Goal: Information Seeking & Learning: Learn about a topic

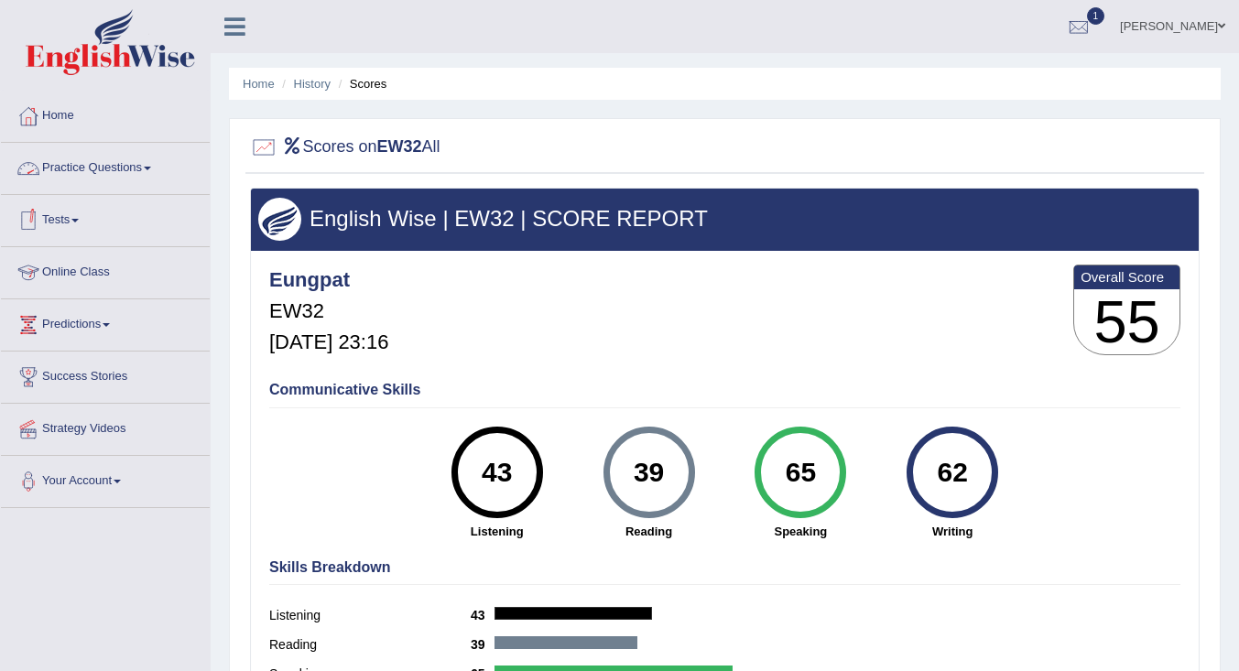
click at [84, 165] on link "Practice Questions" at bounding box center [105, 166] width 209 height 46
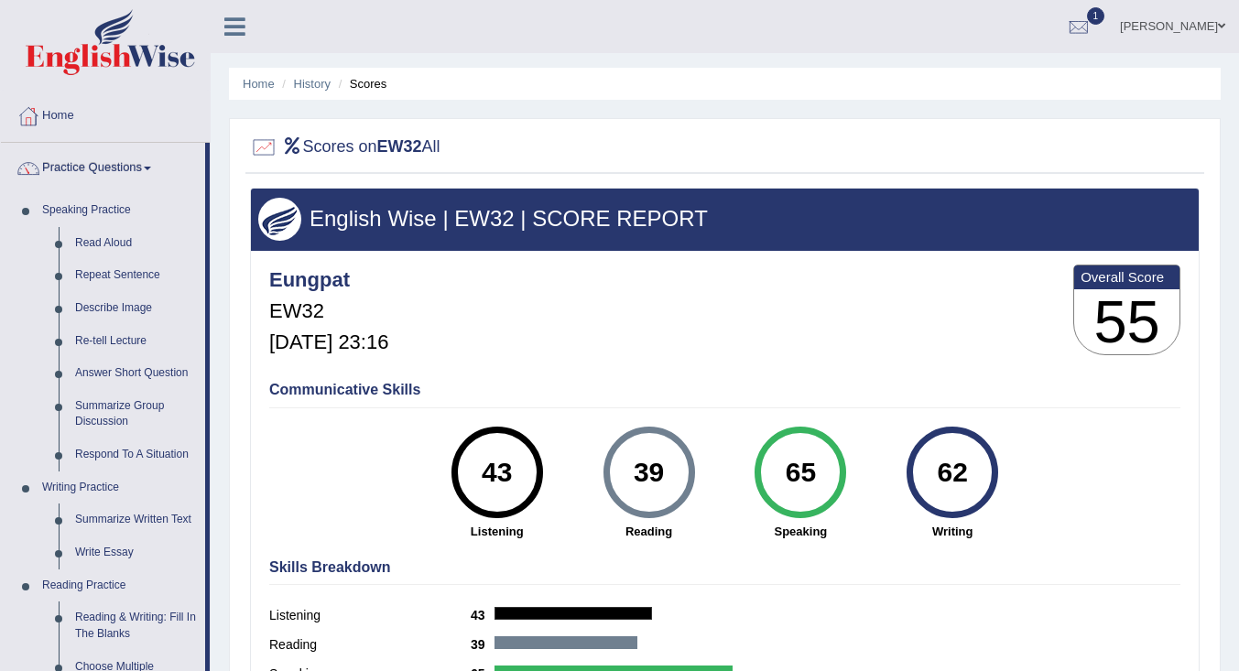
click at [118, 549] on link "Write Essay" at bounding box center [136, 553] width 138 height 33
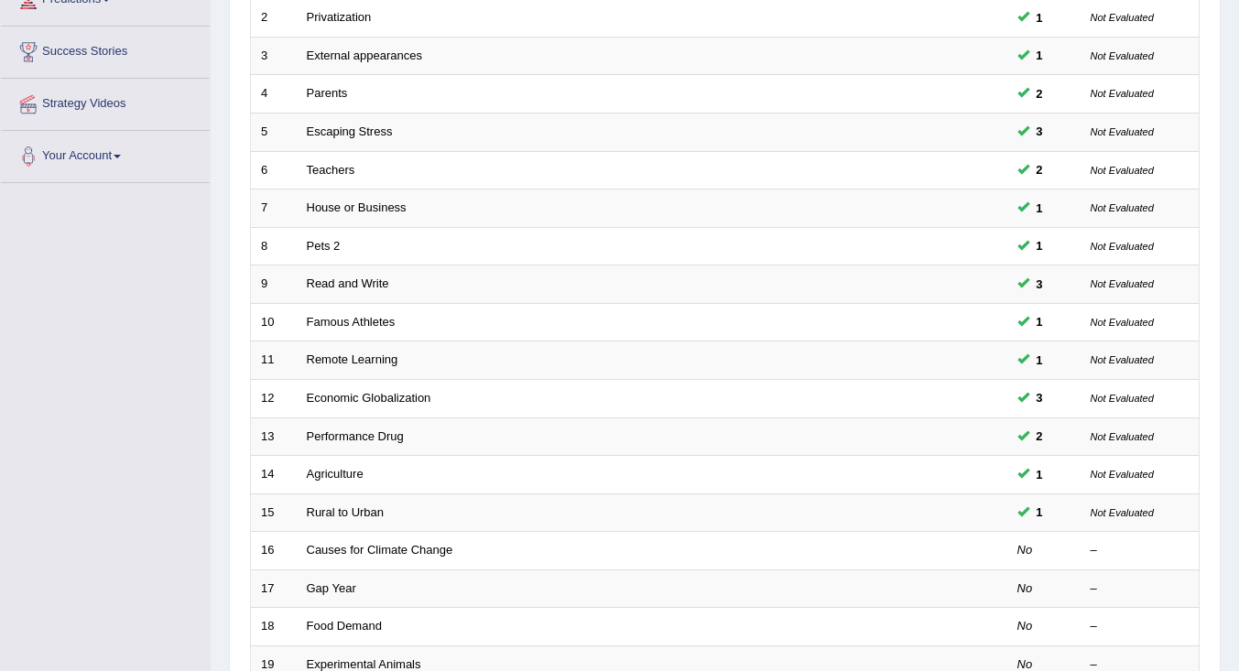
scroll to position [458, 0]
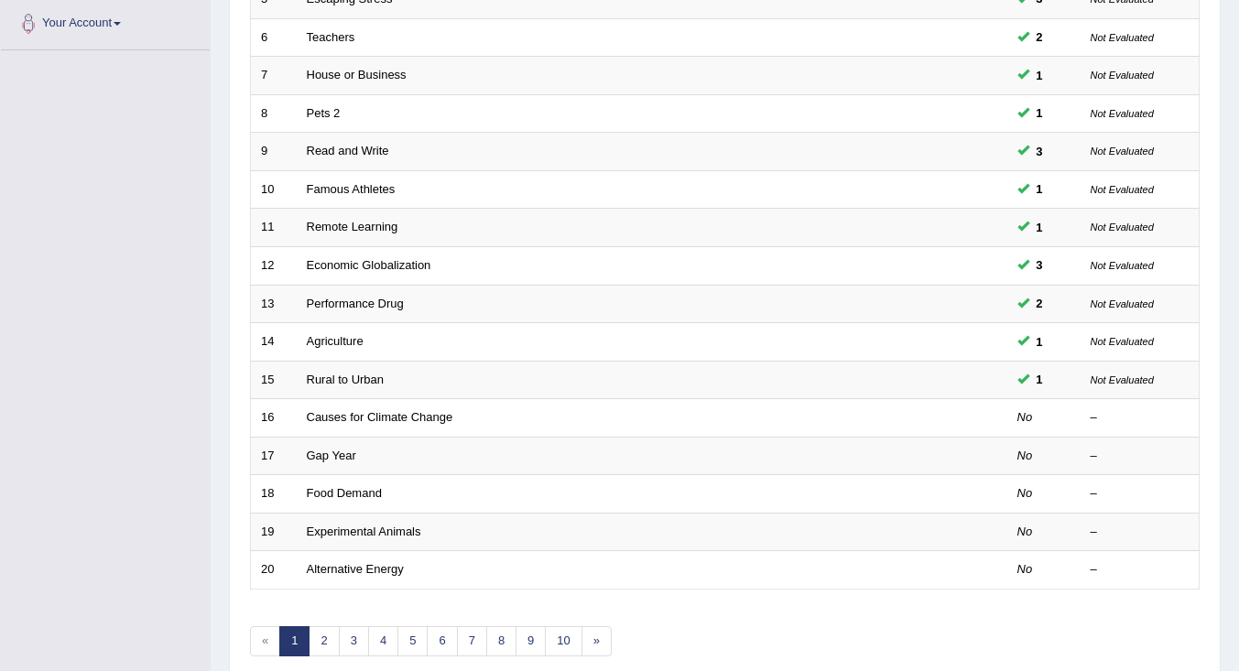
click at [389, 417] on link "Causes for Climate Change" at bounding box center [380, 417] width 147 height 14
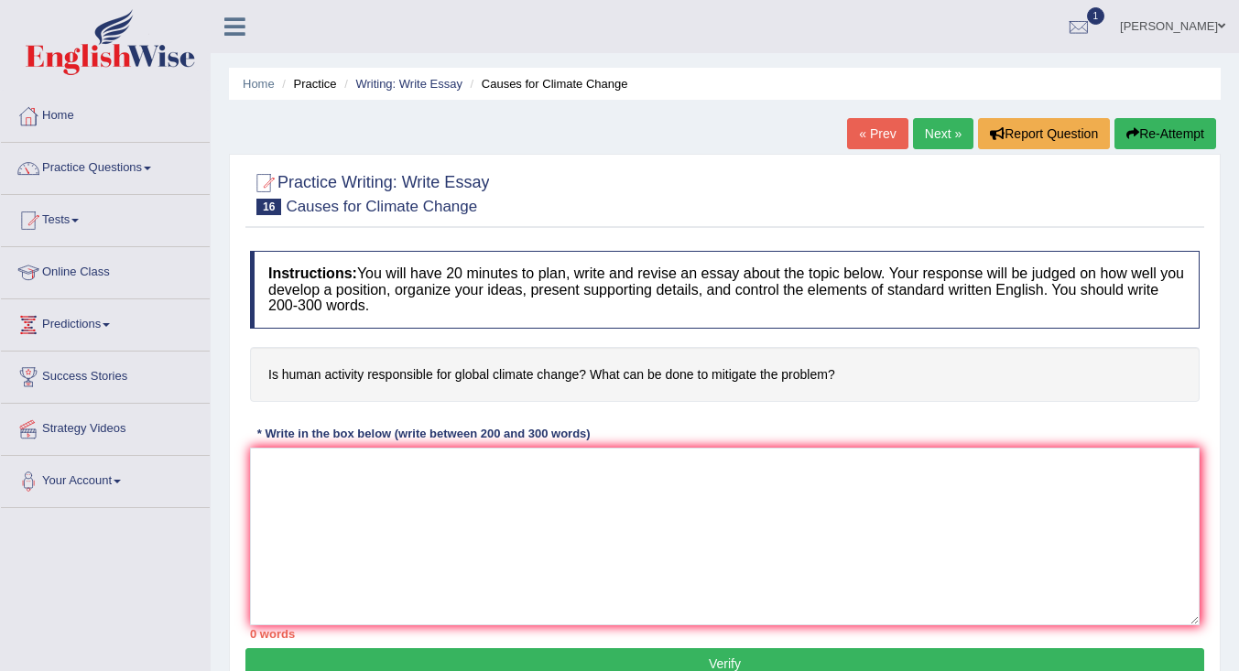
click at [441, 85] on link "Writing: Write Essay" at bounding box center [408, 84] width 107 height 14
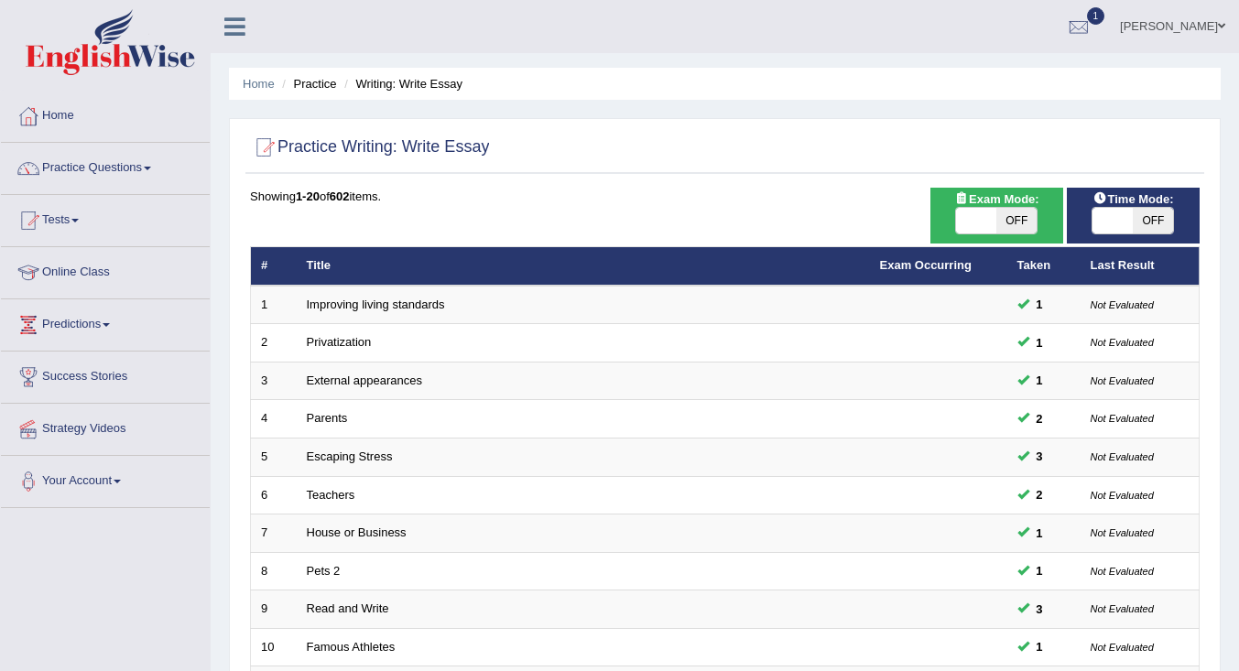
click at [373, 377] on link "External appearances" at bounding box center [364, 381] width 115 height 14
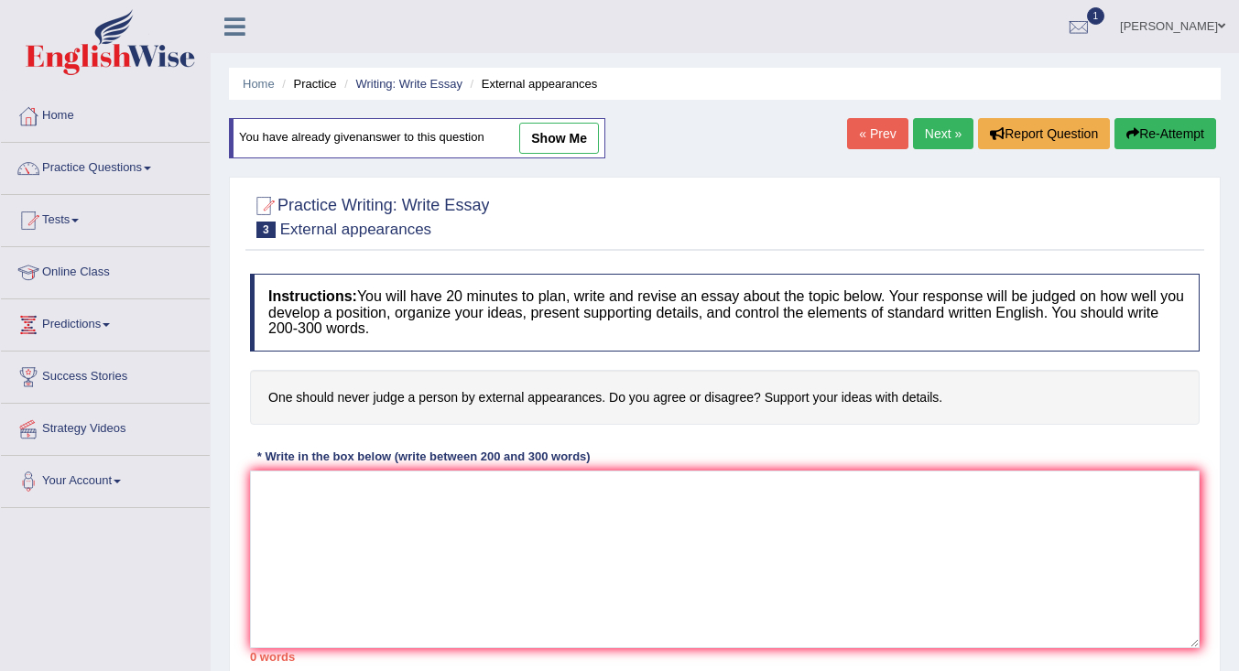
click at [548, 136] on link "show me" at bounding box center [559, 138] width 80 height 31
type textarea "Nowadays, the topic of external appearances has become very common in our socie…"
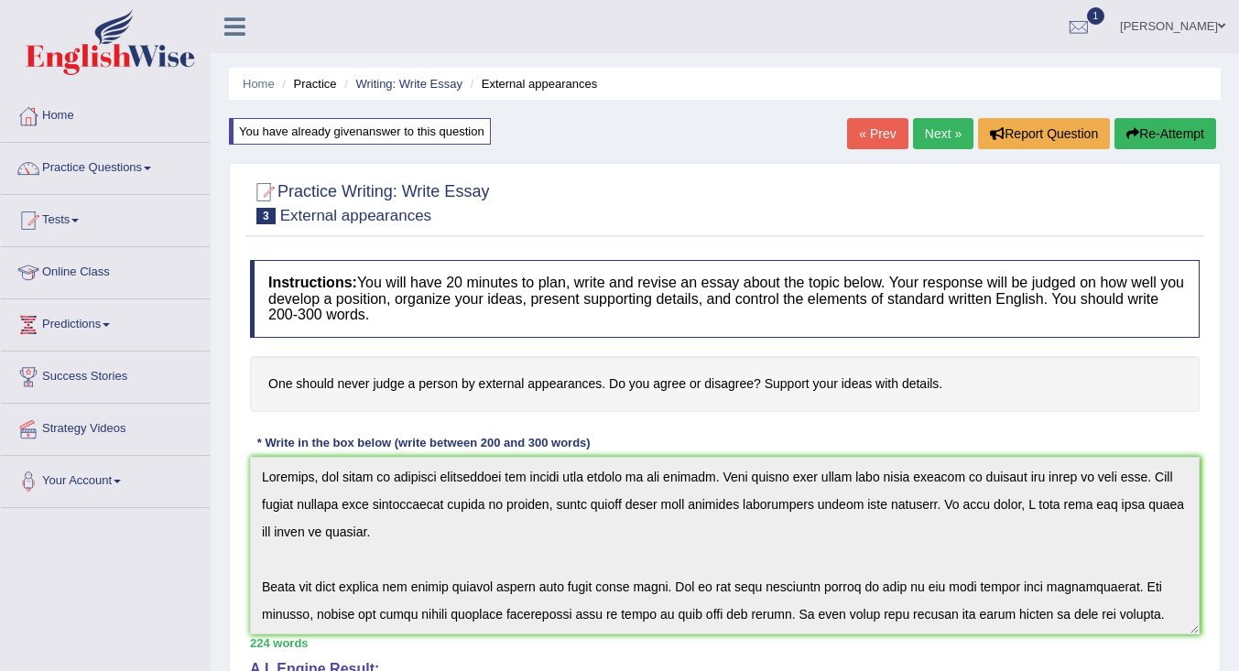
click at [406, 86] on link "Writing: Write Essay" at bounding box center [408, 84] width 107 height 14
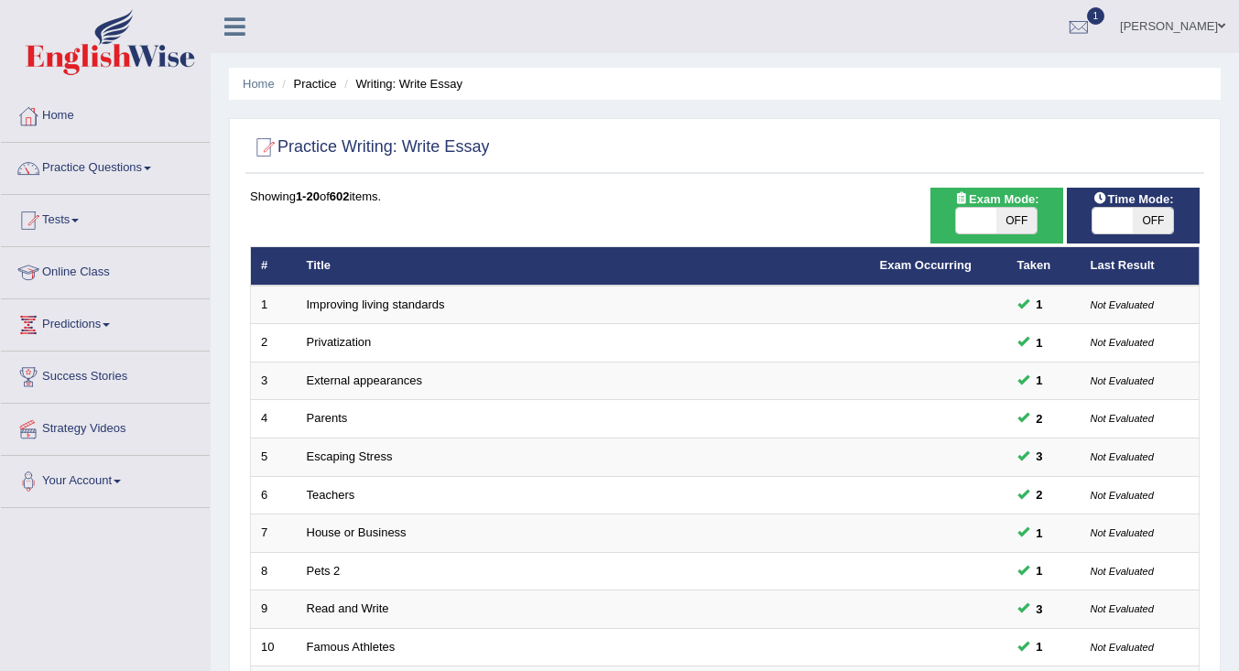
click at [330, 300] on link "Improving living standards" at bounding box center [376, 305] width 138 height 14
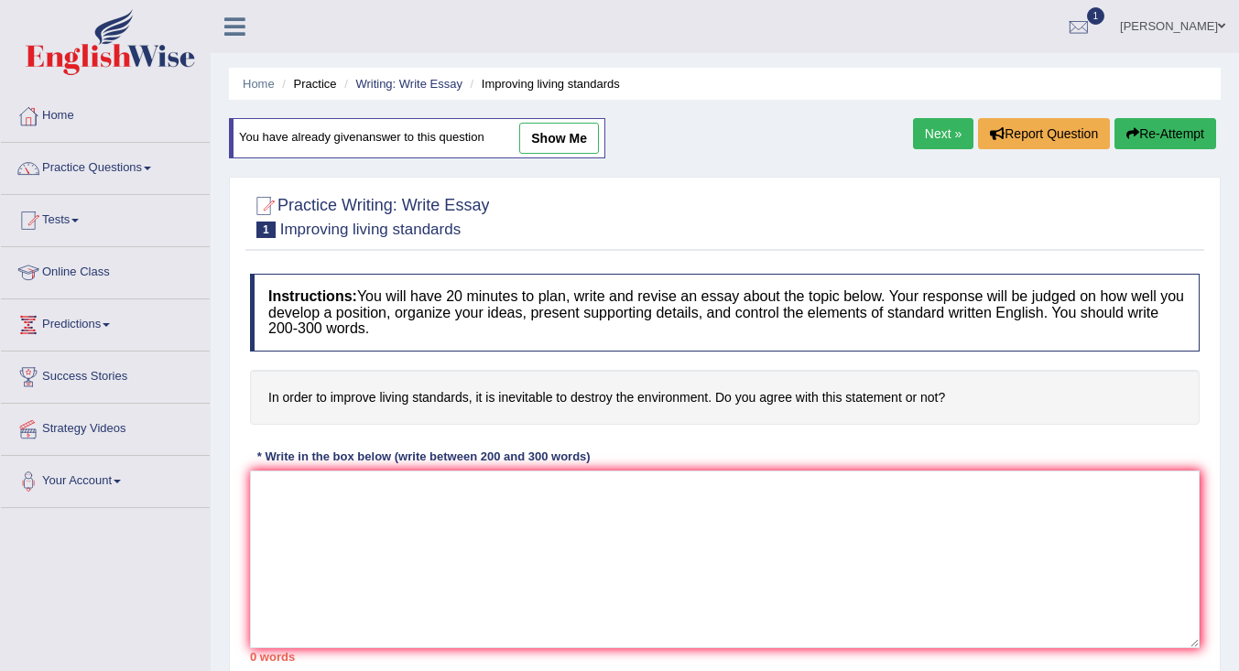
click at [561, 127] on link "show me" at bounding box center [559, 138] width 80 height 31
type textarea "Nowadays, the topic of living standards has become very common in our society. …"
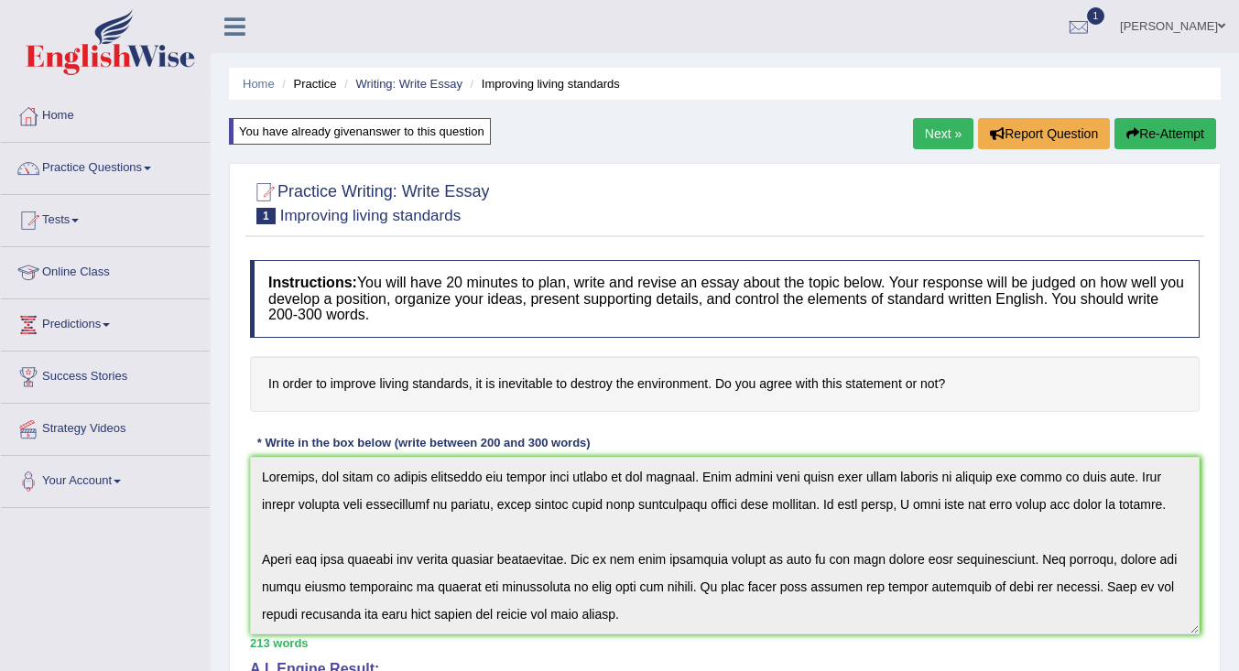
click at [422, 82] on link "Writing: Write Essay" at bounding box center [408, 84] width 107 height 14
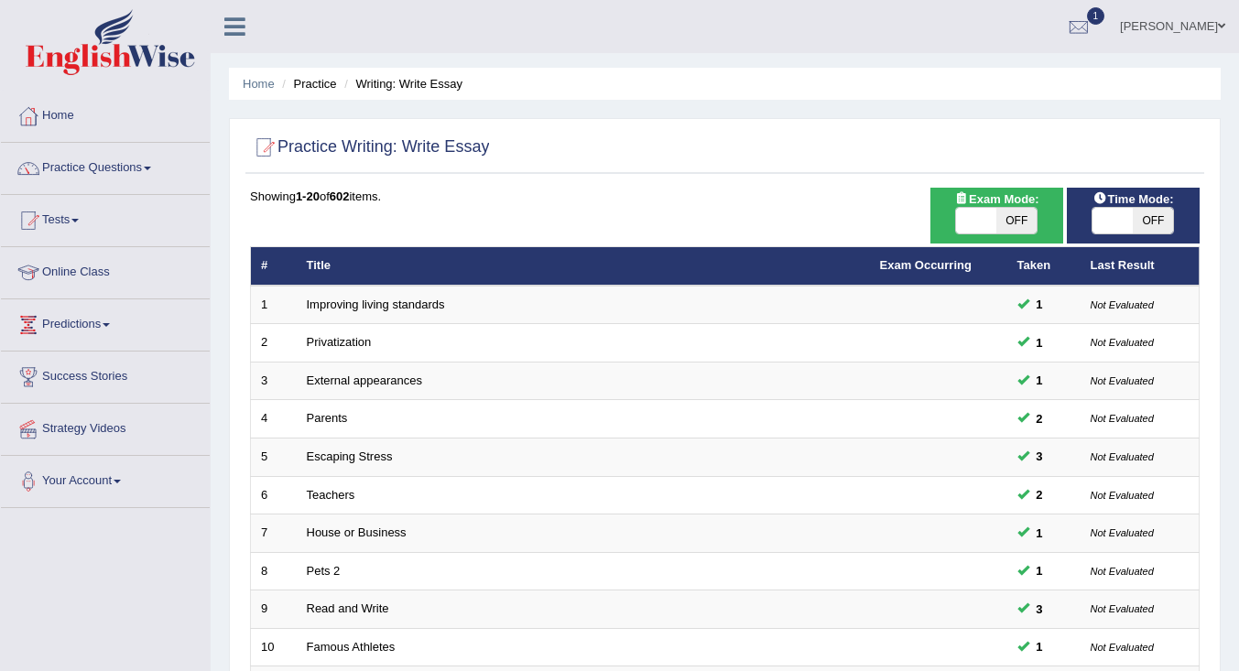
click at [321, 414] on link "Parents" at bounding box center [327, 418] width 41 height 14
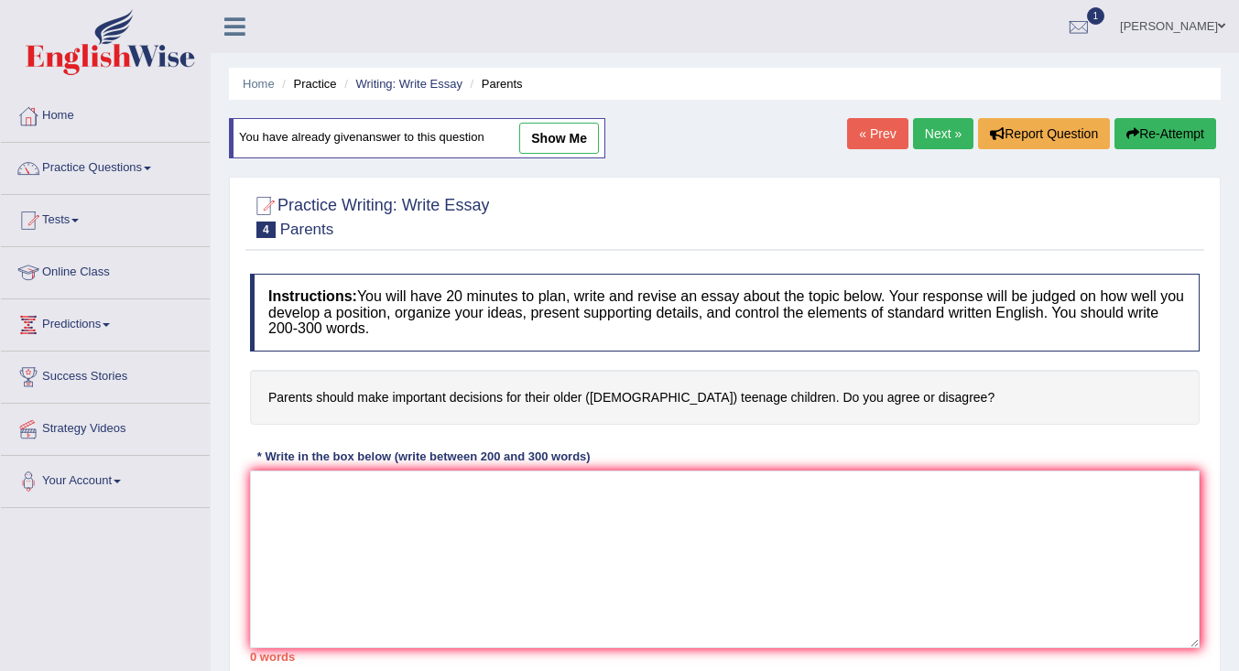
click at [560, 146] on link "show me" at bounding box center [559, 138] width 80 height 31
type textarea "Nowadays, the topic of how parents should make important decisions for their ol…"
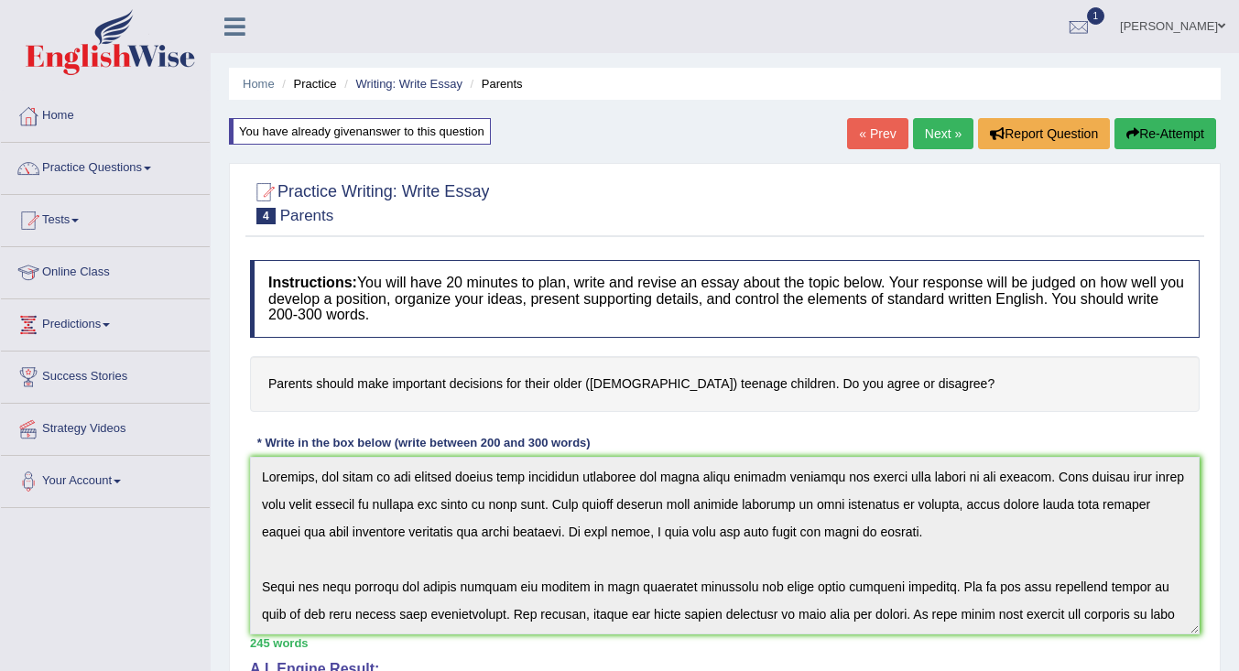
click at [416, 82] on link "Writing: Write Essay" at bounding box center [408, 84] width 107 height 14
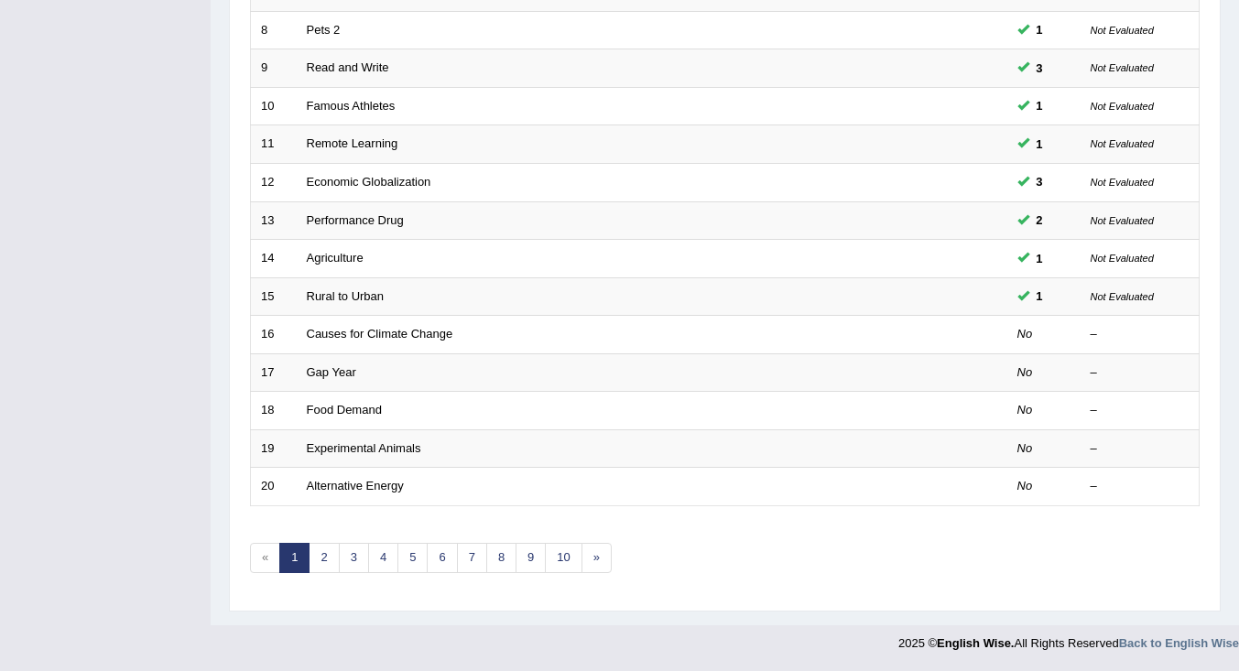
click at [343, 138] on link "Remote Learning" at bounding box center [353, 143] width 92 height 14
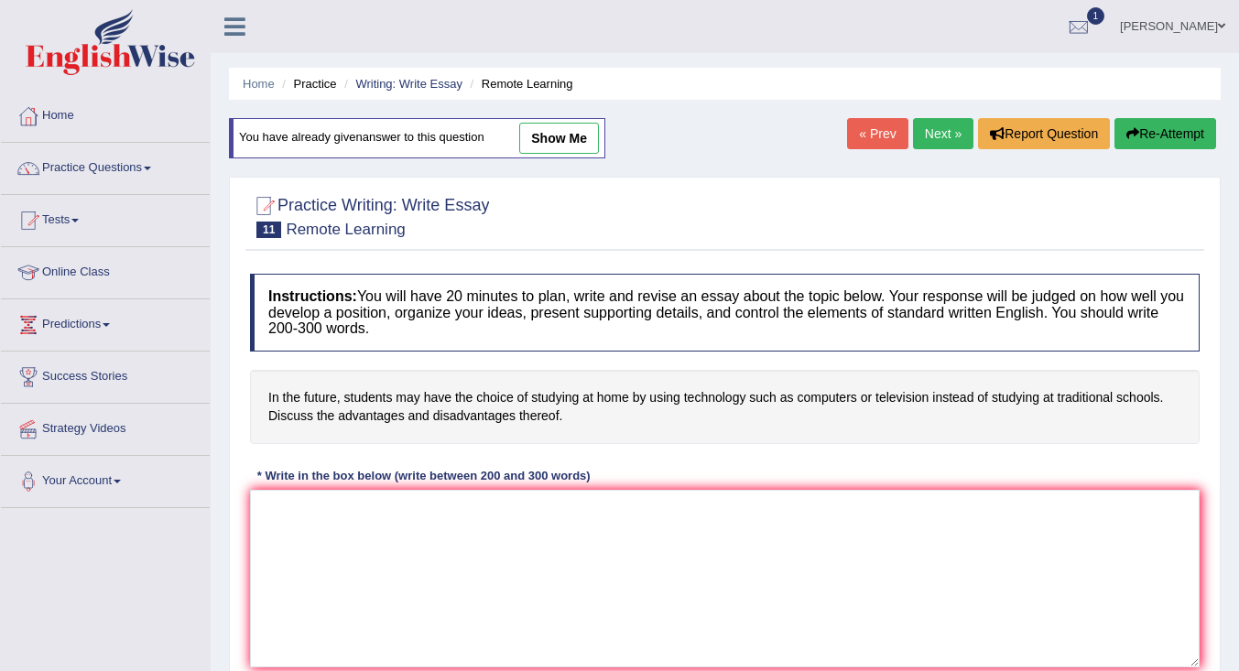
click at [559, 136] on link "show me" at bounding box center [559, 138] width 80 height 31
type textarea "Nowadays, the topic of students may have the choice of studing at home by using…"
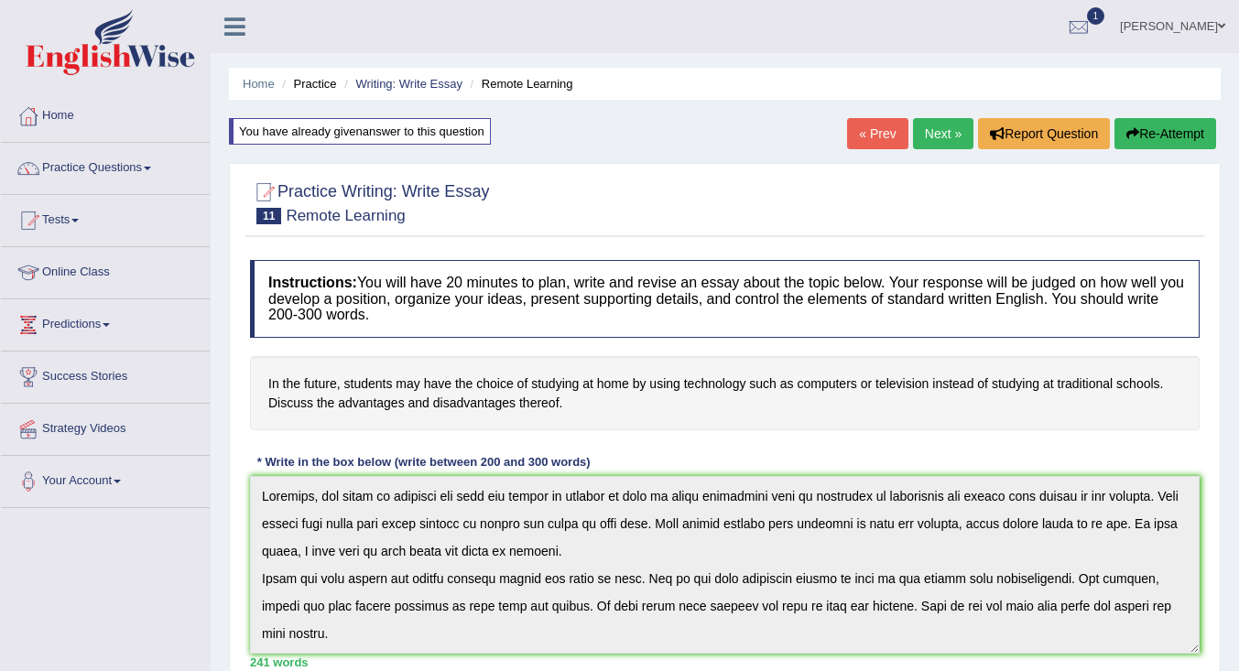
click at [387, 78] on link "Writing: Write Essay" at bounding box center [408, 84] width 107 height 14
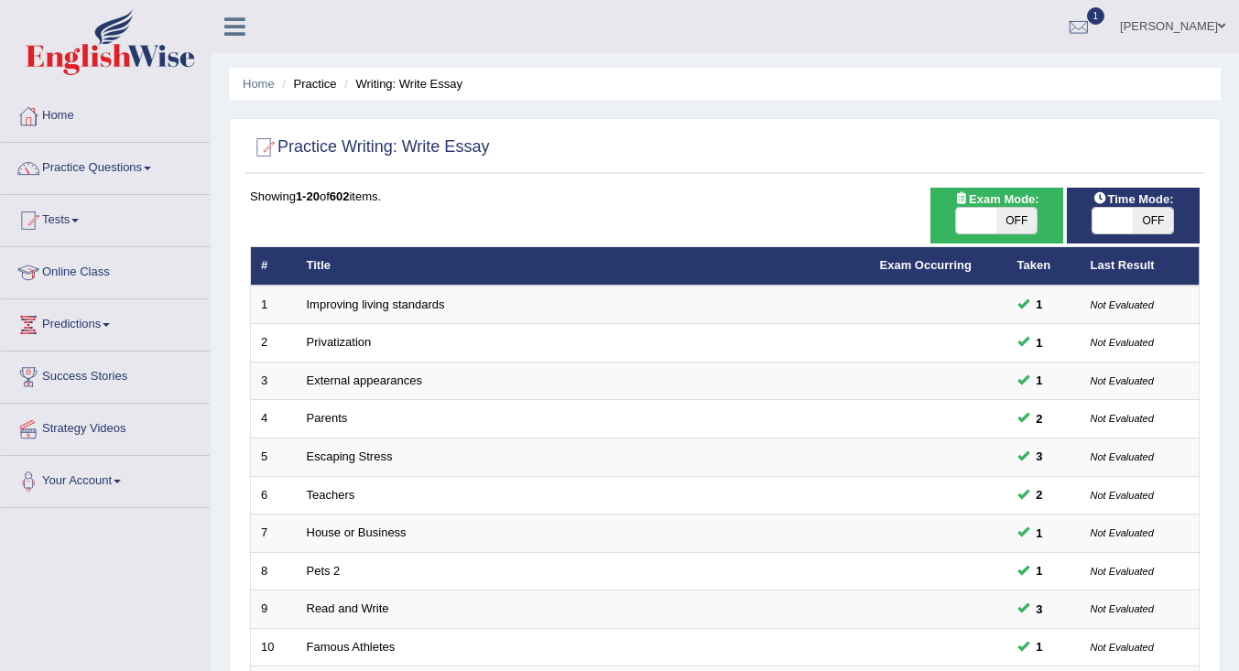
click at [320, 569] on link "Pets 2" at bounding box center [324, 571] width 34 height 14
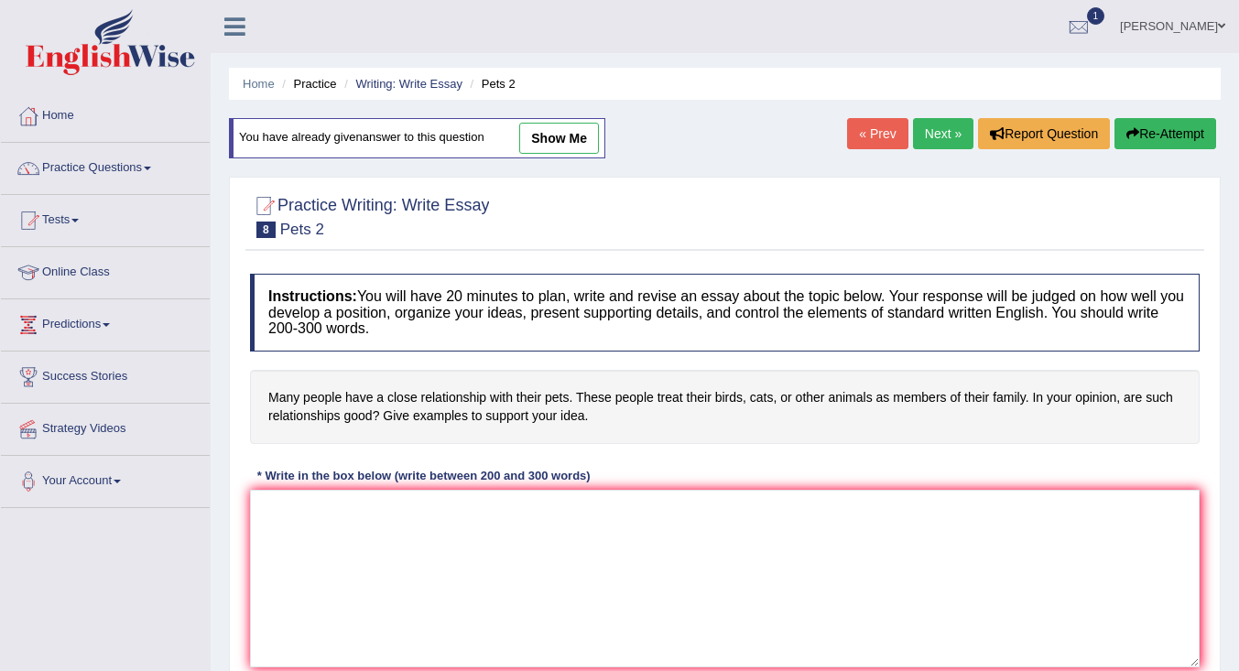
click at [577, 144] on link "show me" at bounding box center [559, 138] width 80 height 31
type textarea "Nowadays, the topic of how peopel treat their birds, cats, or other animals as …"
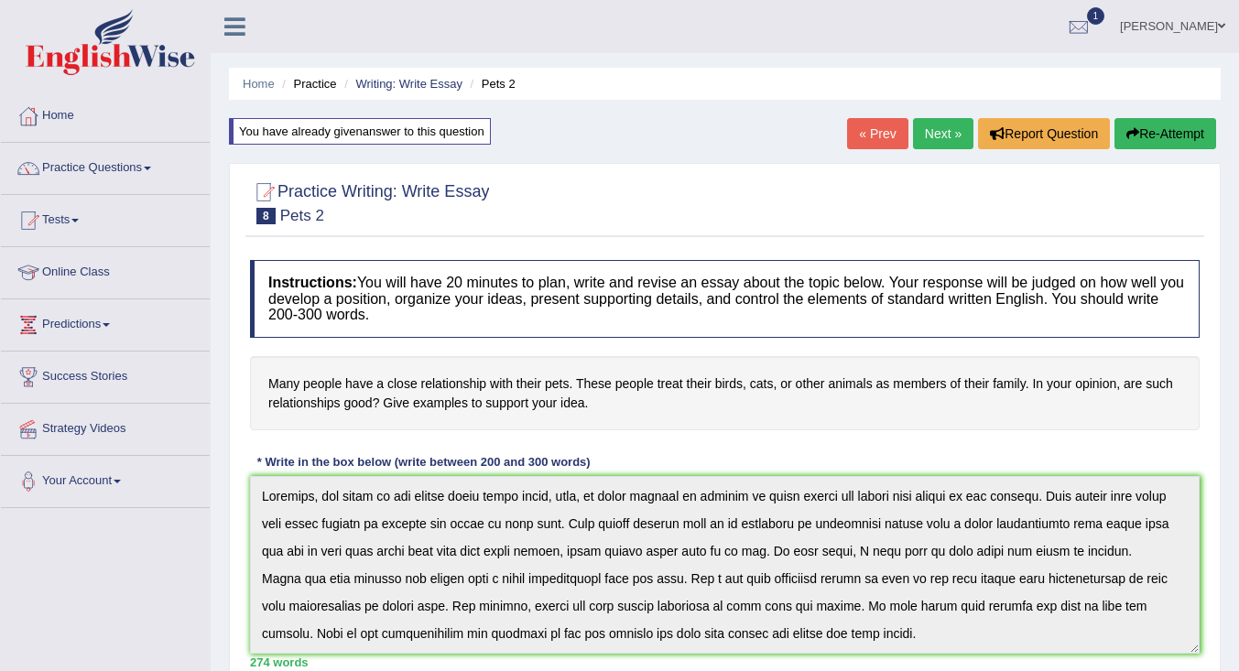
click at [407, 83] on link "Writing: Write Essay" at bounding box center [408, 84] width 107 height 14
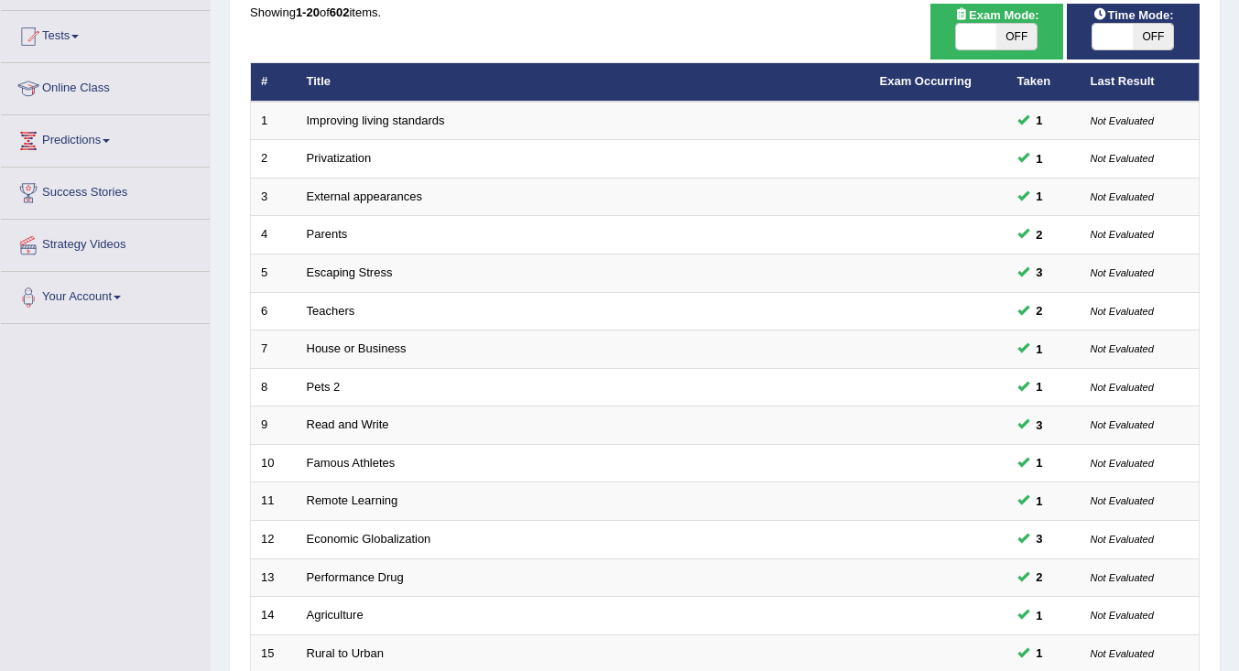
scroll to position [366, 0]
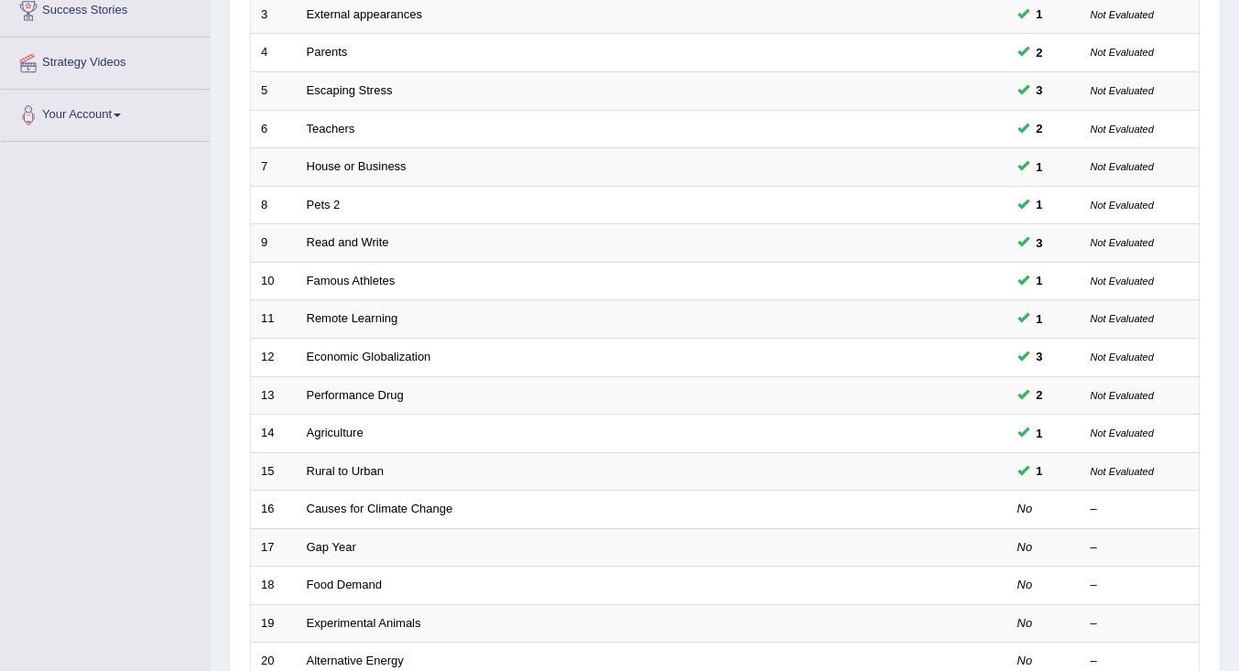
click at [332, 318] on link "Remote Learning" at bounding box center [353, 318] width 92 height 14
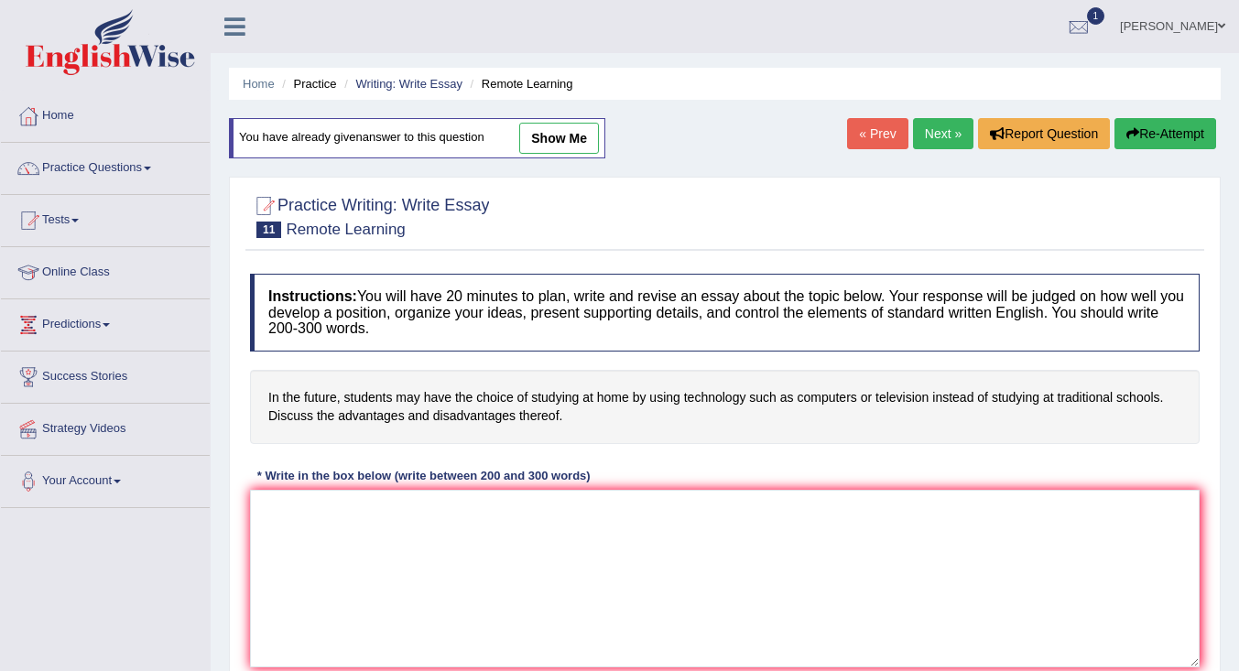
click at [556, 135] on link "show me" at bounding box center [559, 138] width 80 height 31
type textarea "Nowadays, the topic of students may have the choice of studing at home by using…"
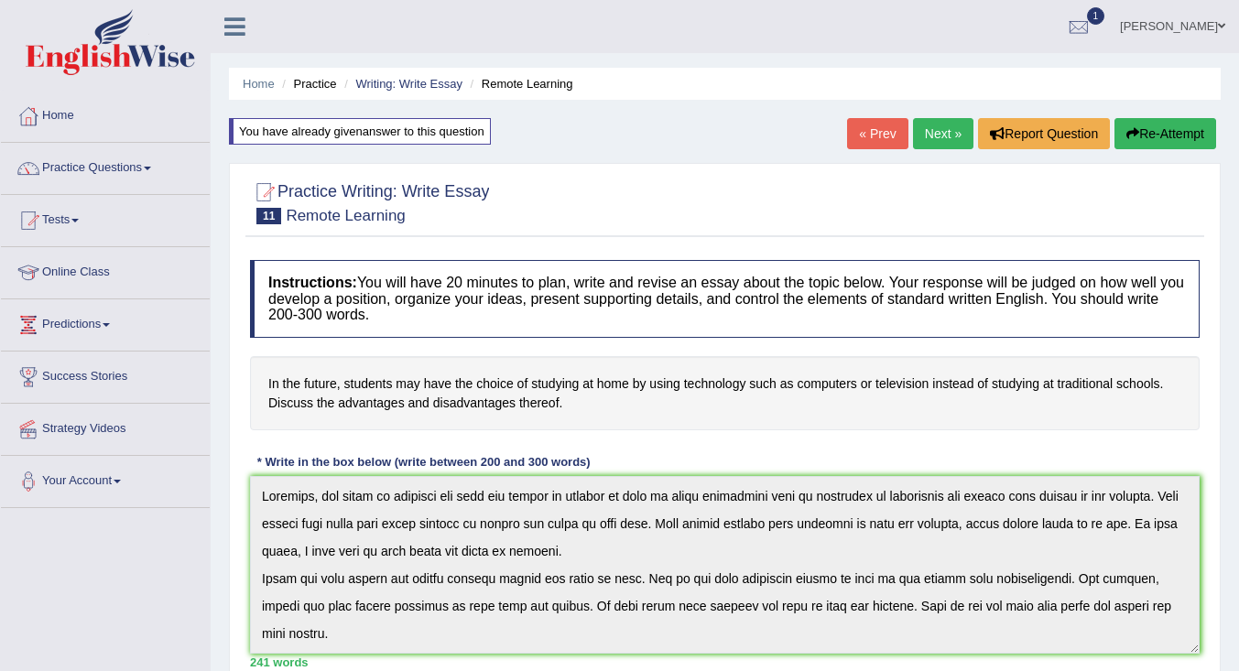
click at [420, 85] on link "Writing: Write Essay" at bounding box center [408, 84] width 107 height 14
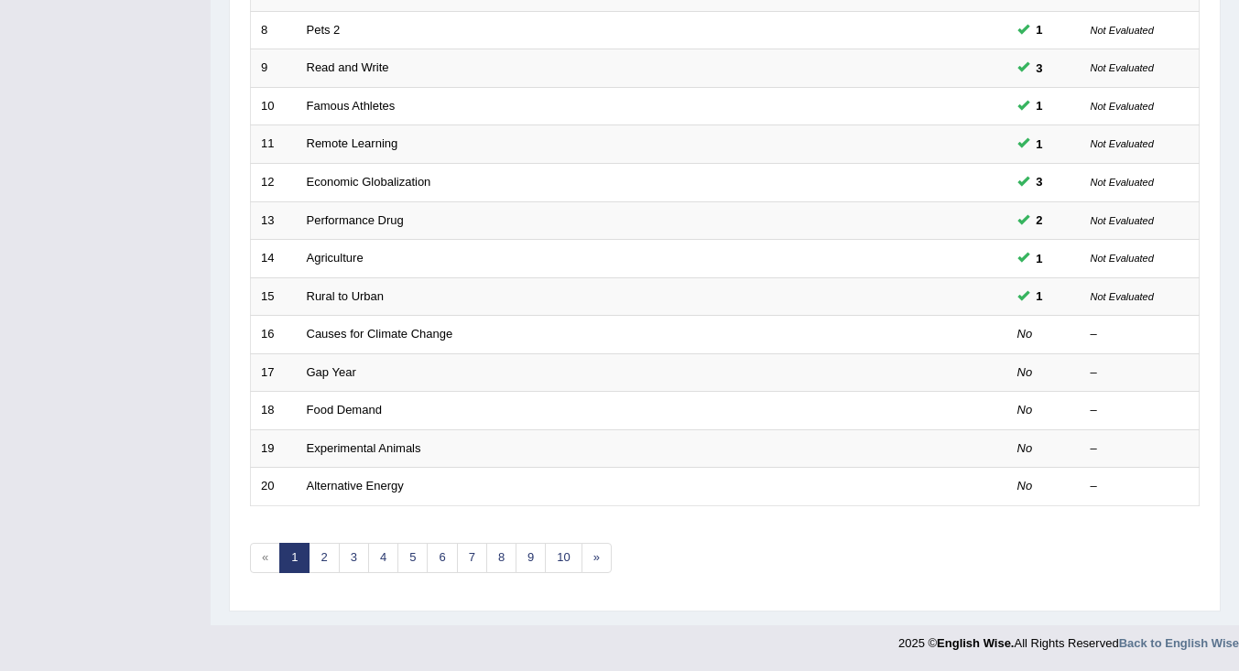
click at [355, 68] on link "Read and Write" at bounding box center [348, 67] width 82 height 14
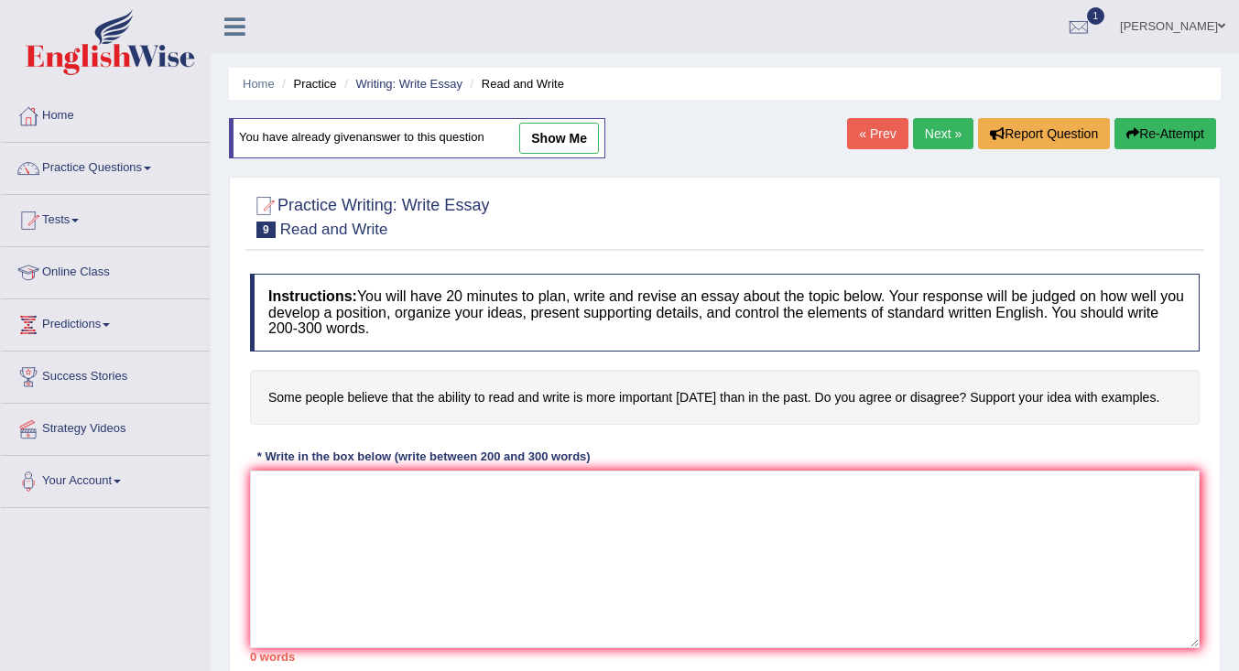
click at [568, 130] on link "show me" at bounding box center [559, 138] width 80 height 31
type textarea "Nowadays, the topic of people believe that the ability to read and write is mor…"
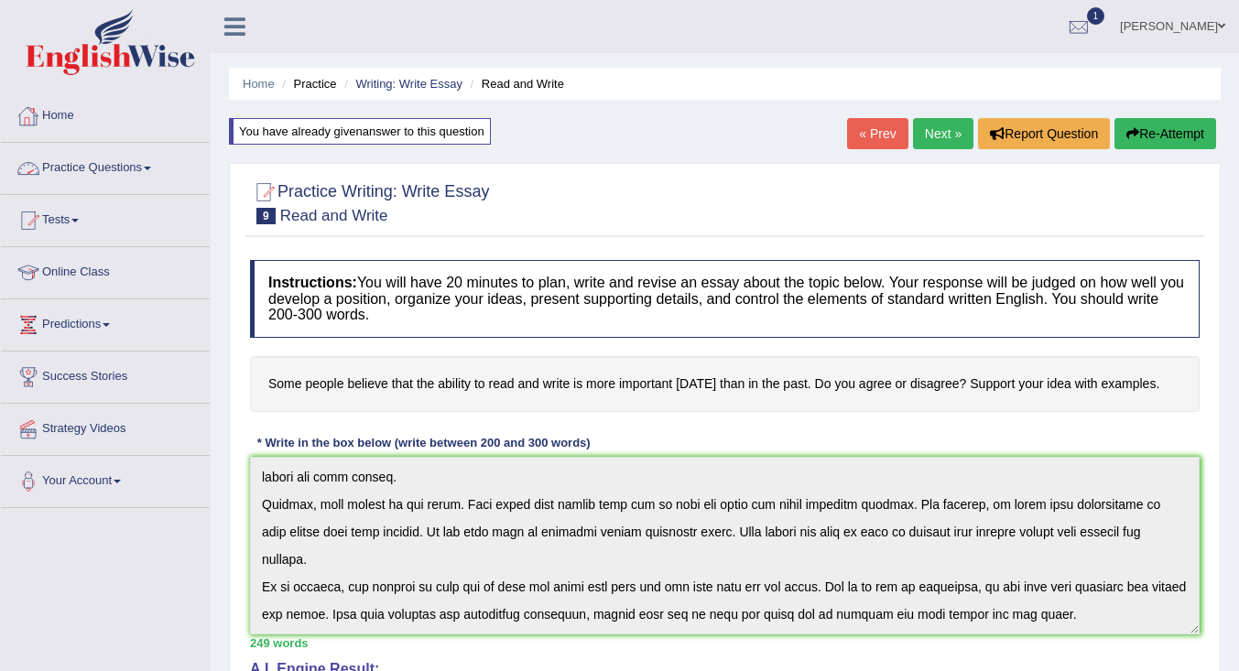
click at [107, 165] on link "Practice Questions" at bounding box center [105, 166] width 209 height 46
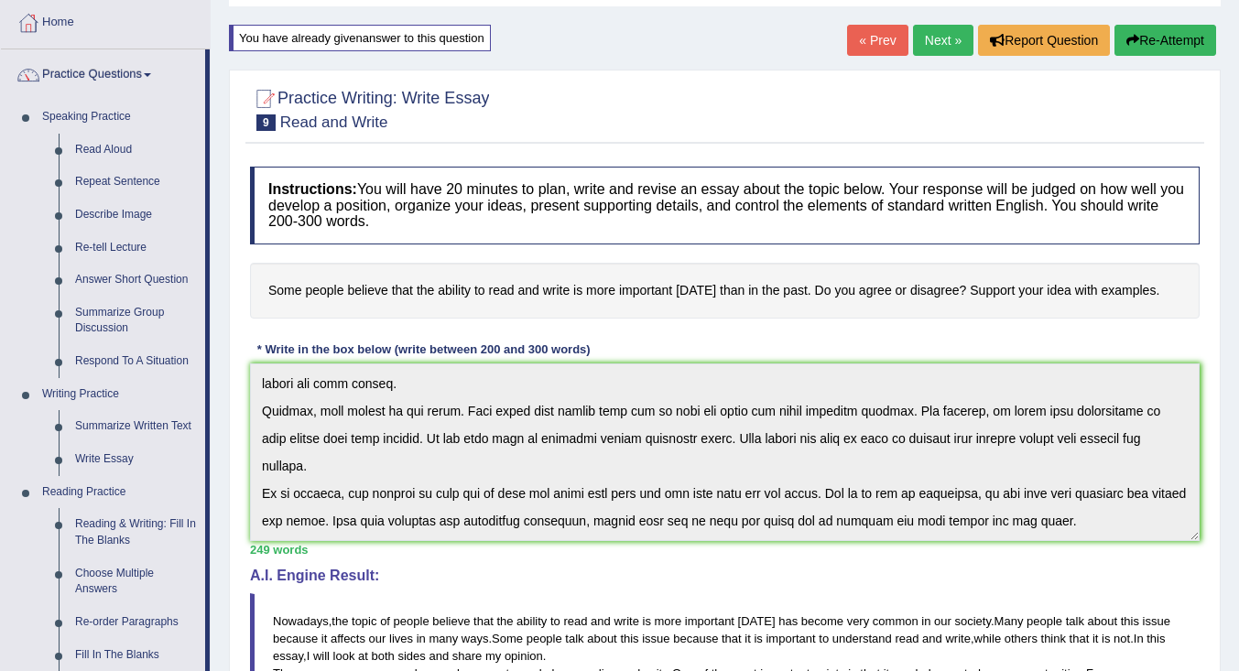
scroll to position [183, 0]
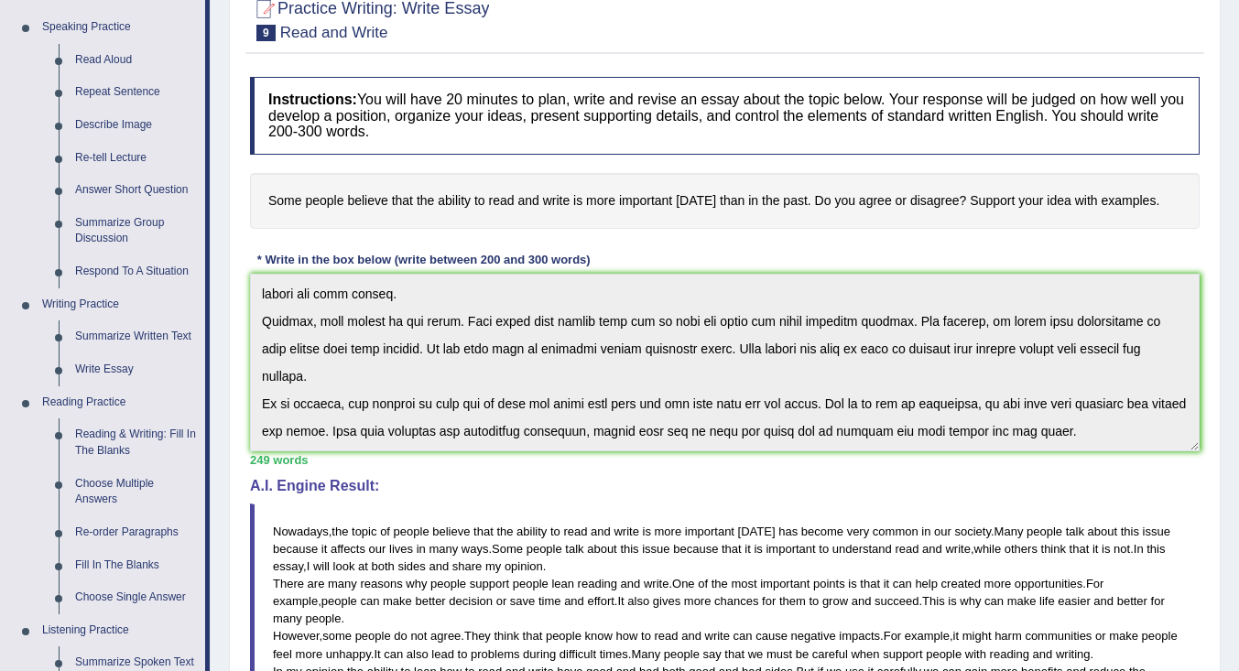
click at [80, 367] on link "Write Essay" at bounding box center [136, 370] width 138 height 33
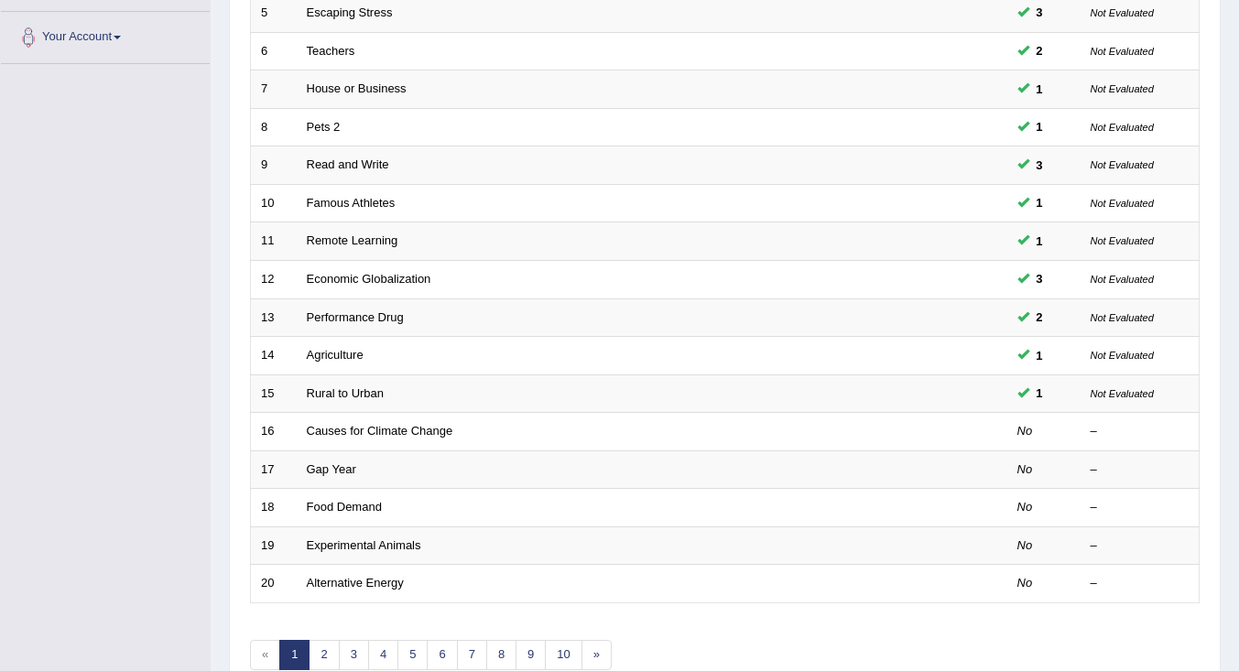
scroll to position [541, 0]
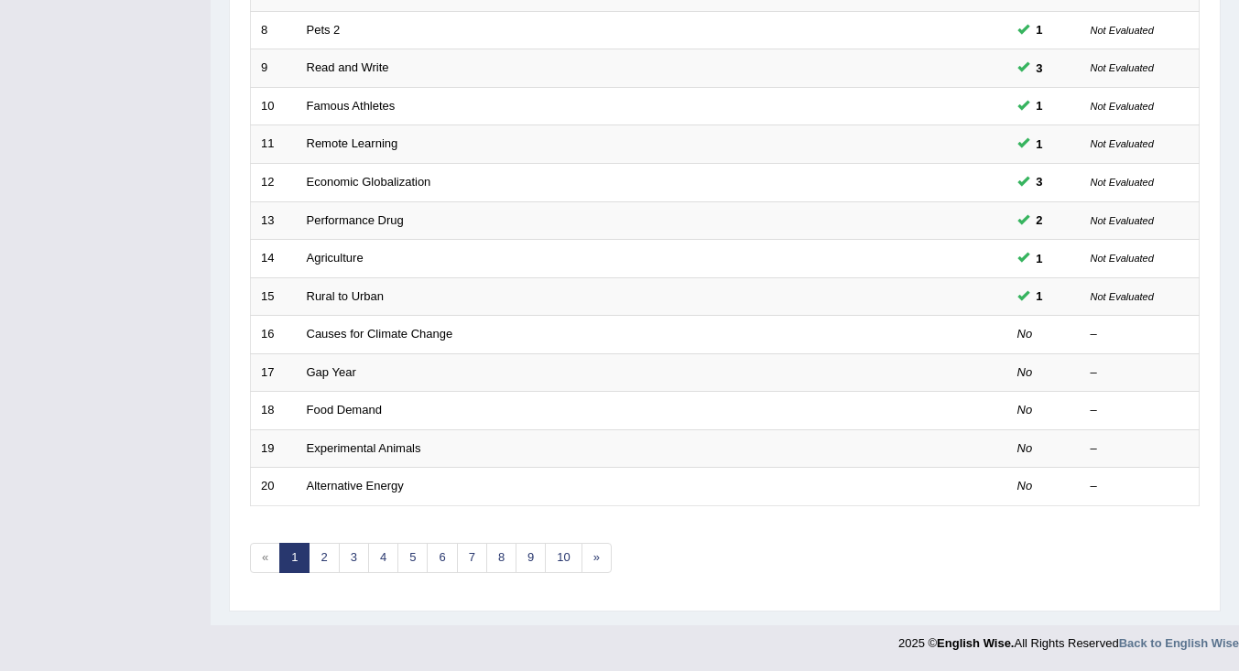
click at [355, 333] on link "Causes for Climate Change" at bounding box center [380, 334] width 147 height 14
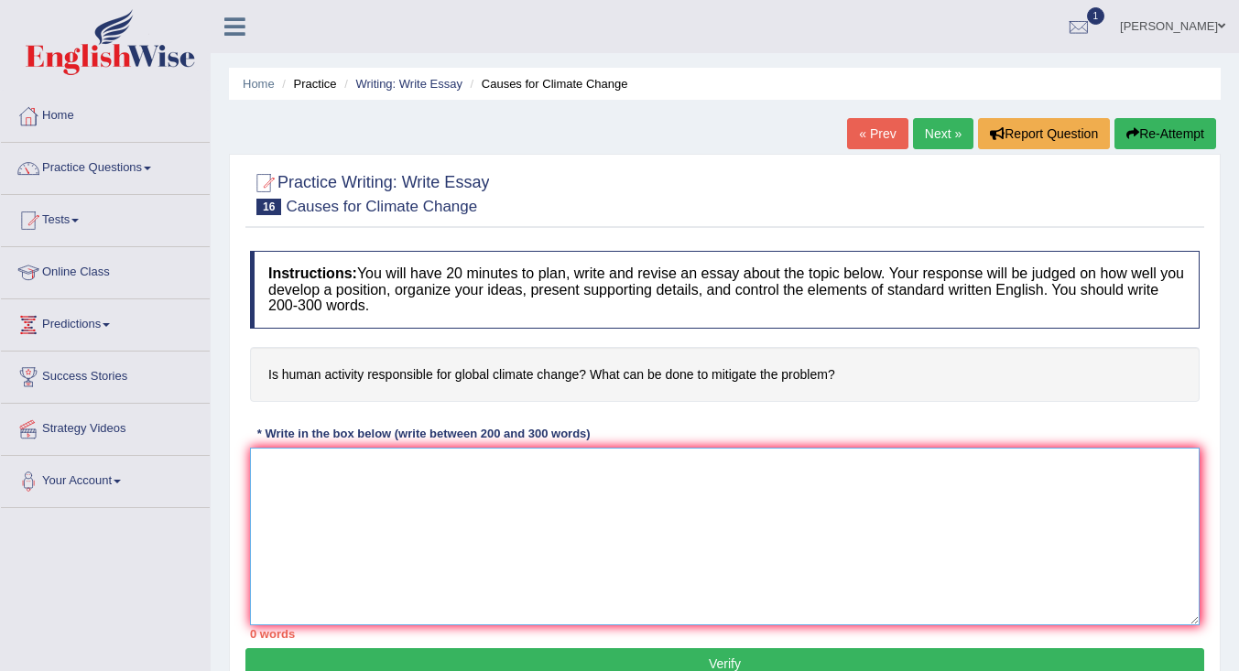
click at [425, 485] on textarea at bounding box center [725, 537] width 950 height 178
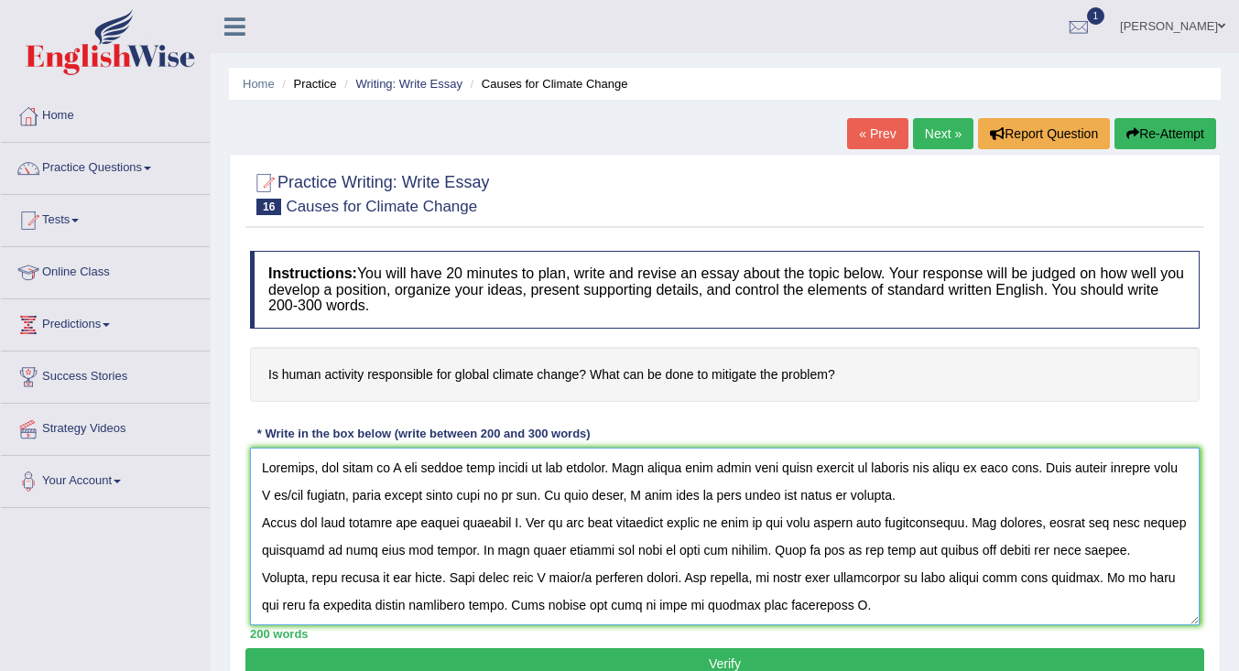
click at [591, 496] on textarea at bounding box center [725, 537] width 950 height 178
click at [404, 470] on textarea at bounding box center [725, 537] width 950 height 178
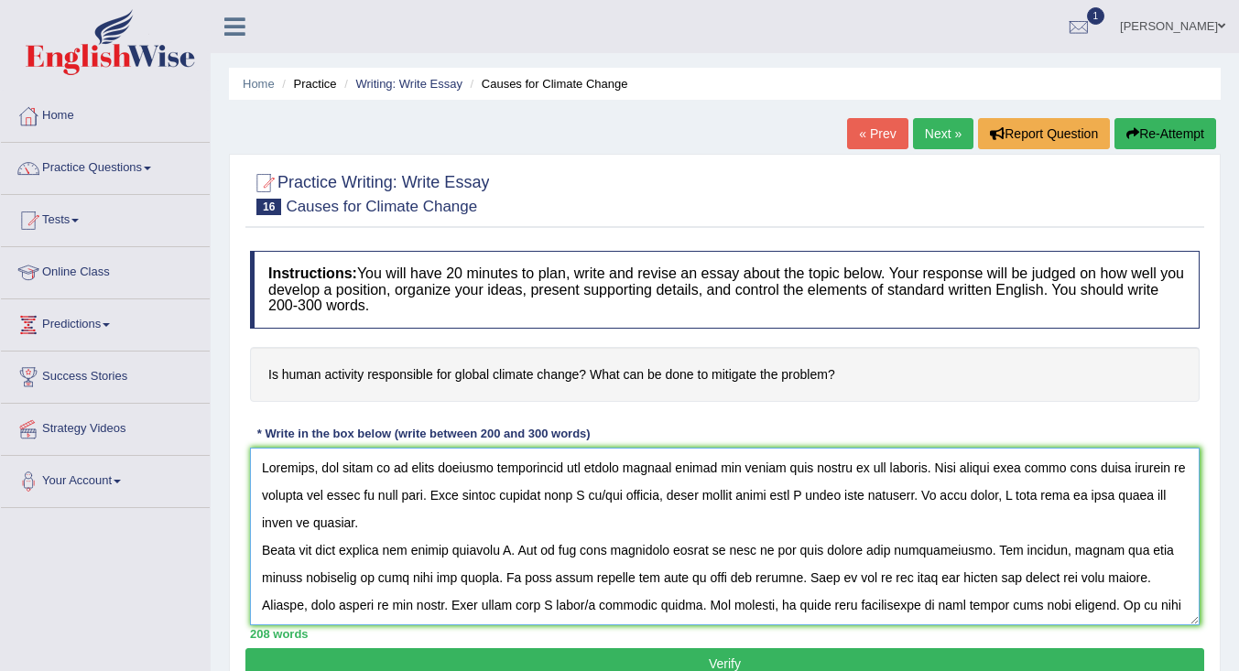
click at [656, 498] on textarea at bounding box center [725, 537] width 950 height 178
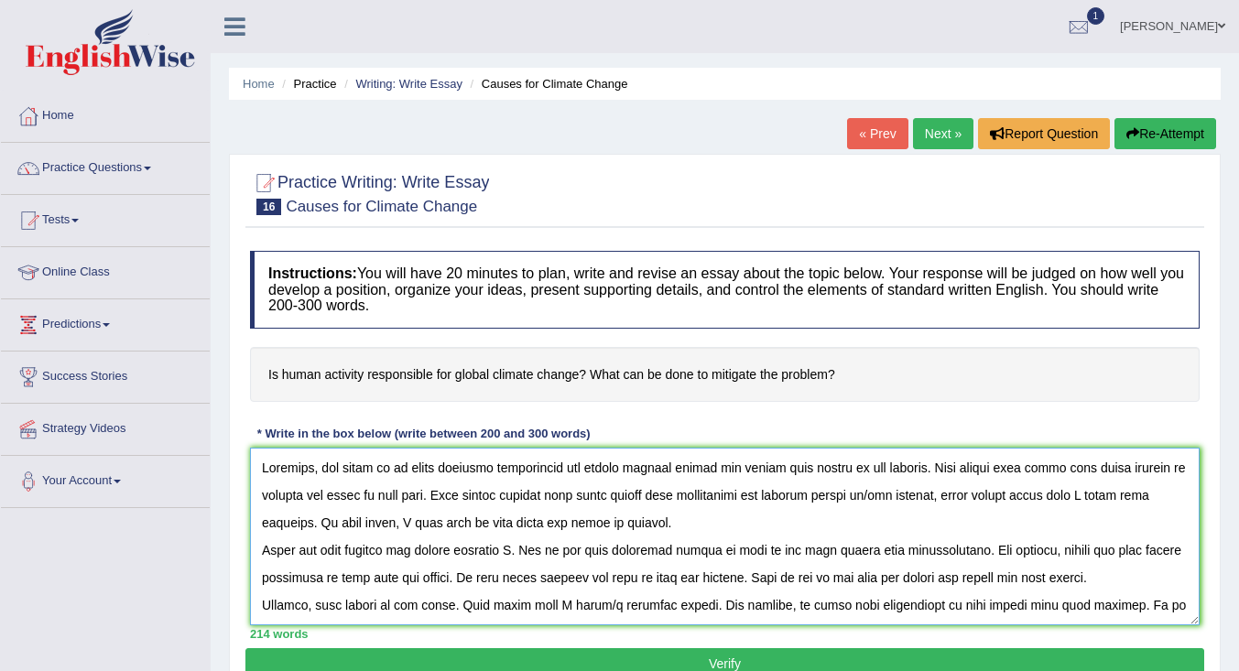
click at [953, 500] on textarea at bounding box center [725, 537] width 950 height 178
click at [1146, 504] on textarea at bounding box center [725, 537] width 950 height 178
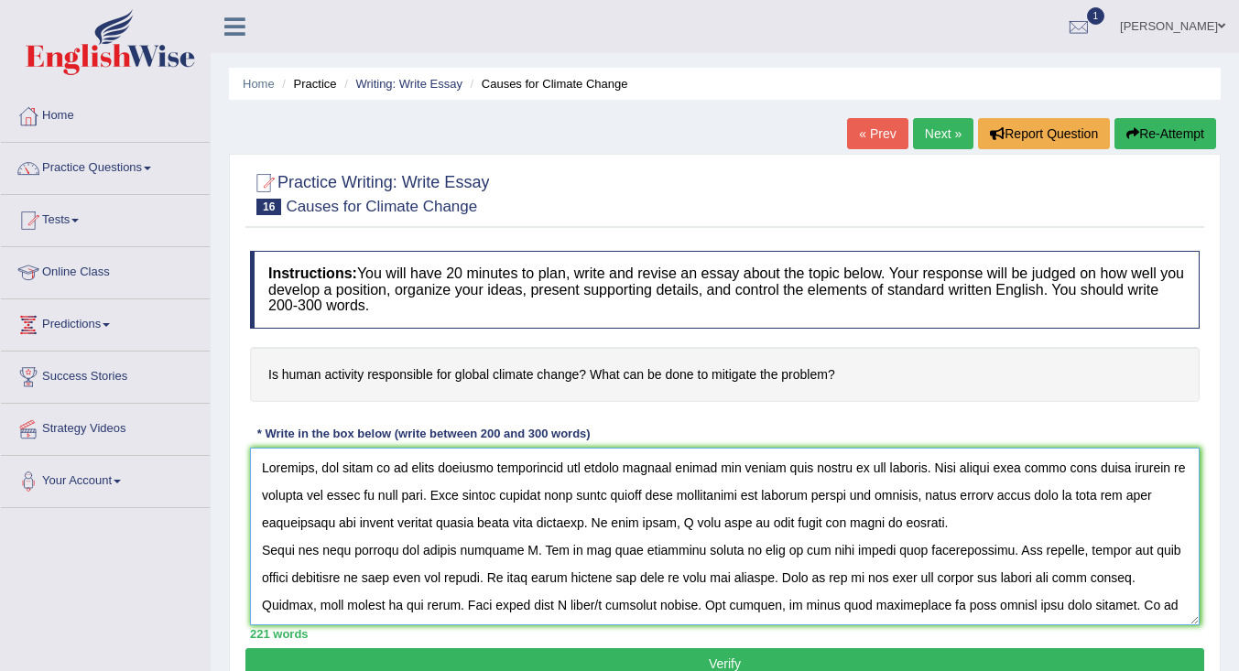
click at [530, 555] on textarea at bounding box center [725, 537] width 950 height 178
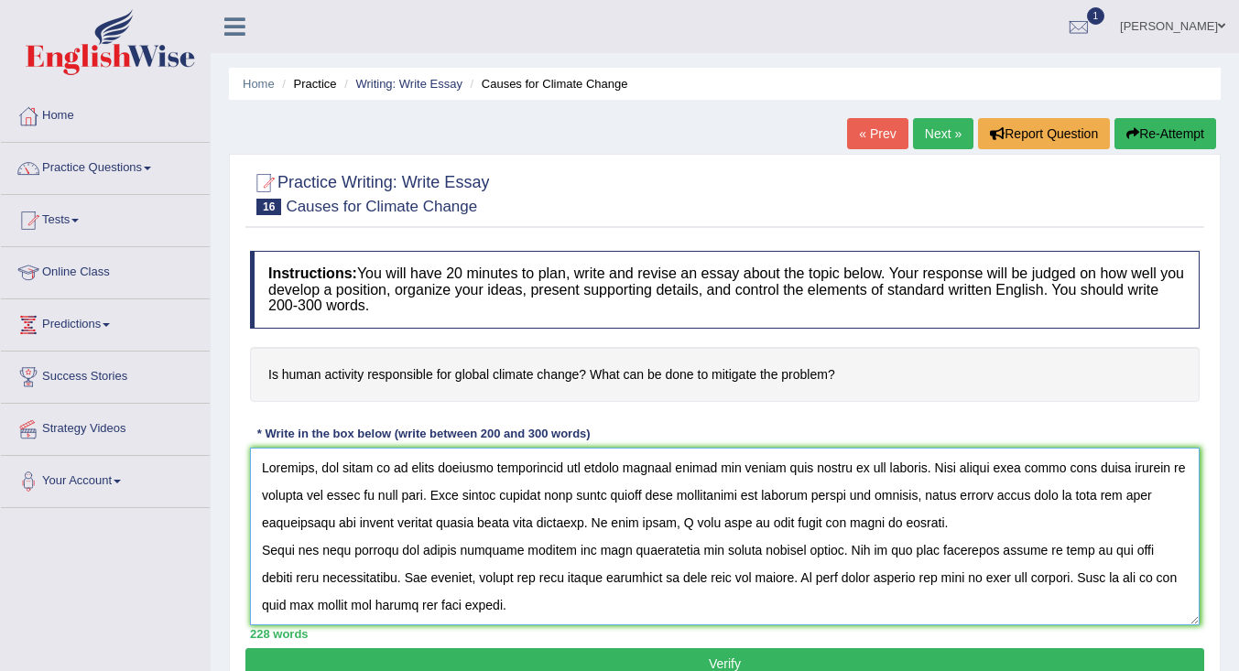
click at [524, 525] on textarea at bounding box center [725, 537] width 950 height 178
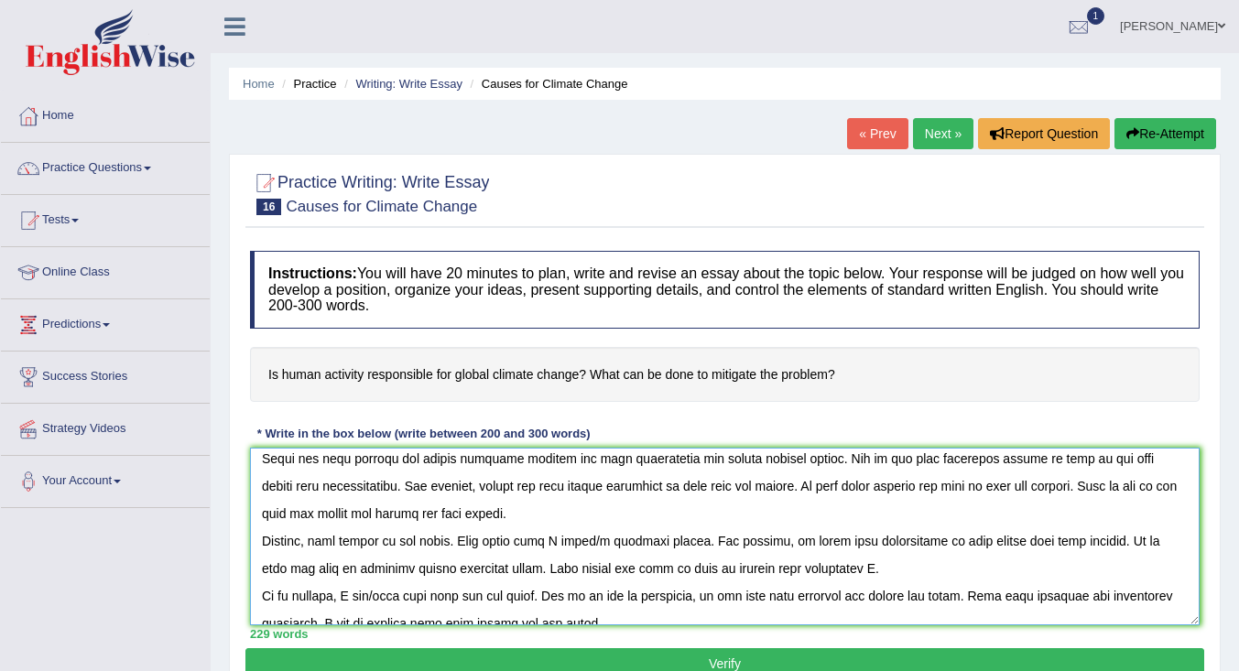
click at [569, 543] on textarea at bounding box center [725, 537] width 950 height 178
click at [844, 546] on textarea at bounding box center [725, 537] width 950 height 178
click at [461, 572] on textarea at bounding box center [725, 537] width 950 height 178
click at [1100, 572] on textarea at bounding box center [725, 537] width 950 height 178
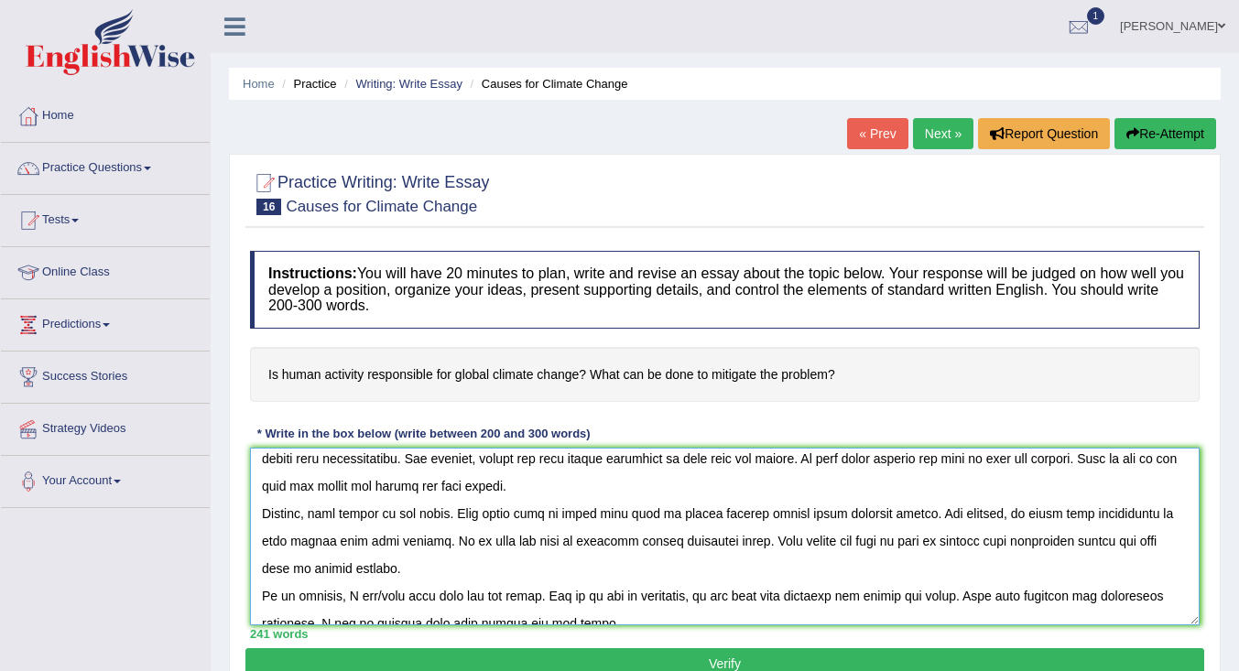
scroll to position [137, 0]
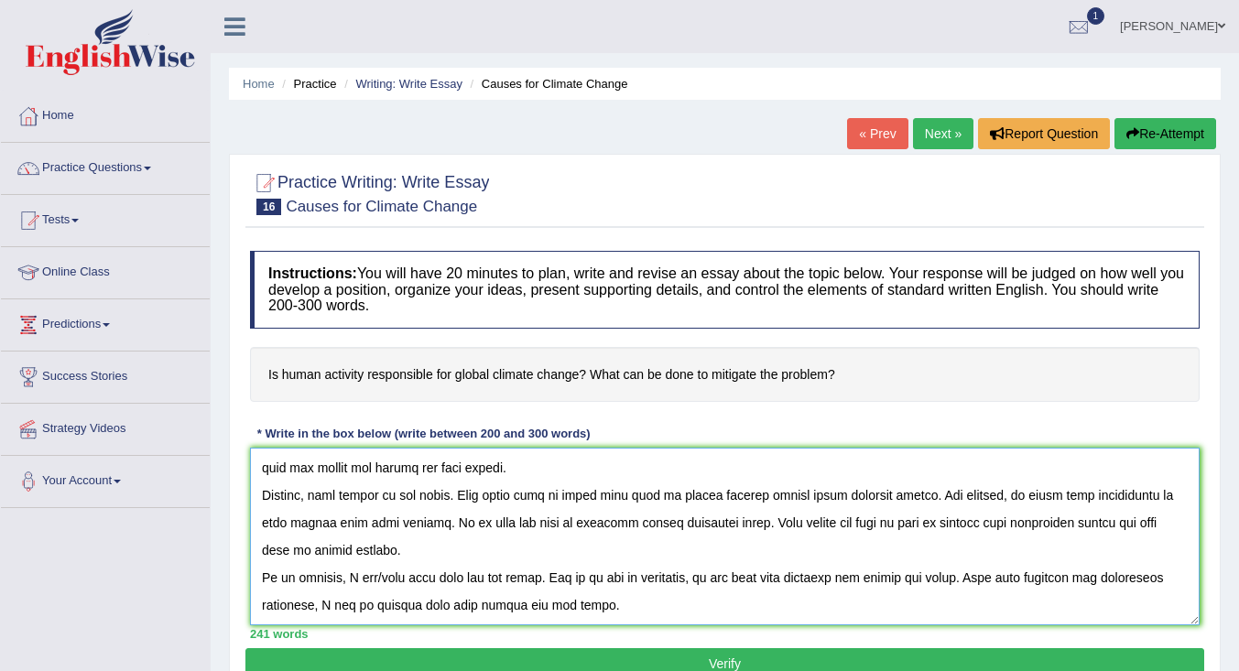
click at [349, 577] on textarea at bounding box center [725, 537] width 950 height 178
click at [351, 581] on textarea at bounding box center [725, 537] width 950 height 178
click at [564, 583] on textarea at bounding box center [725, 537] width 950 height 178
click at [341, 583] on textarea at bounding box center [725, 537] width 950 height 178
click at [560, 605] on textarea at bounding box center [725, 537] width 950 height 178
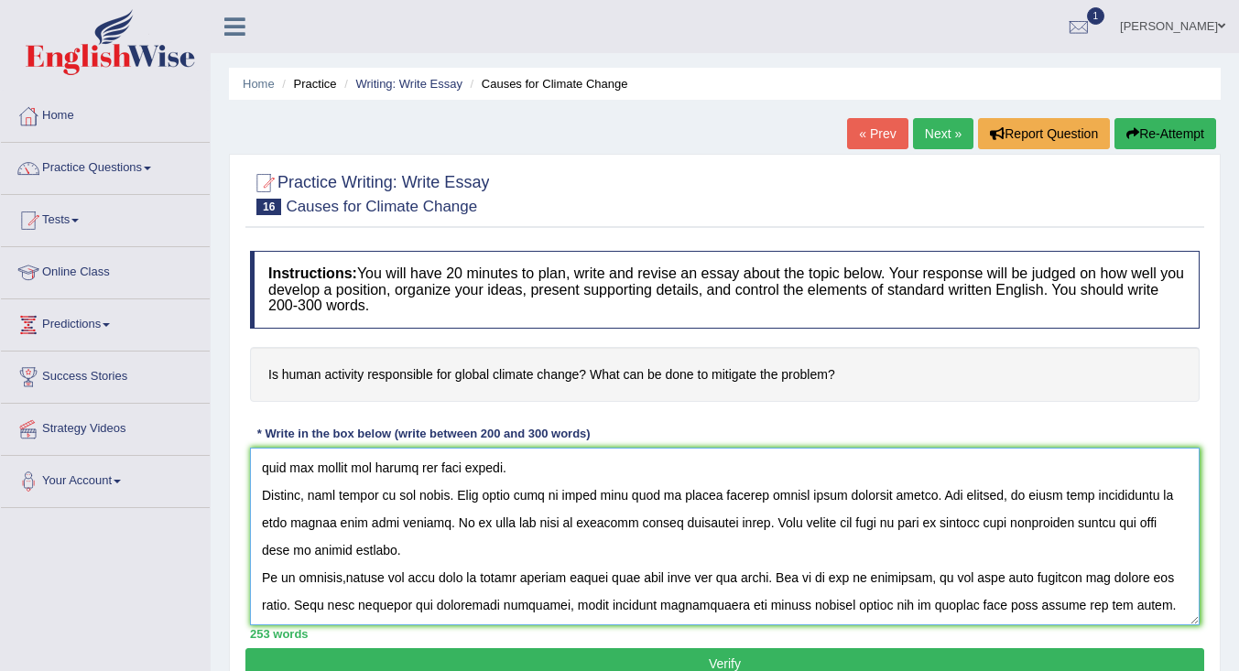
scroll to position [0, 0]
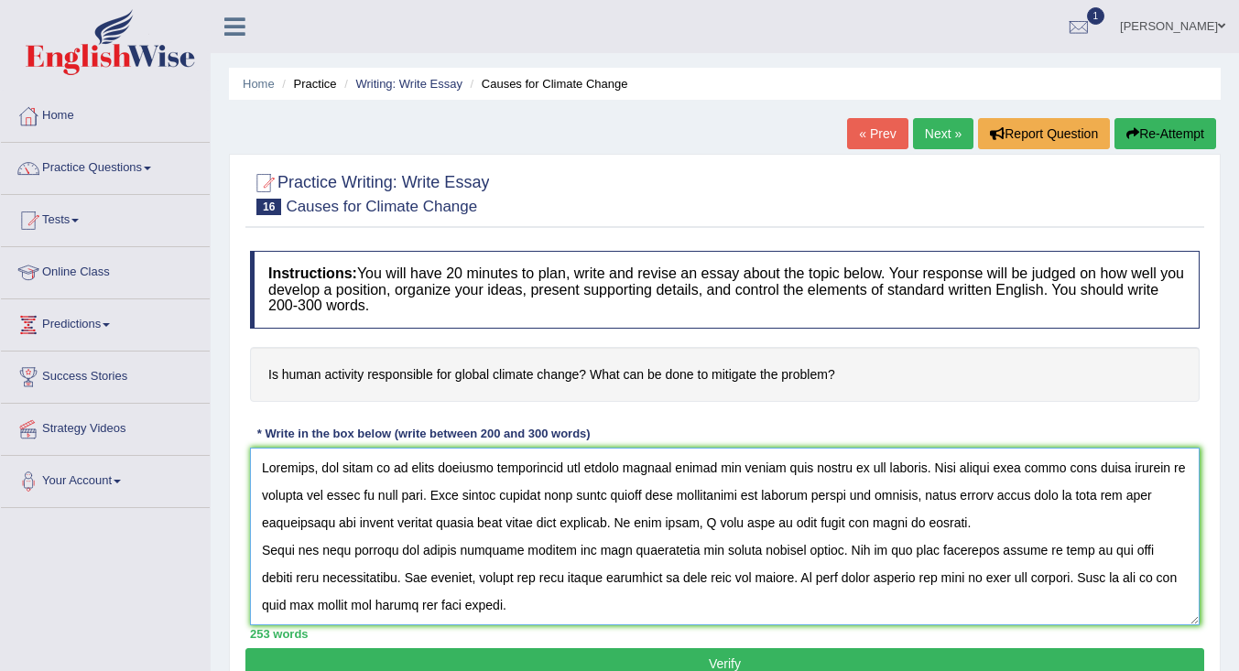
click at [1174, 504] on textarea at bounding box center [725, 537] width 950 height 178
click at [286, 525] on textarea at bounding box center [725, 537] width 950 height 178
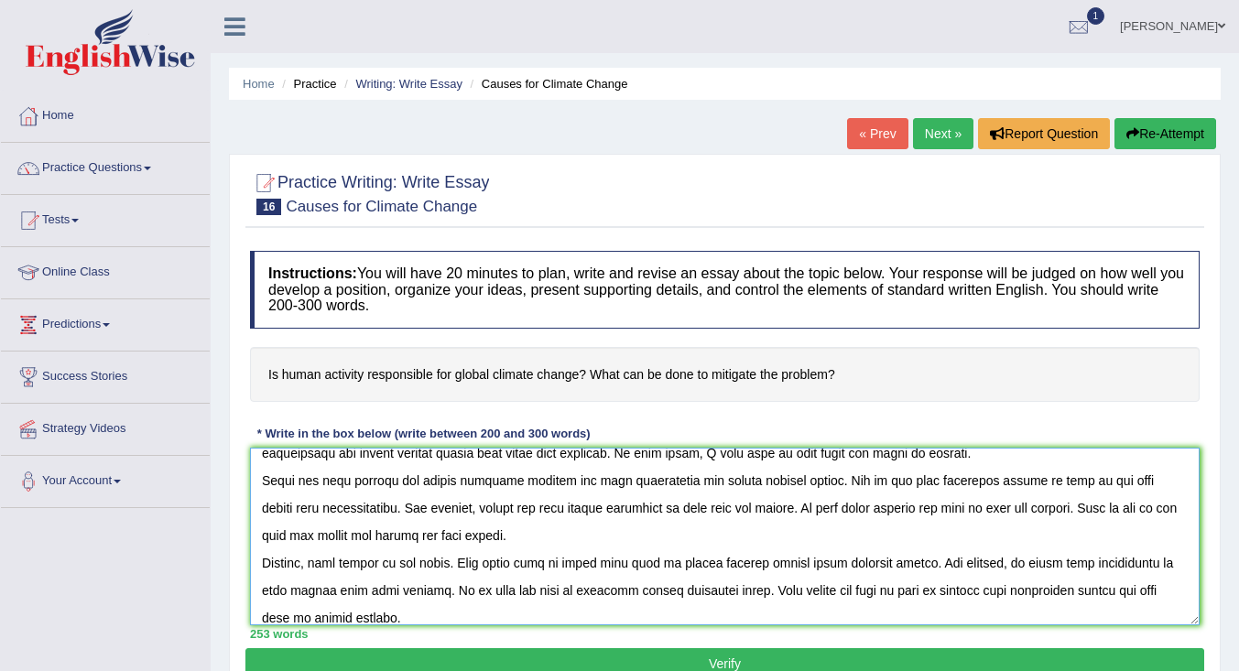
scroll to position [92, 0]
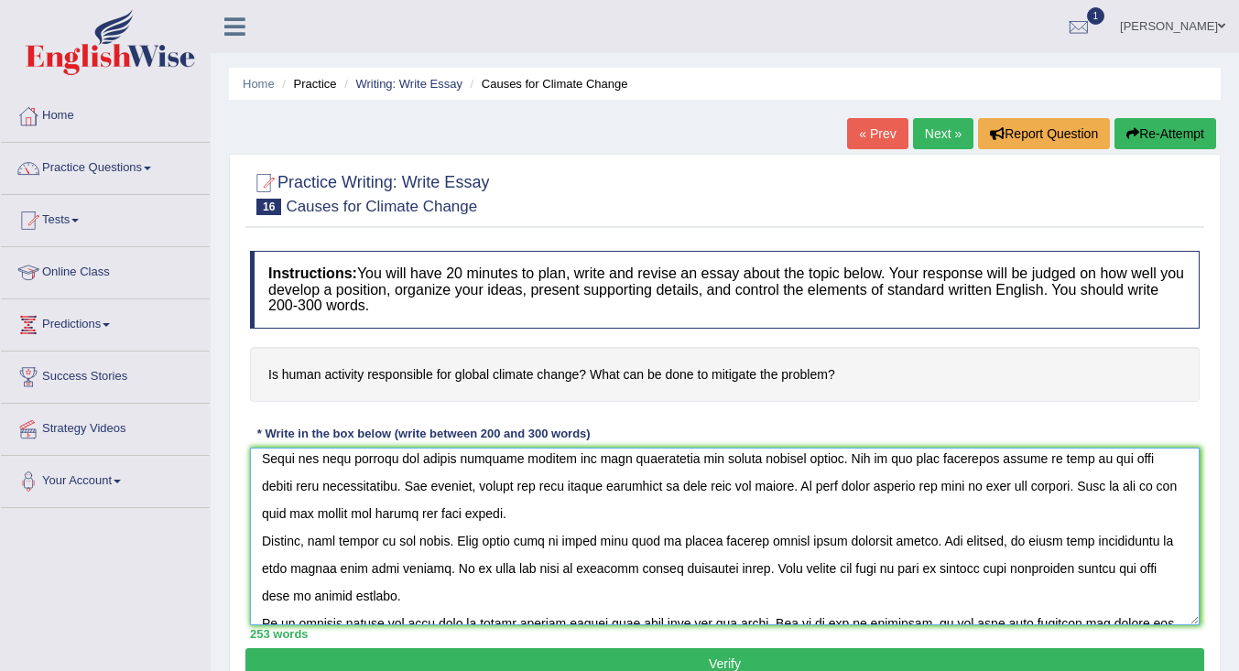
click at [794, 539] on textarea at bounding box center [725, 537] width 950 height 178
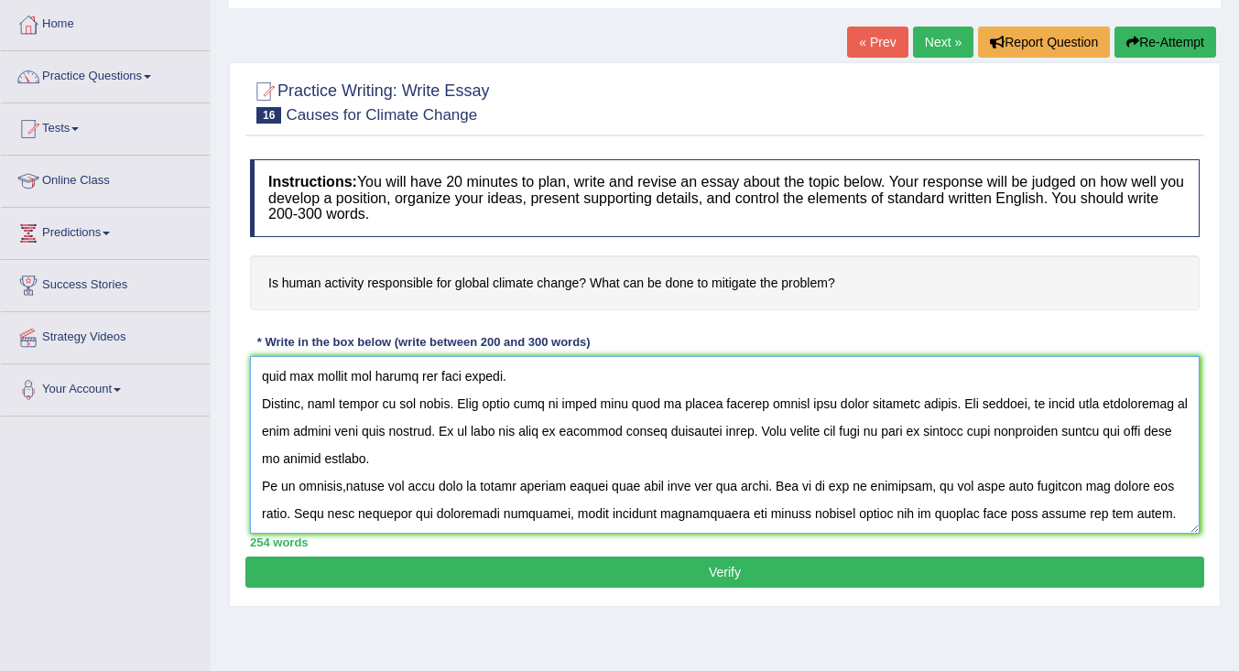
click at [387, 462] on textarea at bounding box center [725, 445] width 950 height 178
click at [409, 465] on textarea at bounding box center [725, 445] width 950 height 178
click at [528, 461] on textarea at bounding box center [725, 445] width 950 height 178
type textarea "Nowadays, the topic of is human activity responsible for globle climate change …"
click at [721, 566] on button "Verify" at bounding box center [724, 572] width 959 height 31
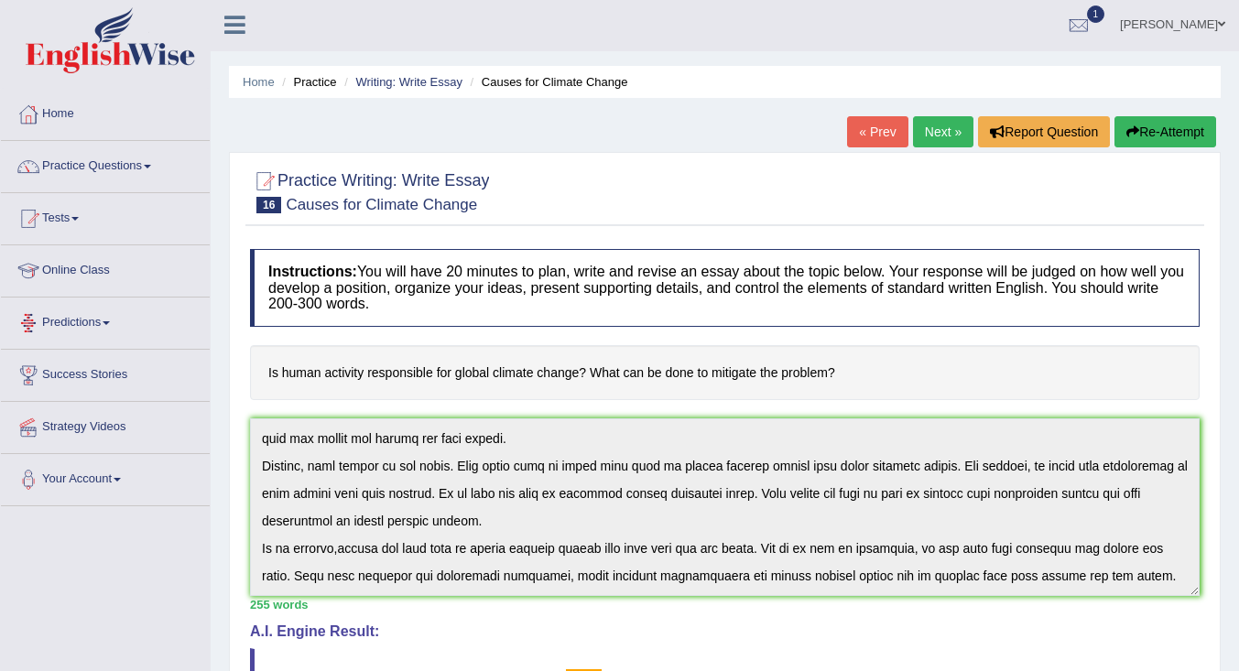
scroll to position [0, 0]
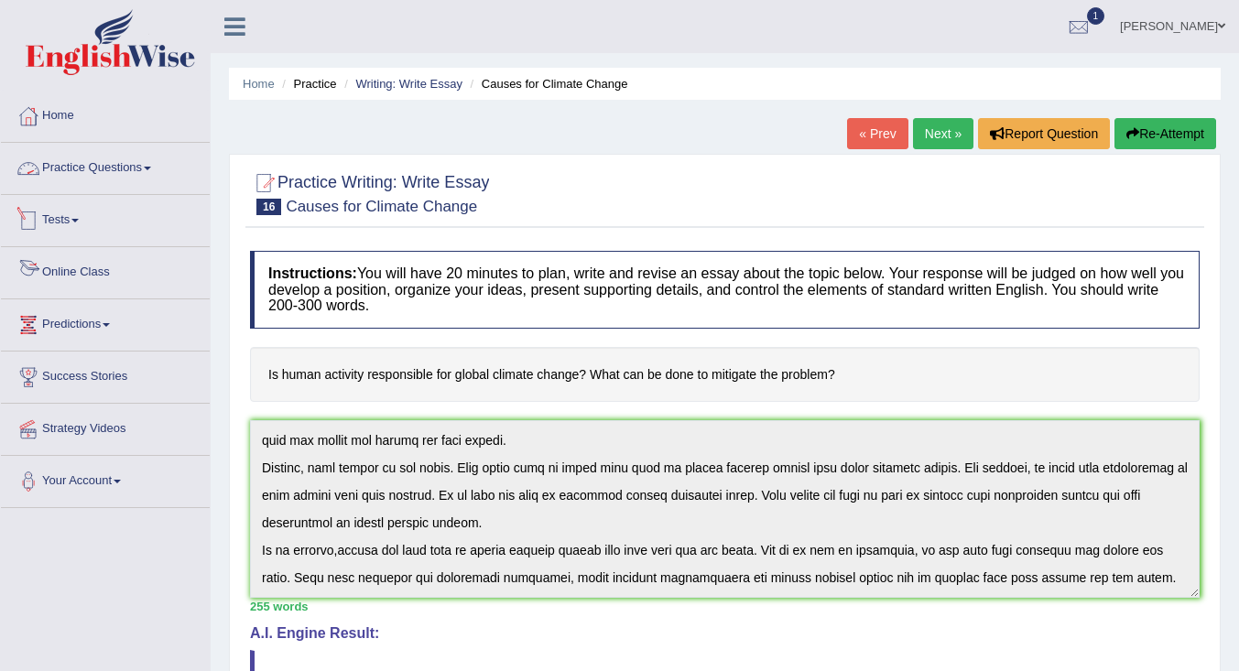
click at [115, 161] on link "Practice Questions" at bounding box center [105, 166] width 209 height 46
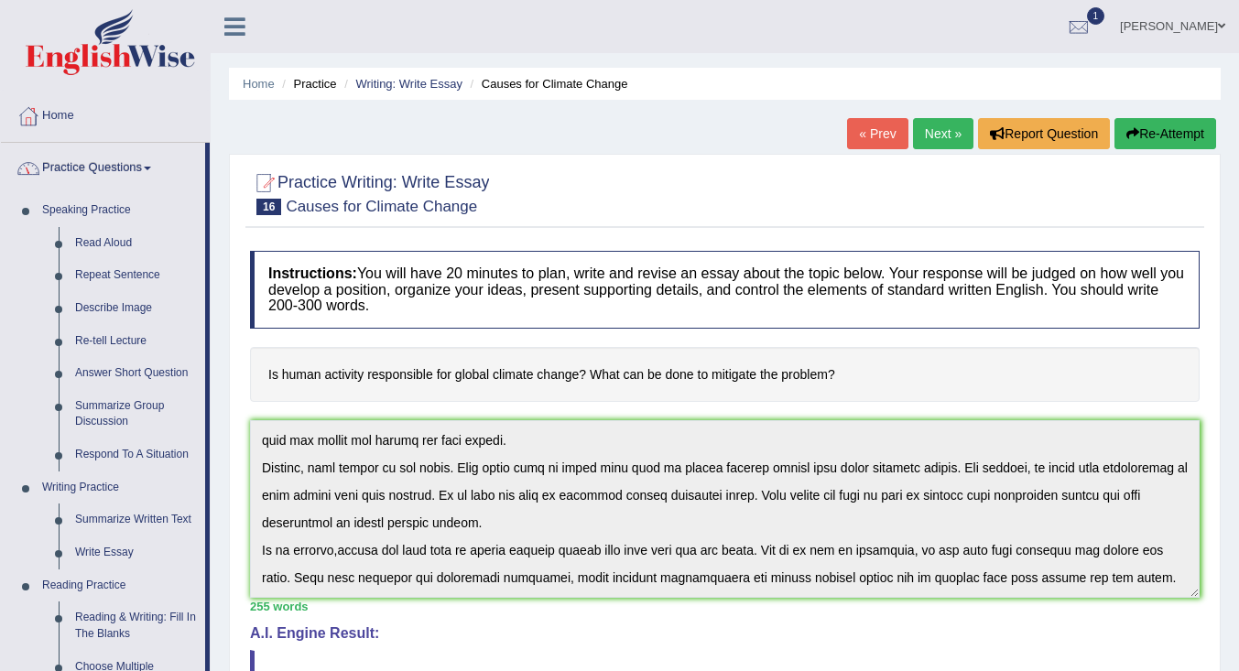
click at [107, 269] on link "Repeat Sentence" at bounding box center [136, 275] width 138 height 33
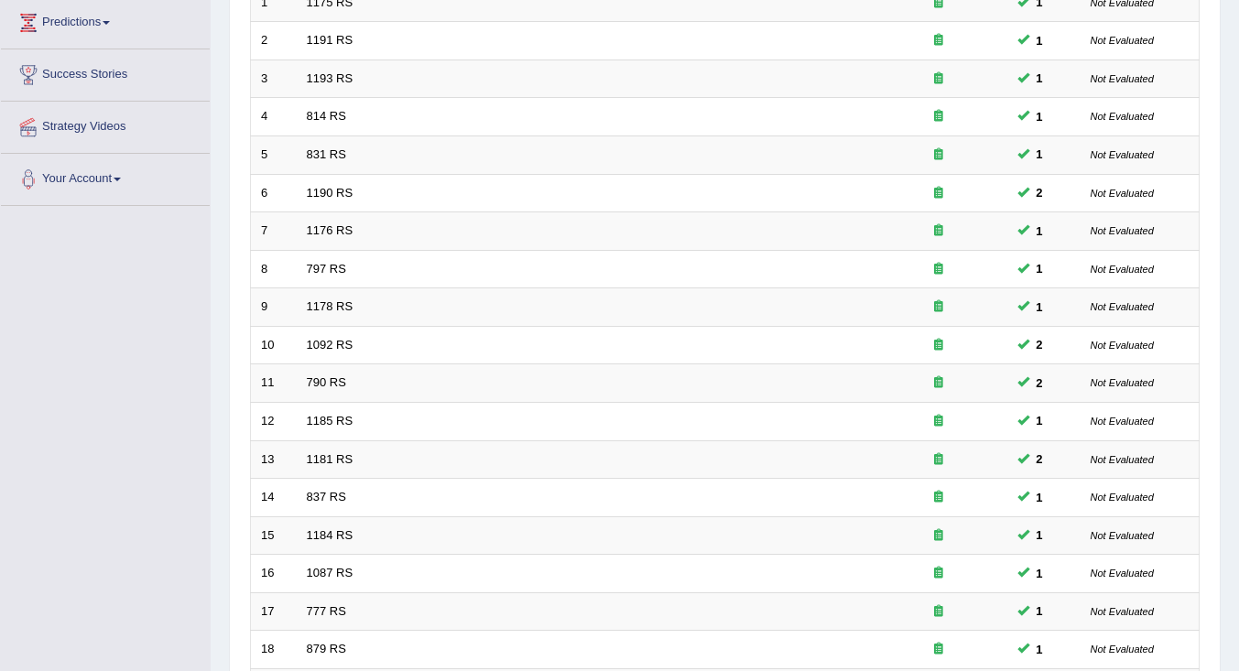
scroll to position [541, 0]
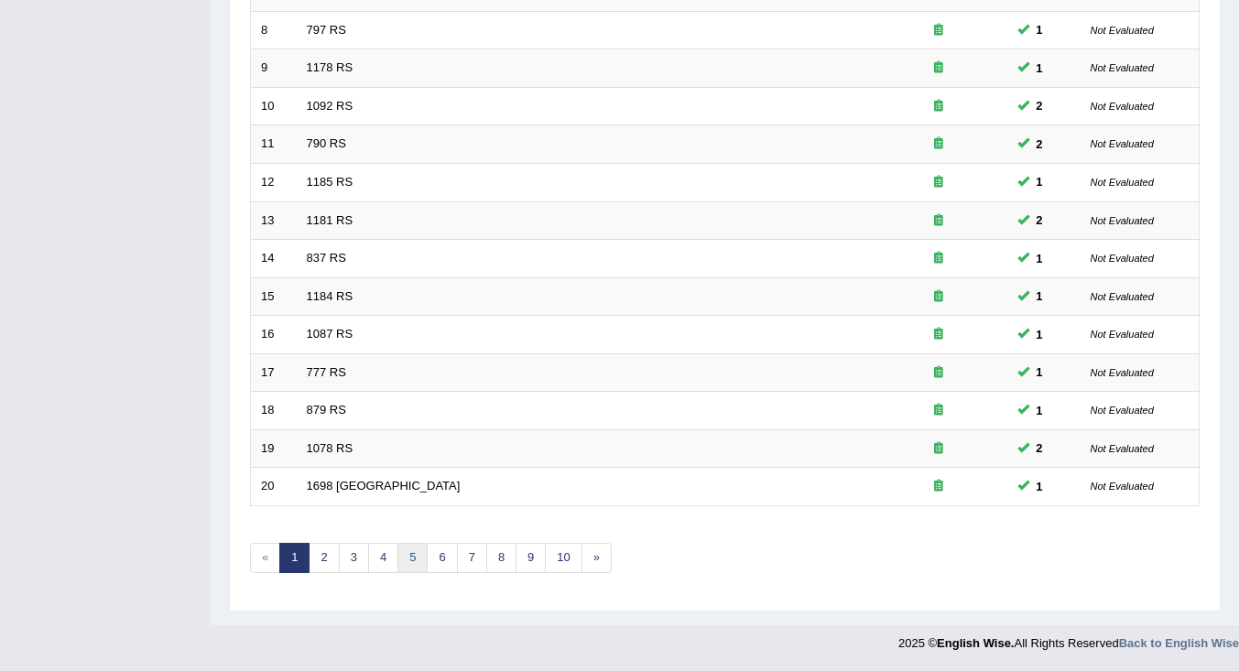
click at [420, 554] on link "5" at bounding box center [413, 558] width 30 height 30
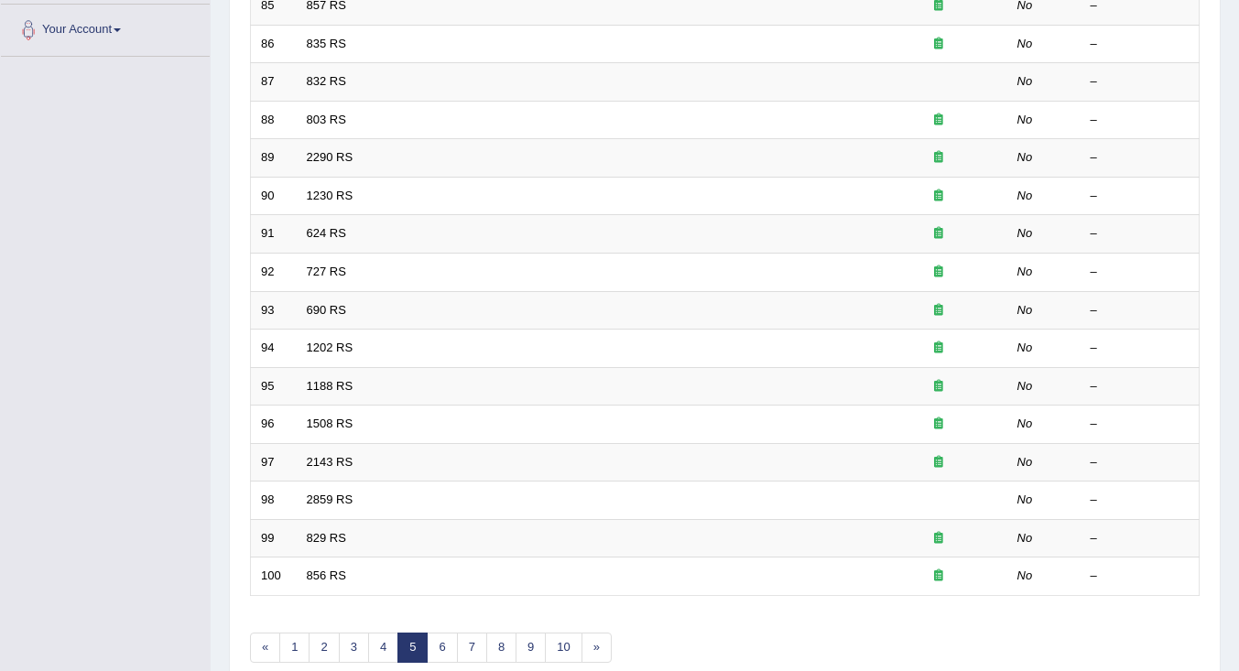
scroll to position [450, 0]
click at [381, 654] on link "4" at bounding box center [383, 650] width 30 height 30
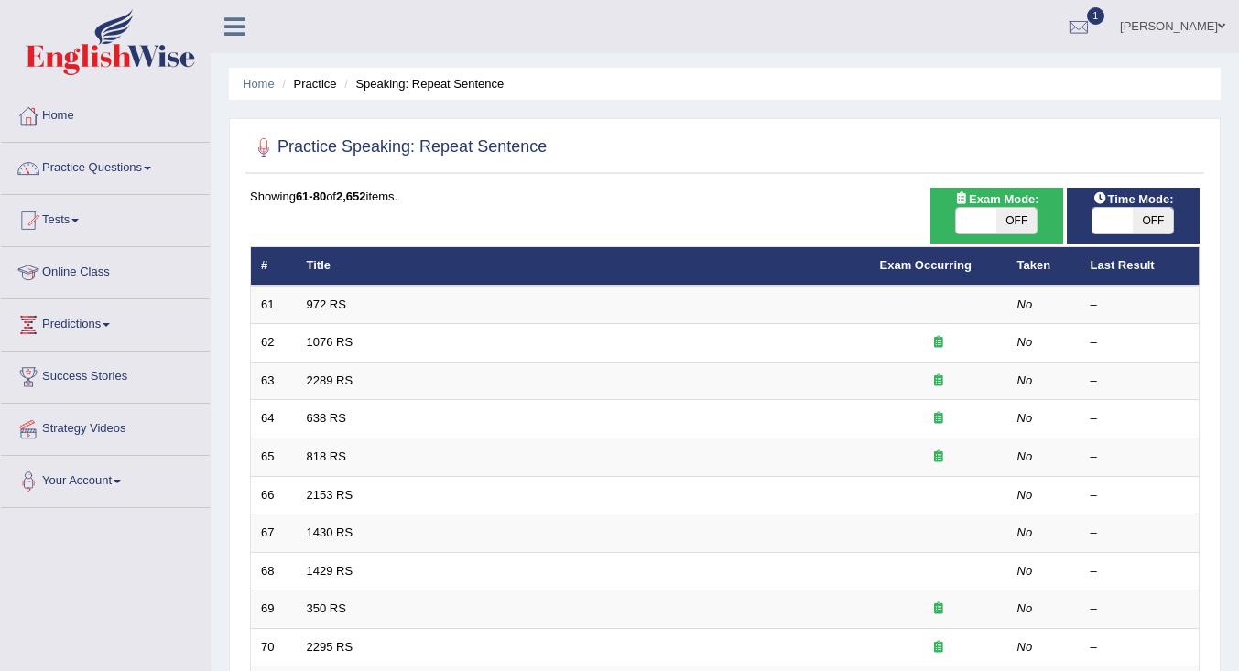
scroll to position [541, 0]
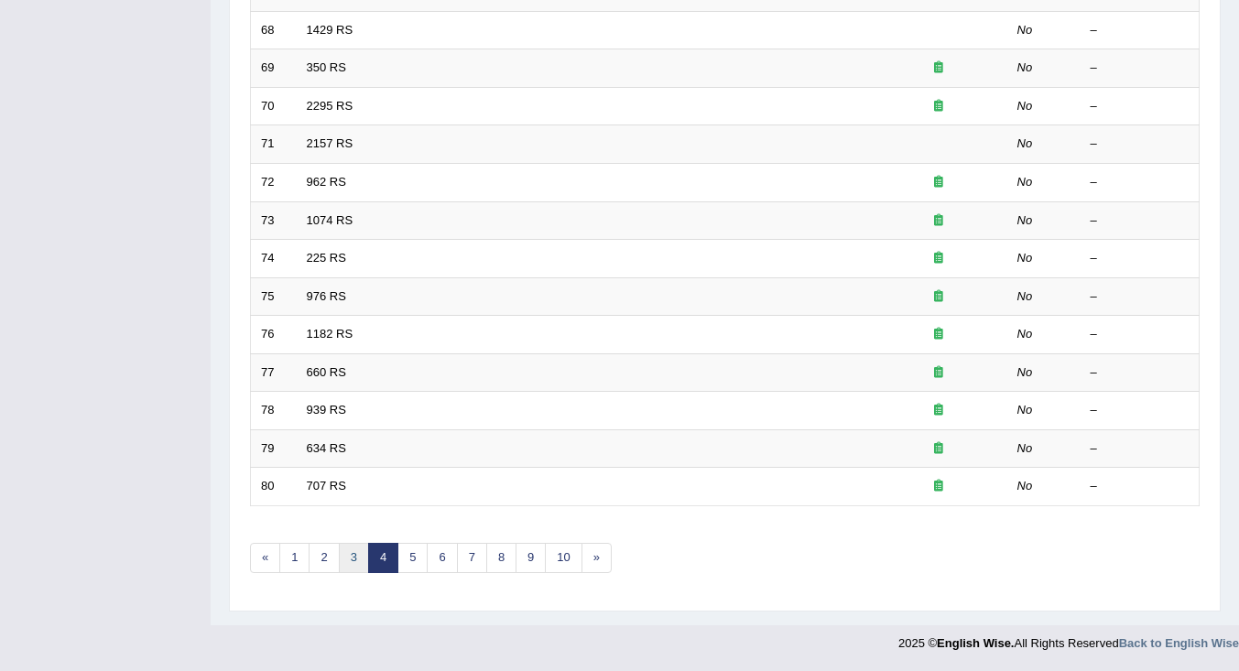
click at [356, 559] on link "3" at bounding box center [354, 558] width 30 height 30
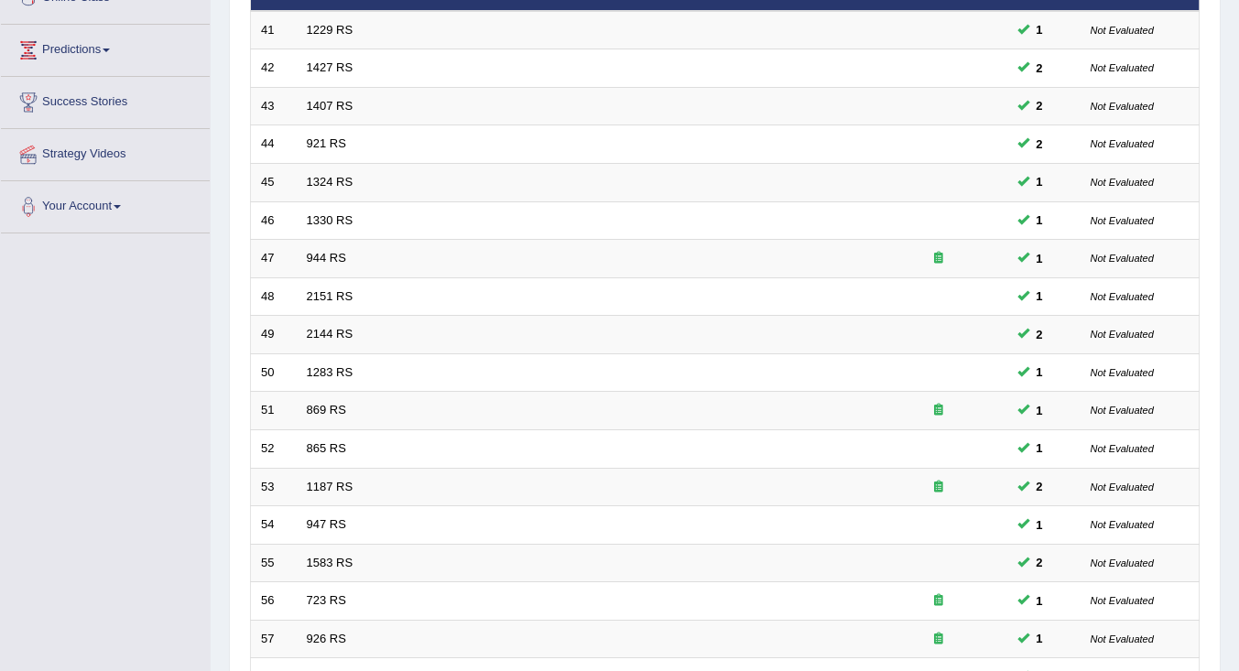
scroll to position [541, 0]
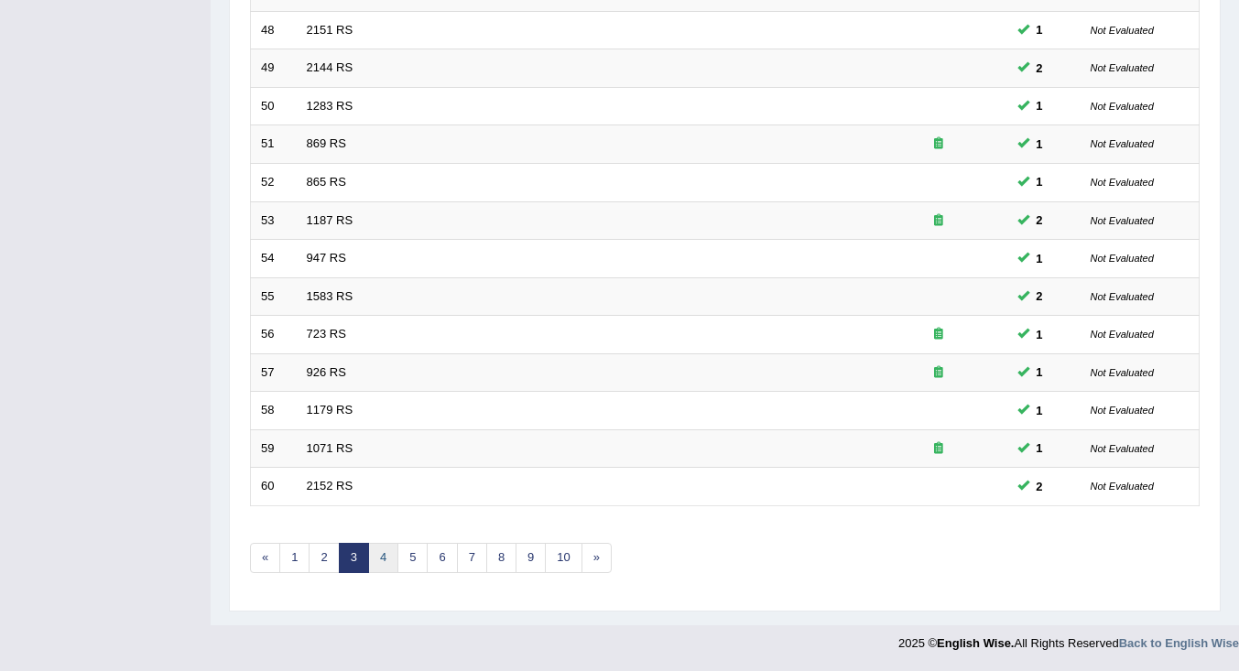
click at [379, 560] on link "4" at bounding box center [383, 558] width 30 height 30
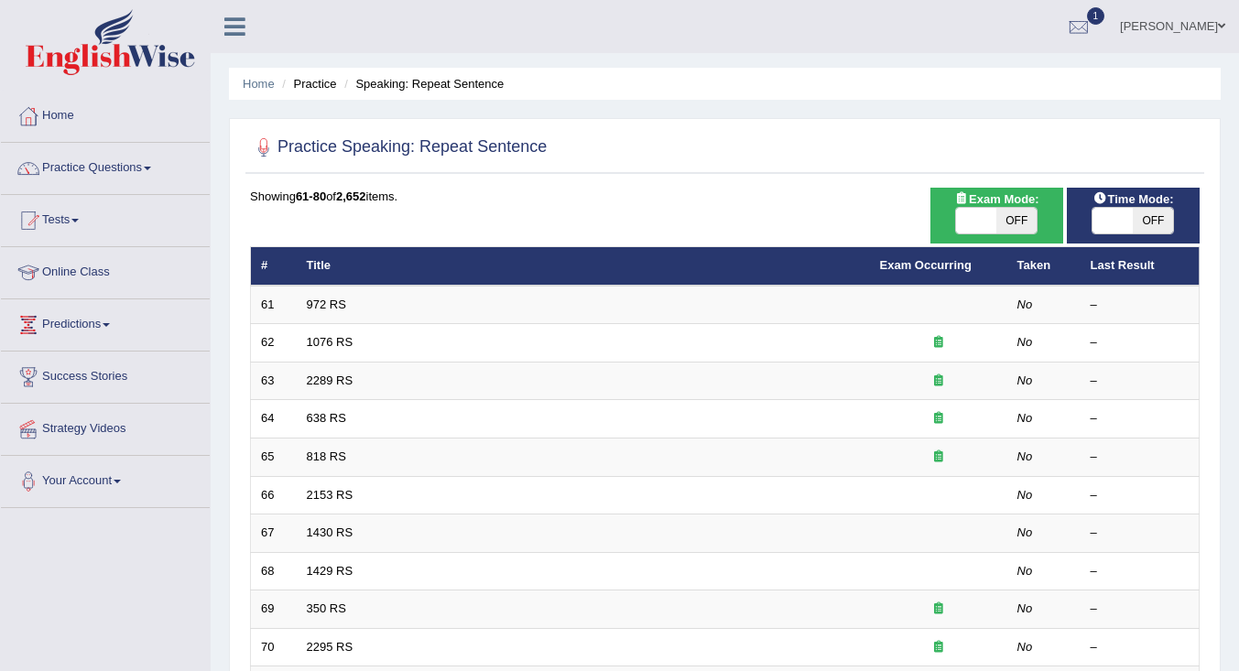
click at [336, 306] on link "972 RS" at bounding box center [326, 305] width 39 height 14
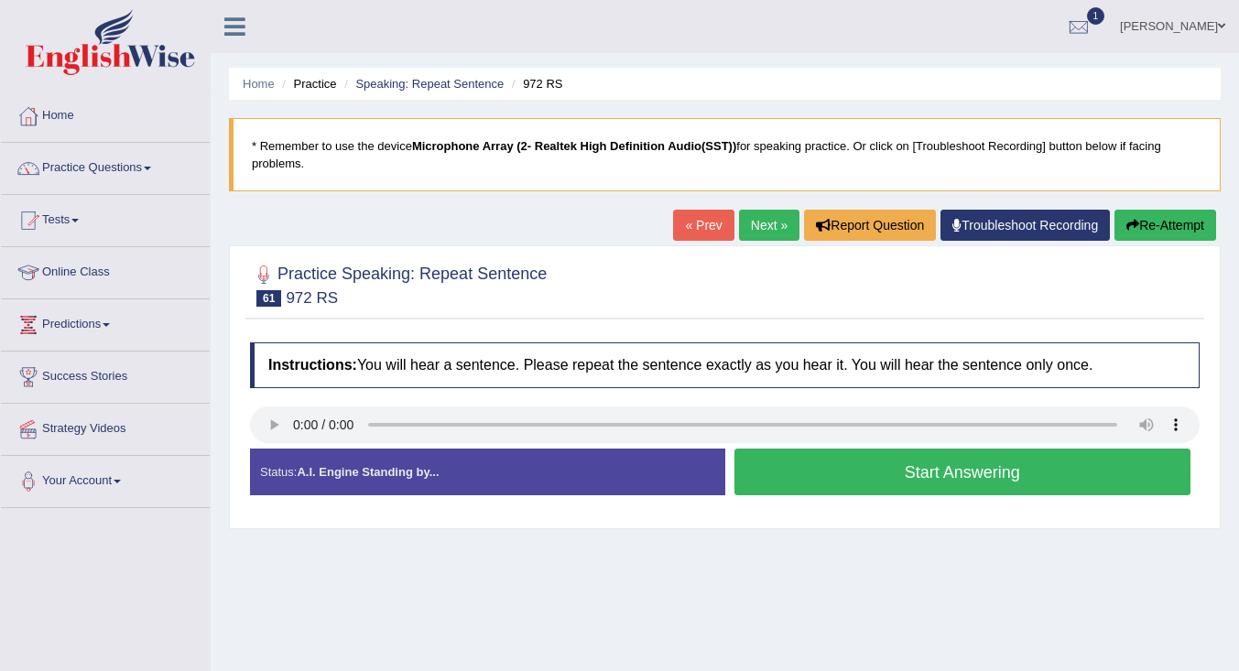
click at [836, 464] on button "Start Answering" at bounding box center [963, 472] width 457 height 47
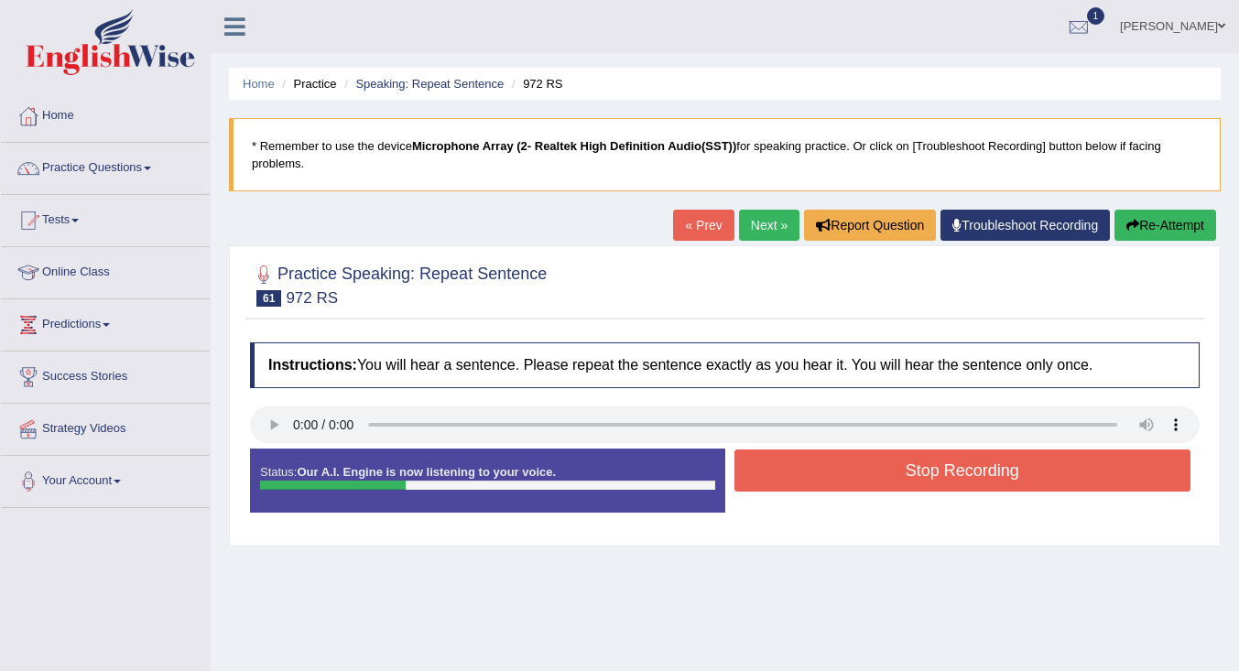
click at [824, 472] on button "Stop Recording" at bounding box center [963, 471] width 457 height 42
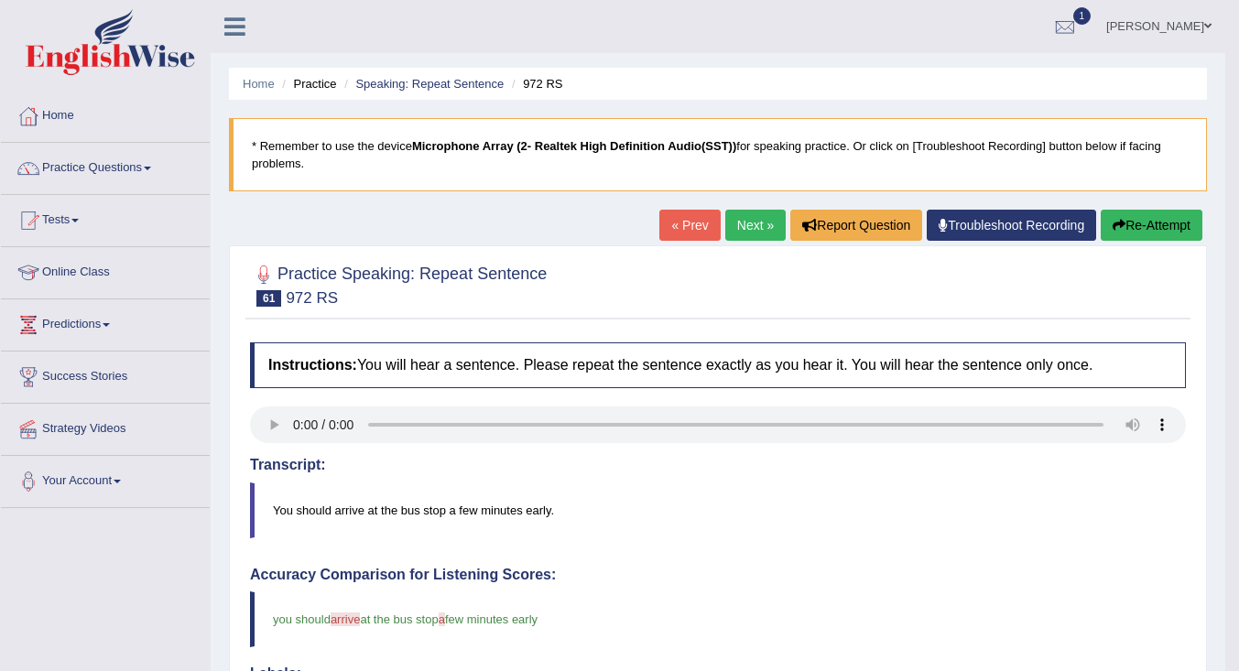
click at [448, 83] on link "Speaking: Repeat Sentence" at bounding box center [429, 84] width 148 height 14
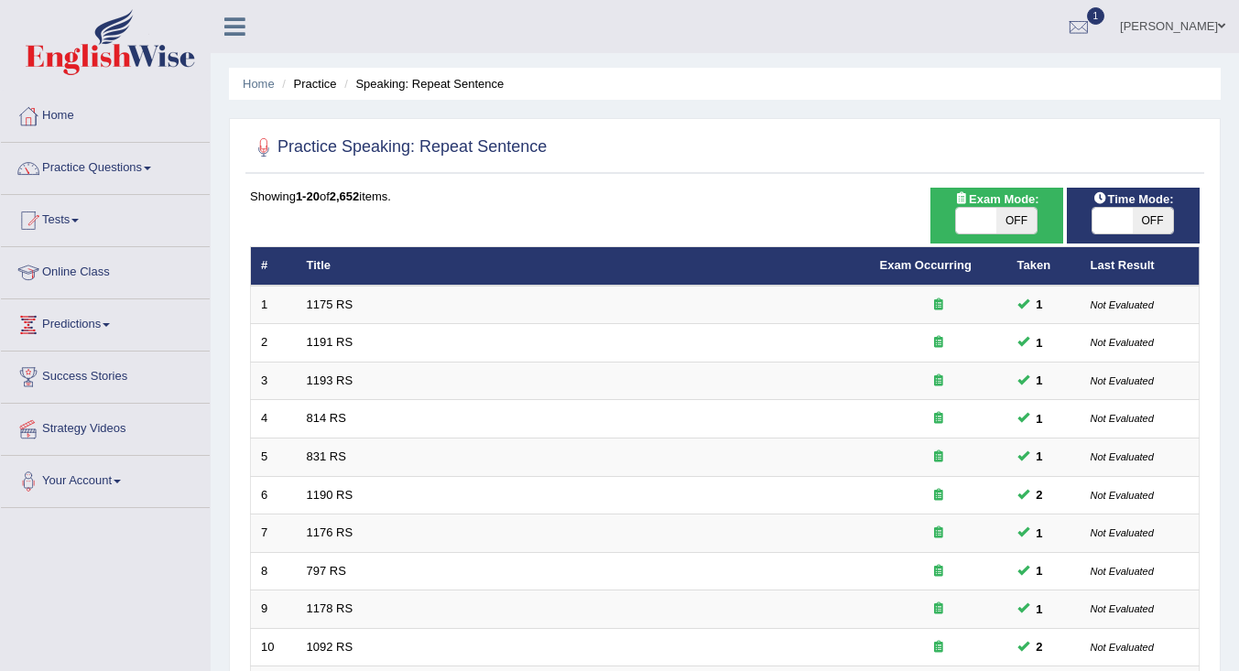
click at [1134, 220] on span "OFF" at bounding box center [1153, 221] width 40 height 26
checkbox input "true"
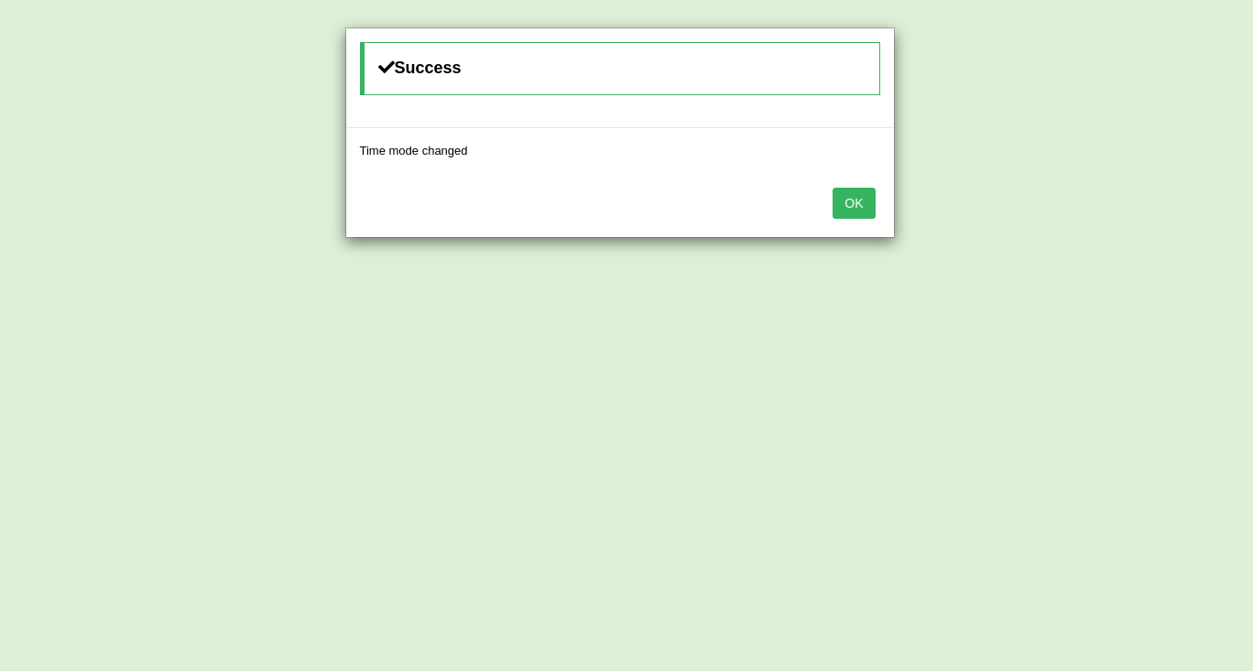
click at [858, 214] on button "OK" at bounding box center [854, 203] width 42 height 31
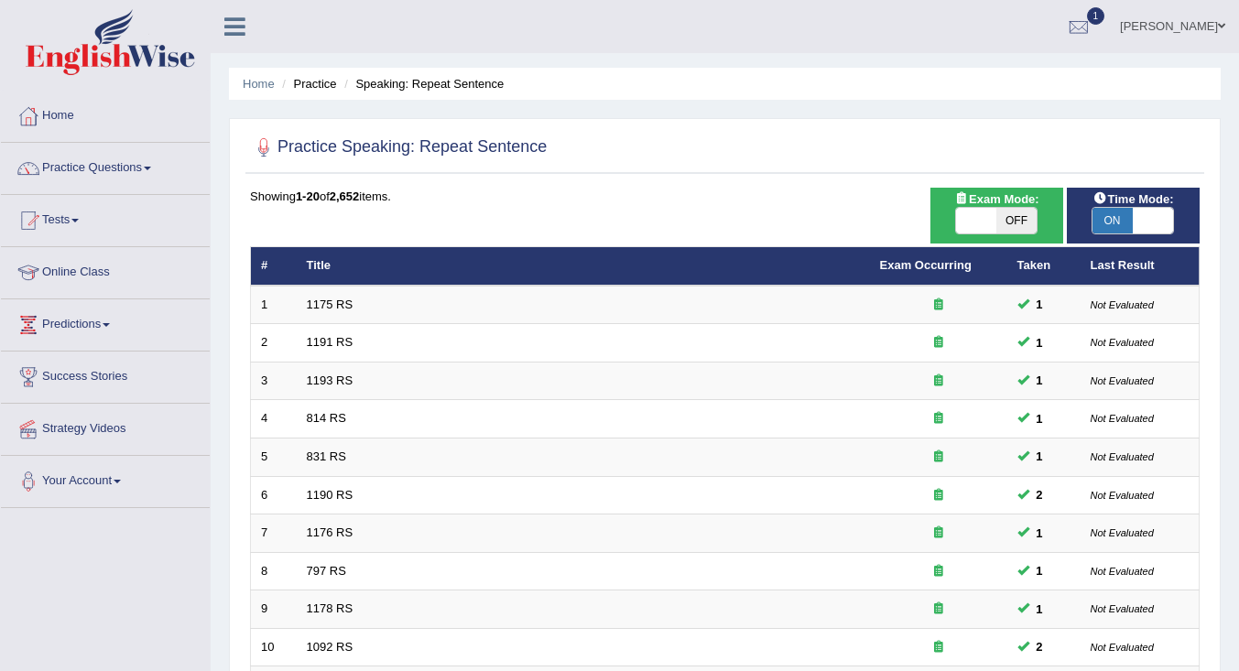
click at [1000, 227] on span "OFF" at bounding box center [1017, 221] width 40 height 26
checkbox input "true"
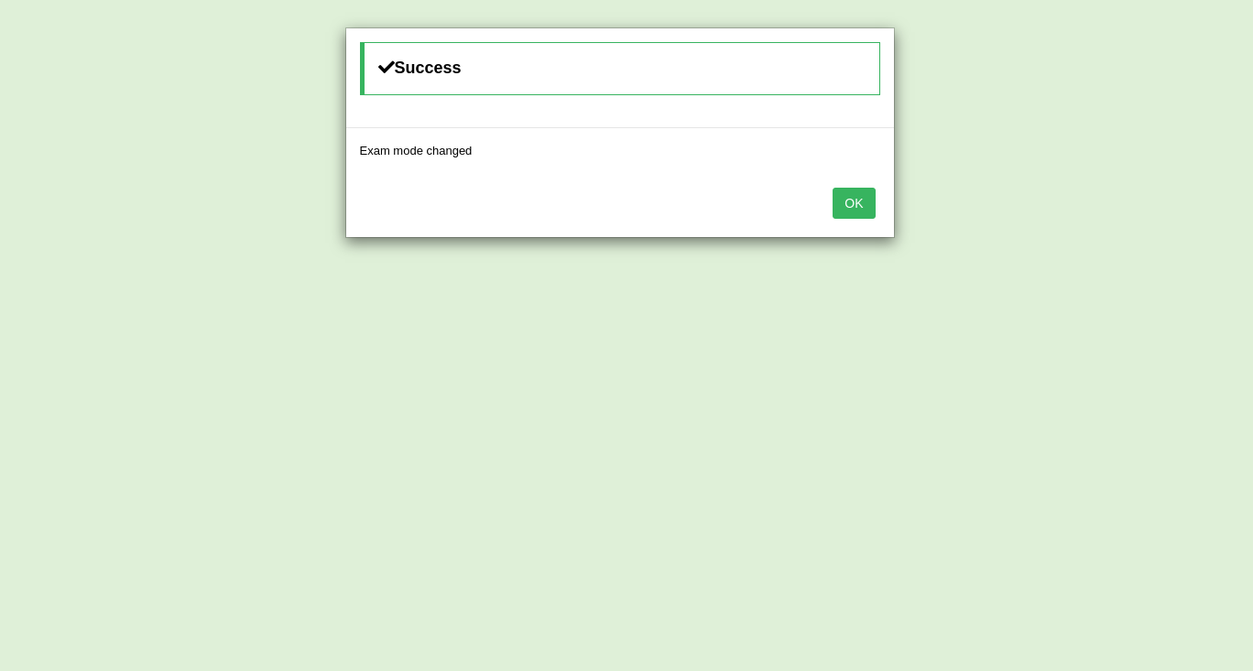
click at [857, 200] on button "OK" at bounding box center [854, 203] width 42 height 31
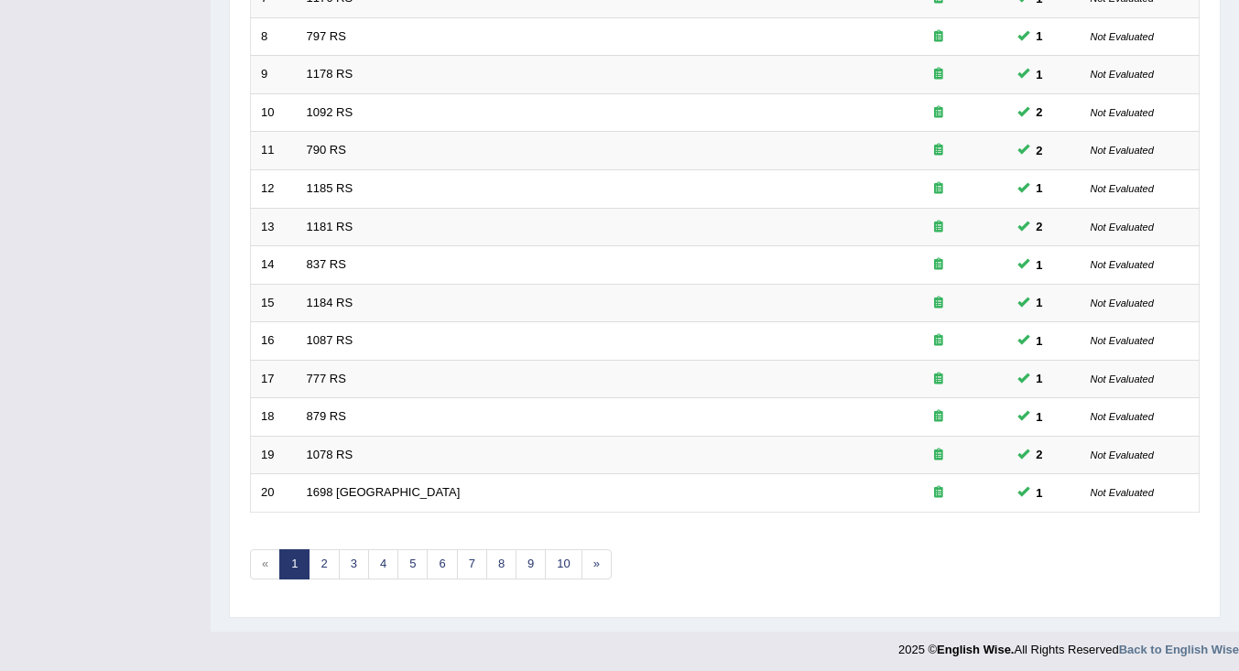
scroll to position [541, 0]
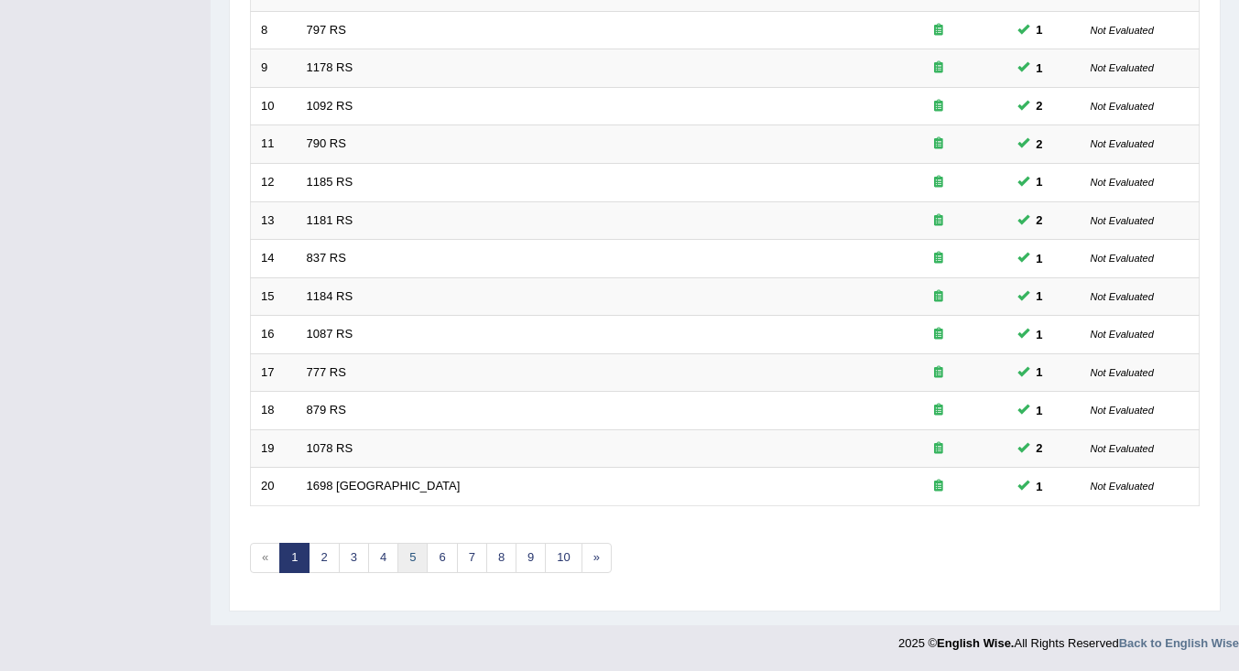
click at [419, 560] on link "5" at bounding box center [413, 558] width 30 height 30
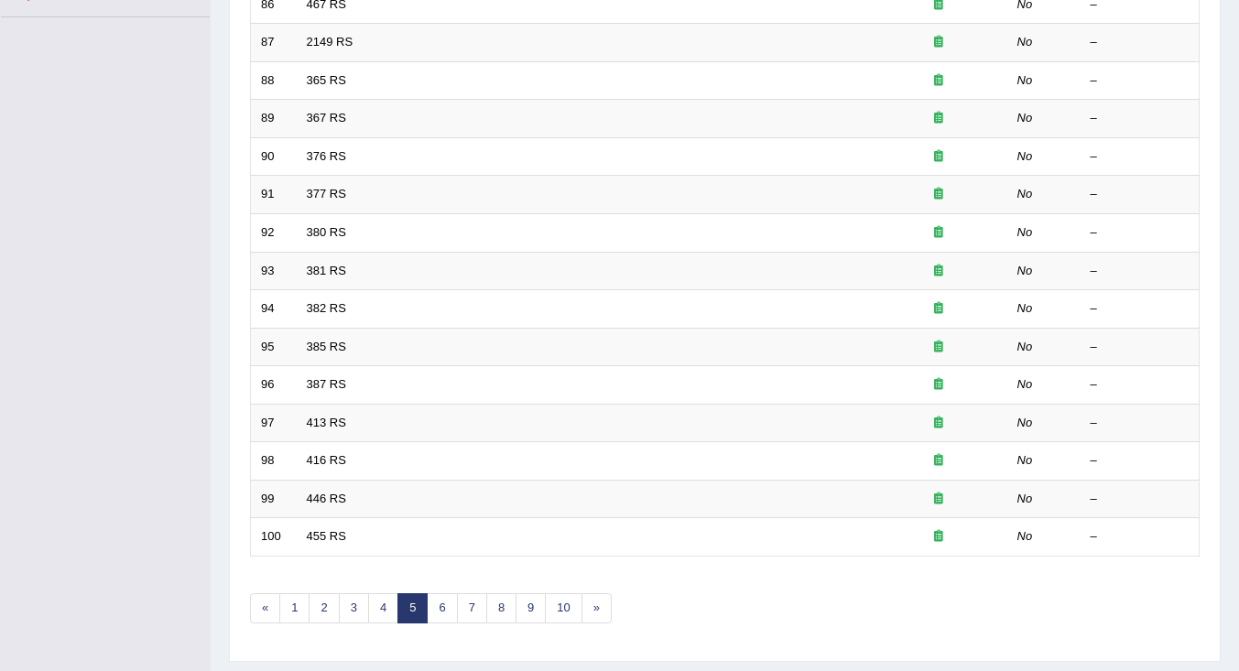
scroll to position [541, 0]
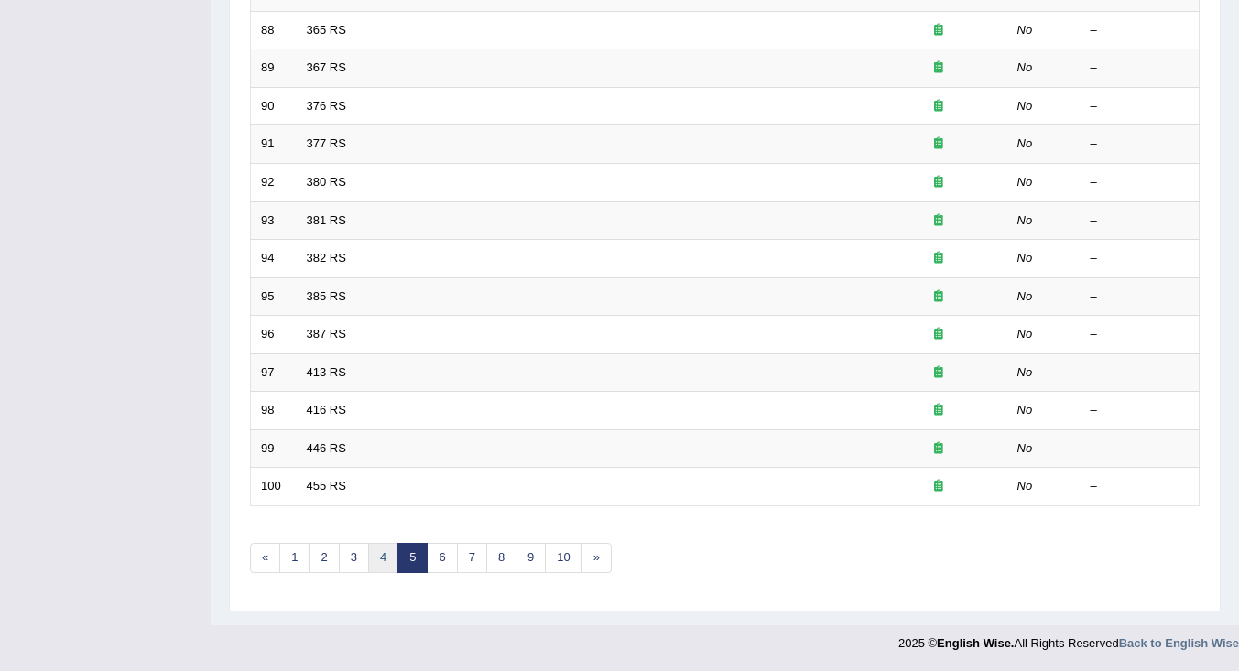
click at [382, 558] on link "4" at bounding box center [383, 558] width 30 height 30
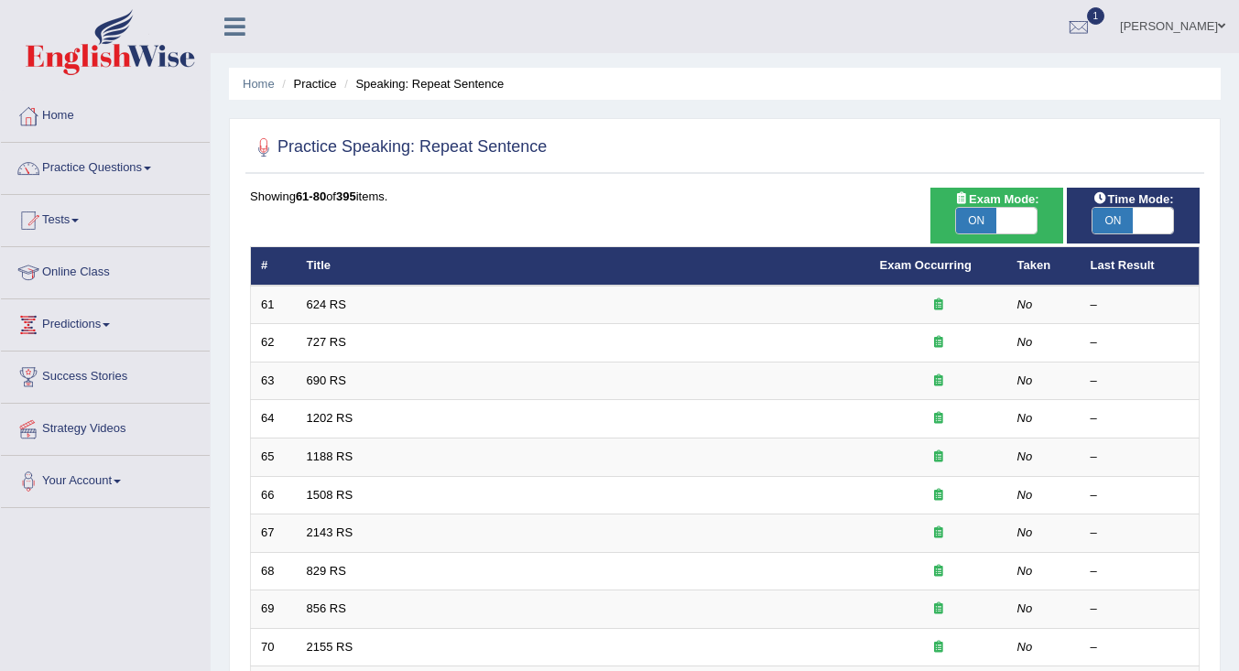
scroll to position [541, 0]
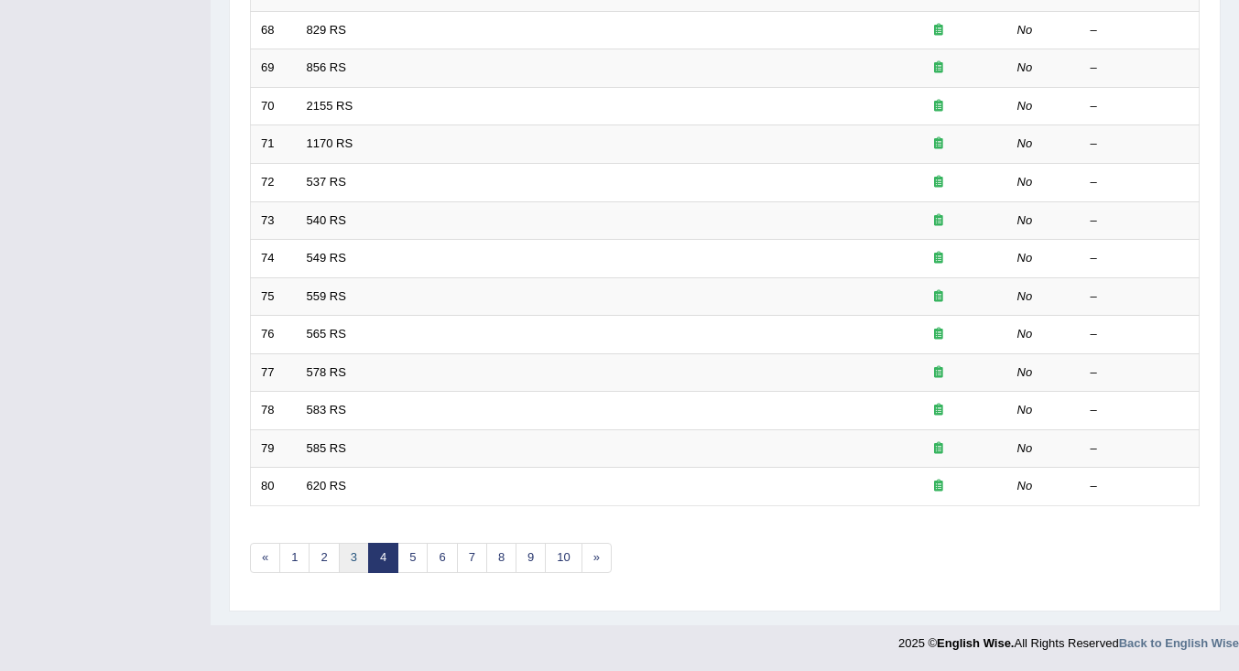
click at [356, 563] on link "3" at bounding box center [354, 558] width 30 height 30
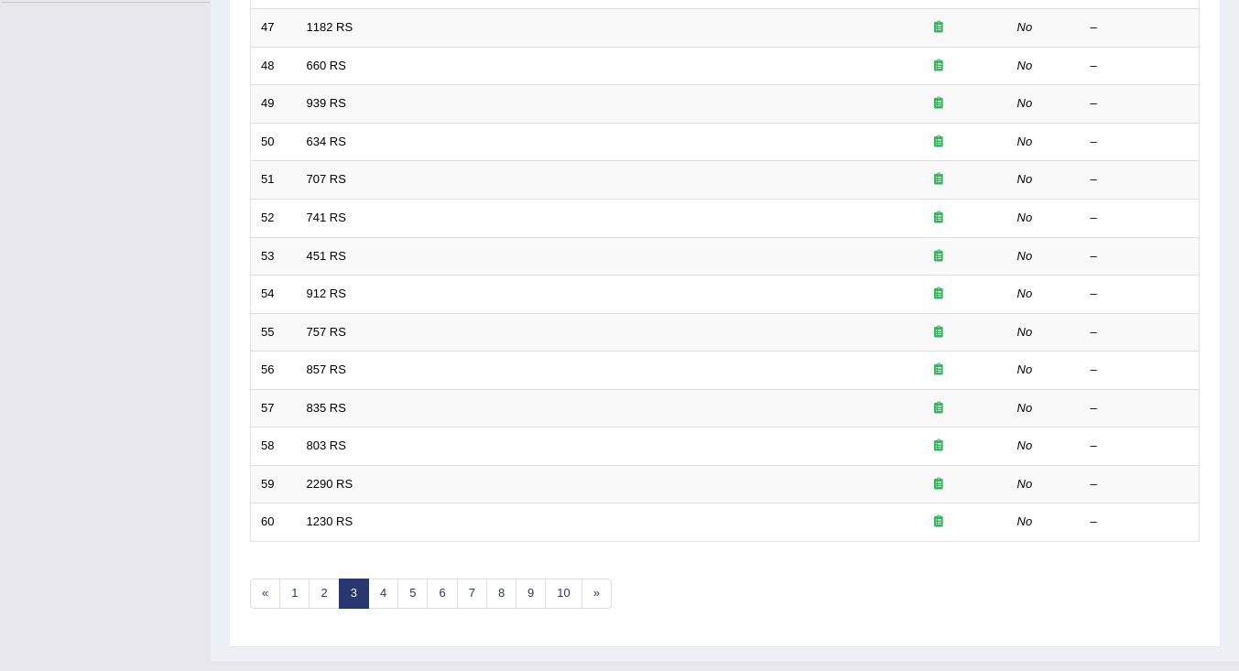
scroll to position [541, 0]
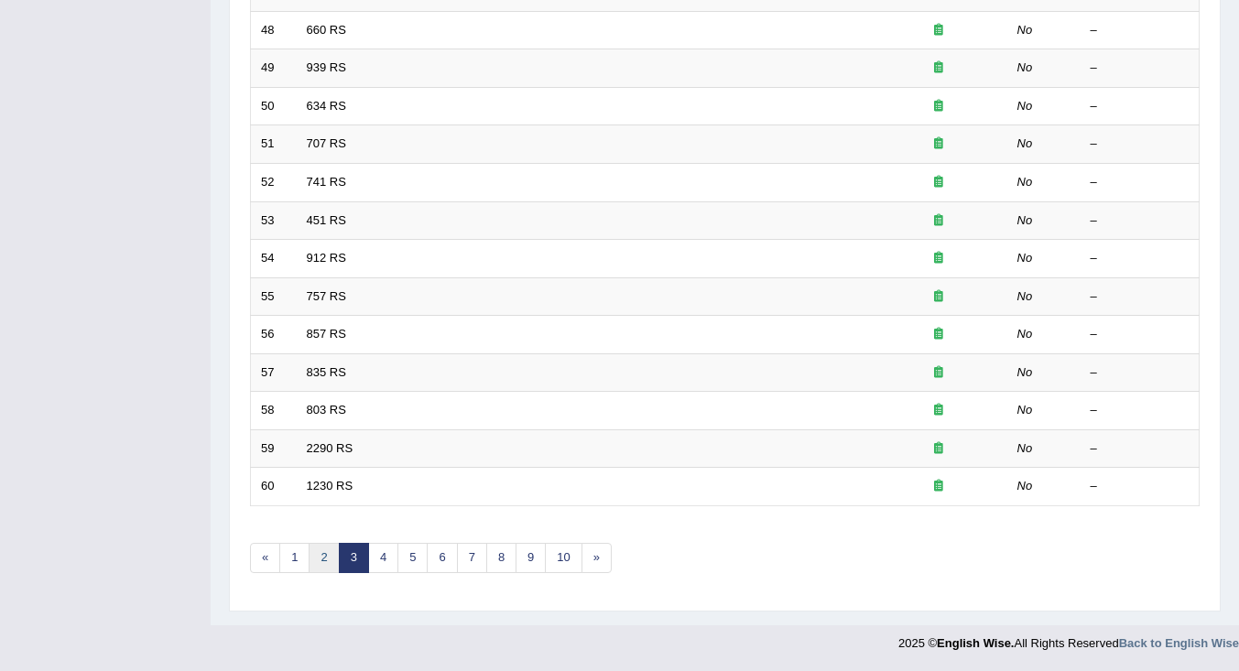
click at [326, 561] on link "2" at bounding box center [324, 558] width 30 height 30
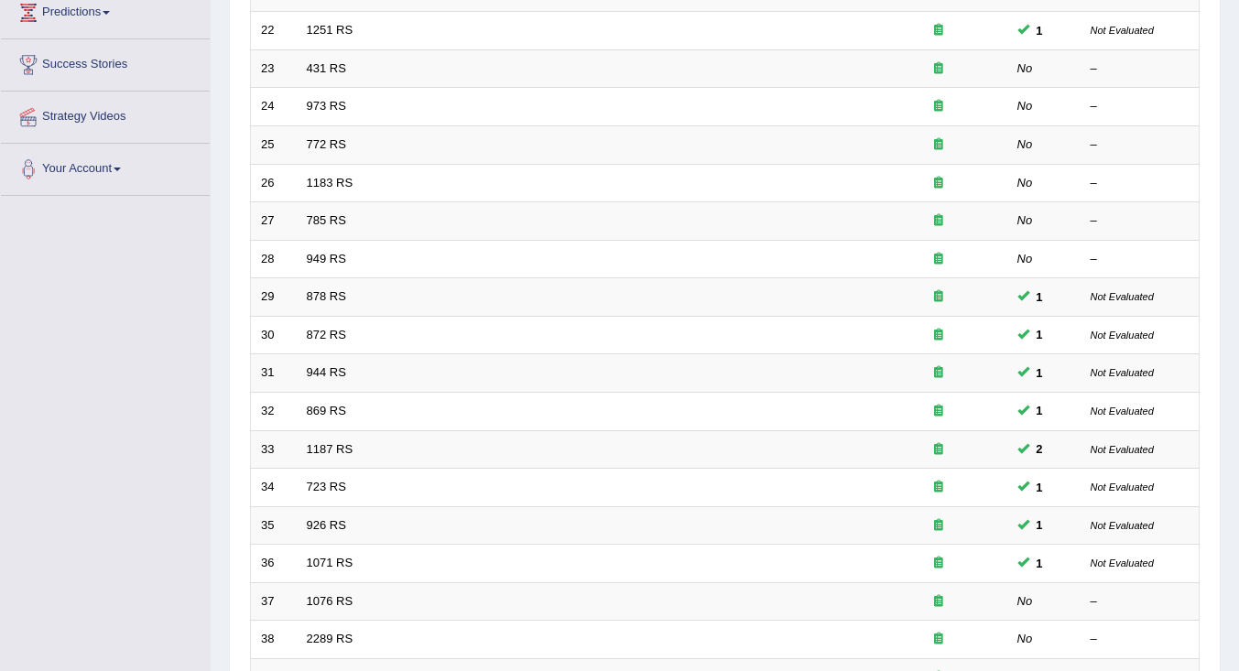
scroll to position [541, 0]
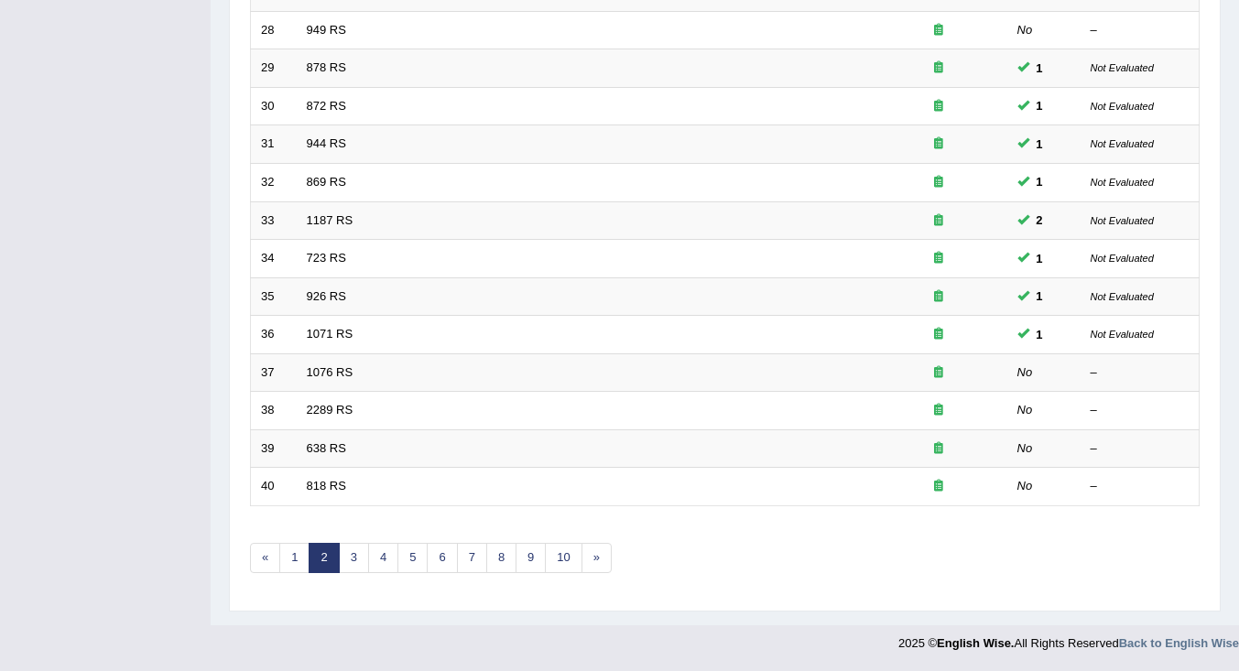
click at [318, 376] on link "1076 RS" at bounding box center [330, 372] width 47 height 14
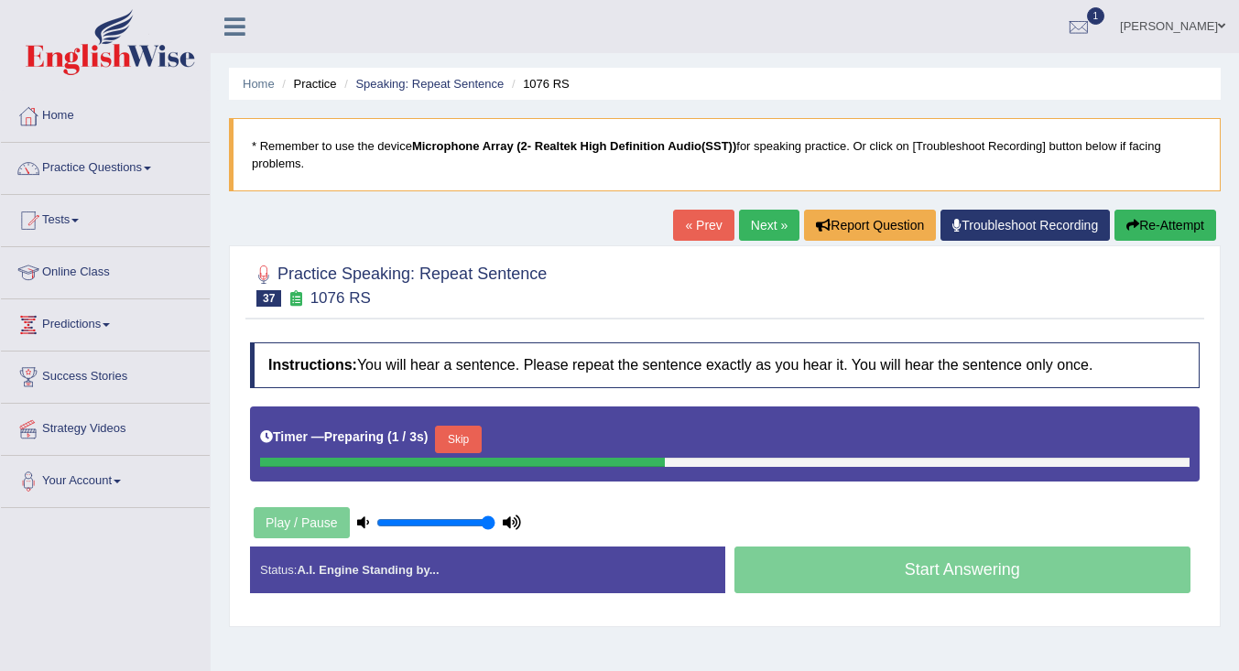
scroll to position [92, 0]
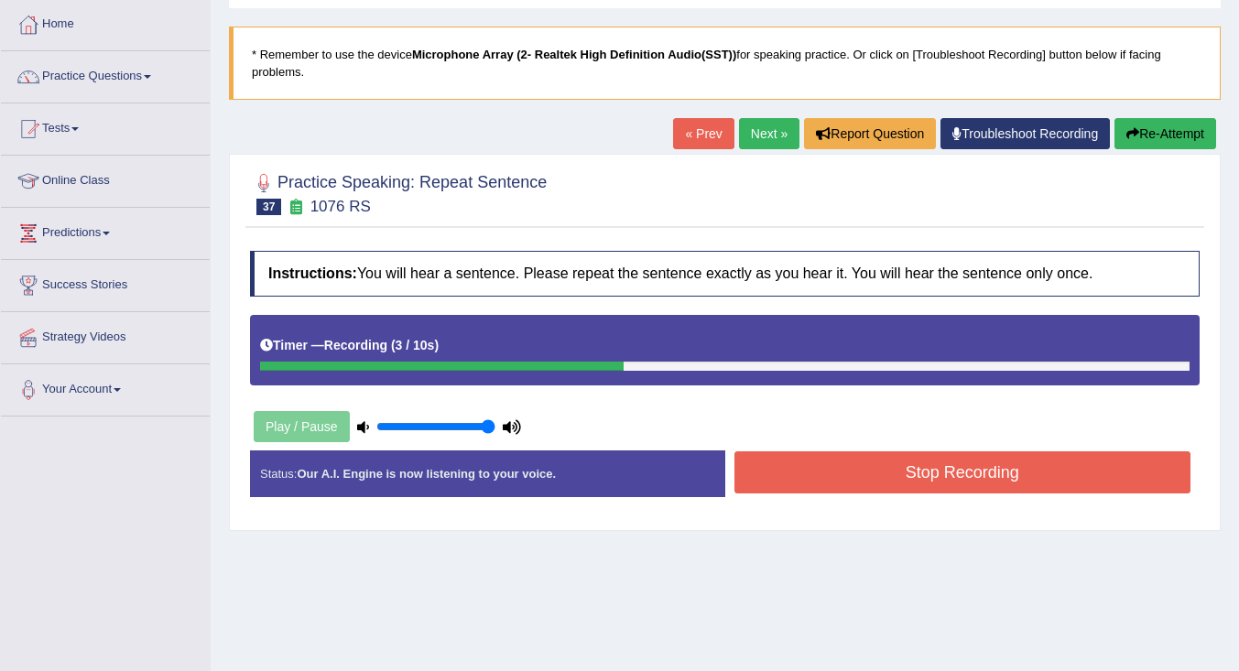
click at [794, 472] on button "Stop Recording" at bounding box center [963, 473] width 457 height 42
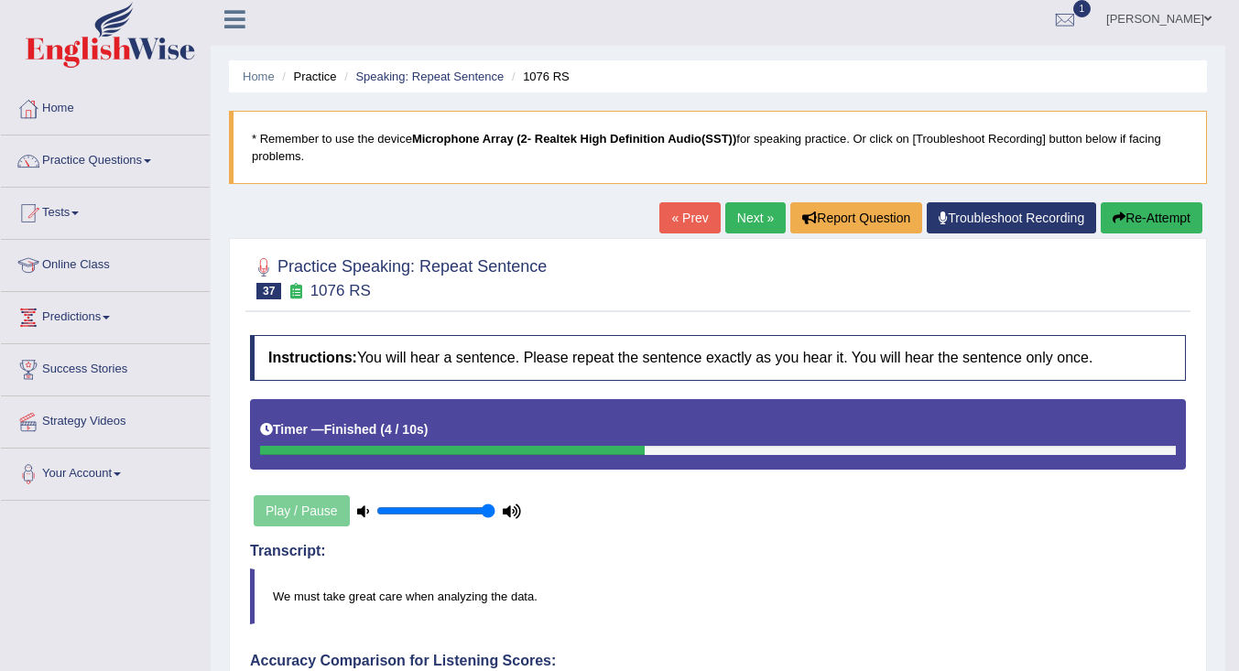
scroll to position [0, 0]
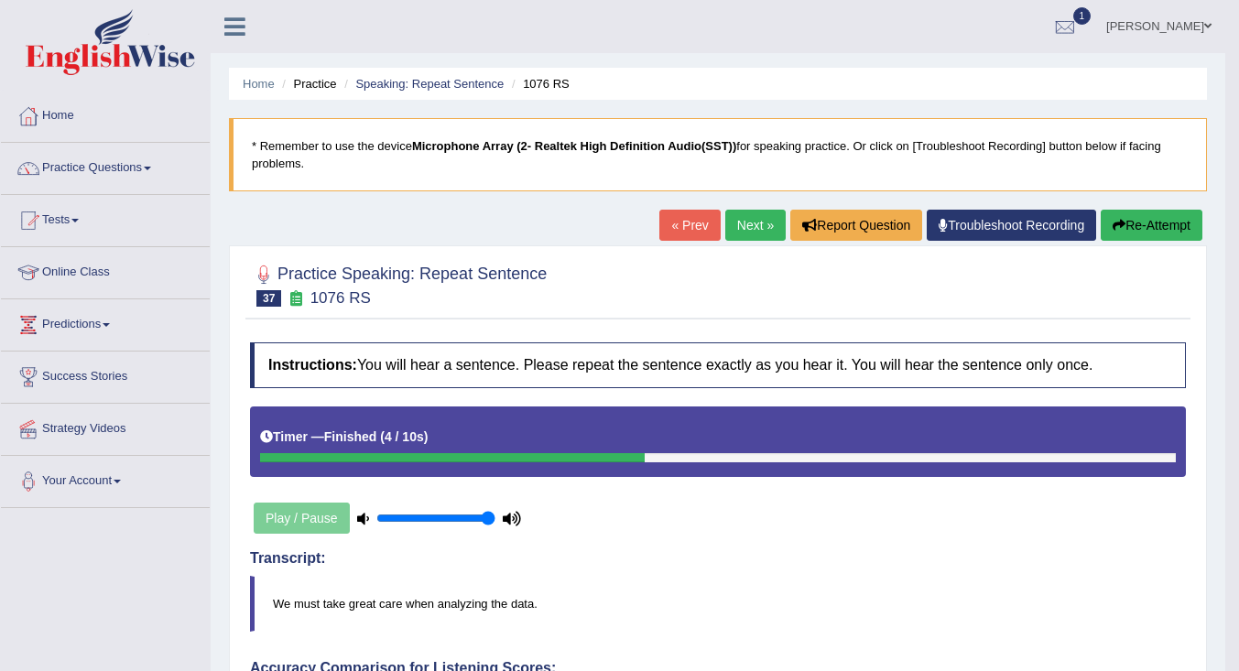
click at [754, 217] on link "Next »" at bounding box center [755, 225] width 60 height 31
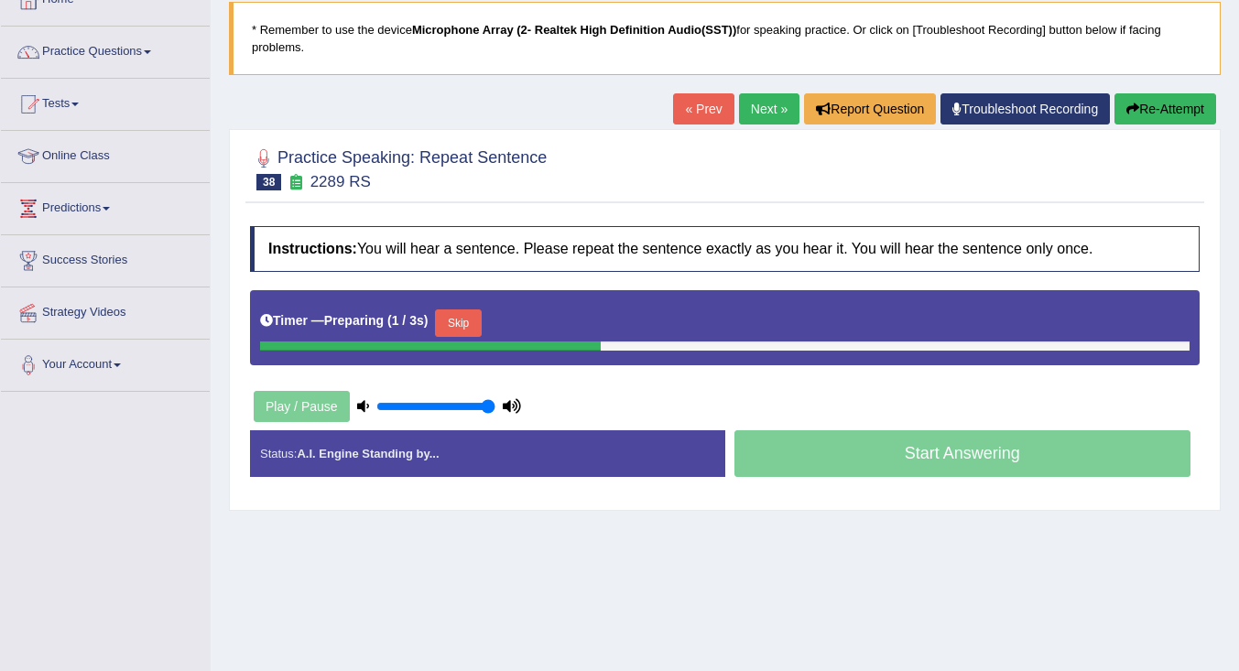
scroll to position [275, 0]
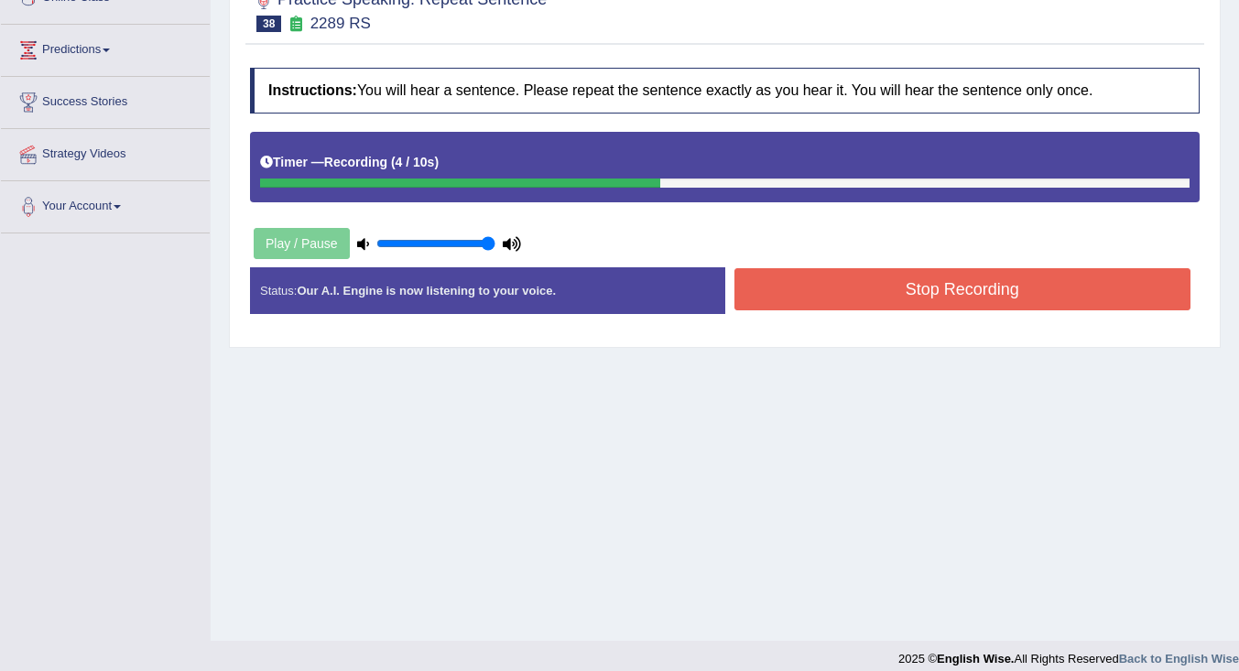
click at [868, 289] on button "Stop Recording" at bounding box center [963, 289] width 457 height 42
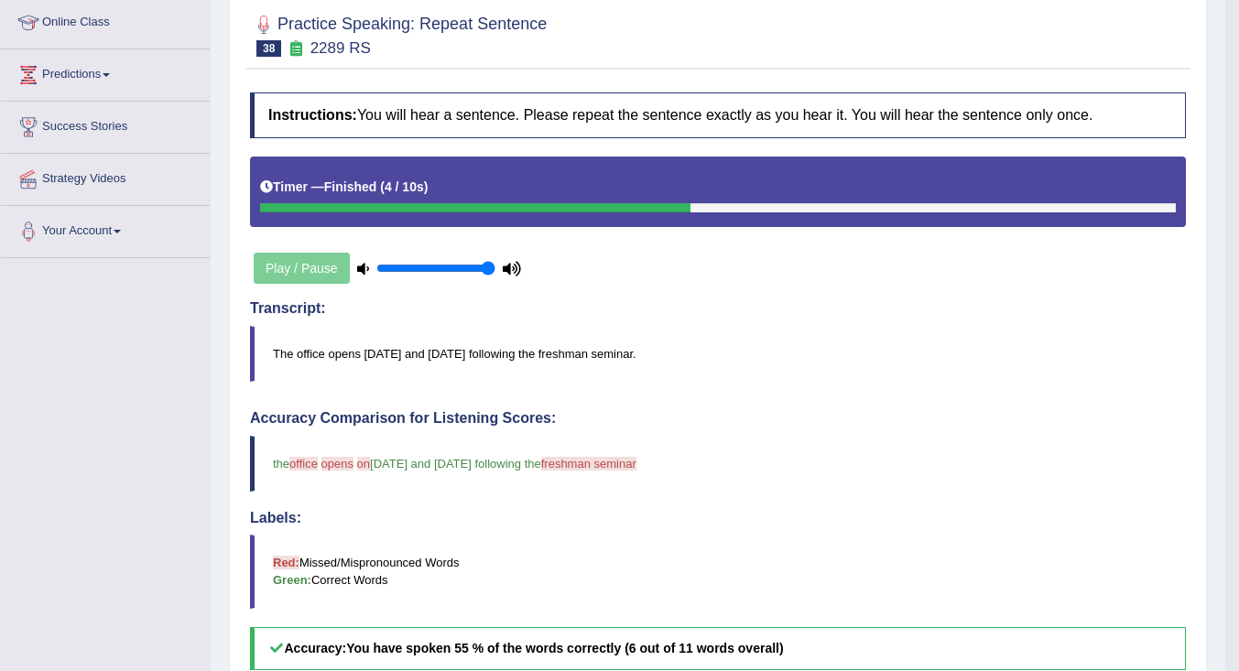
scroll to position [183, 0]
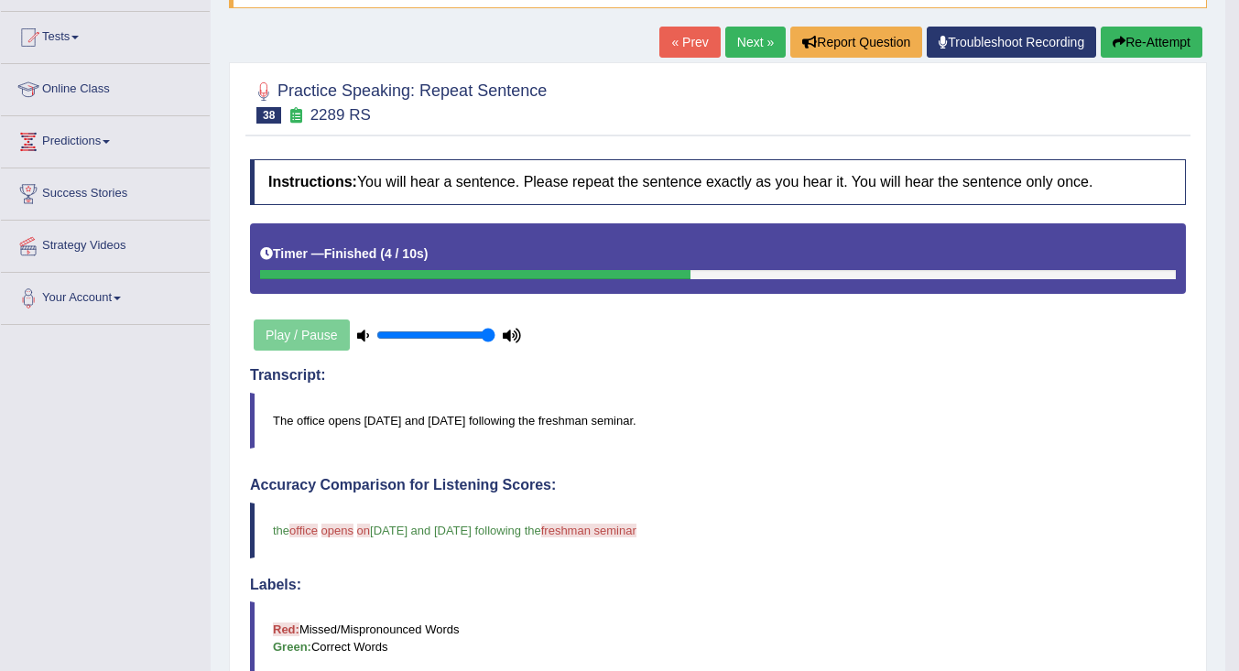
click at [743, 49] on link "Next »" at bounding box center [755, 42] width 60 height 31
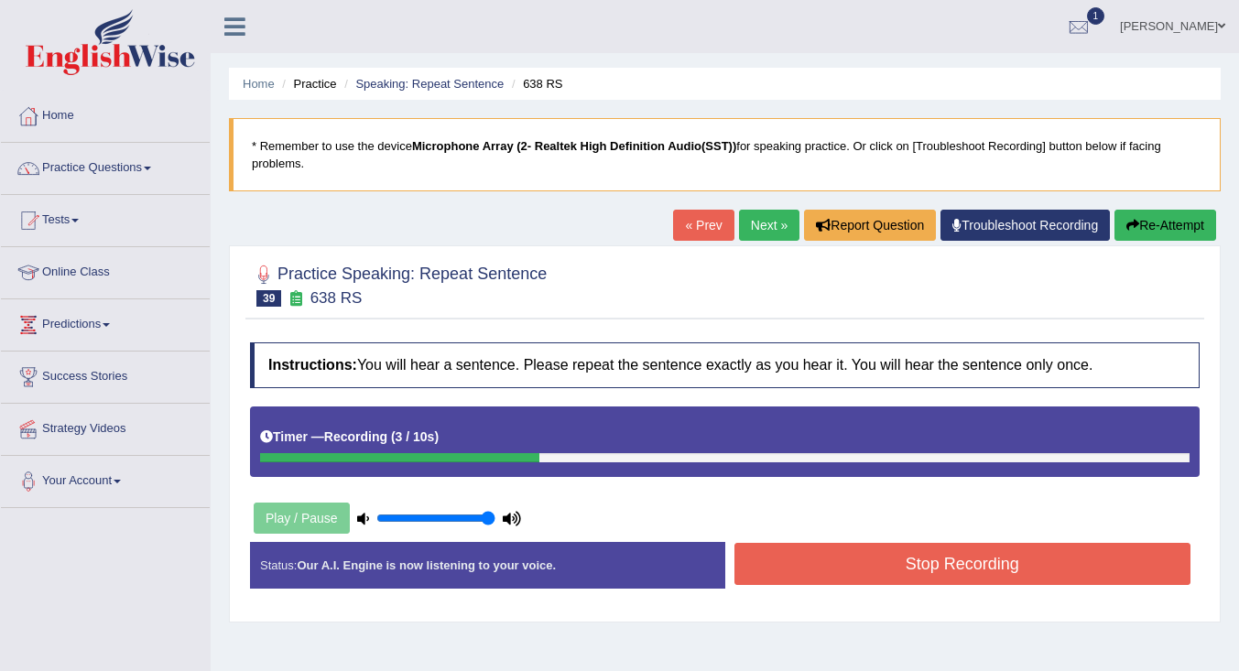
click at [877, 573] on button "Stop Recording" at bounding box center [963, 564] width 457 height 42
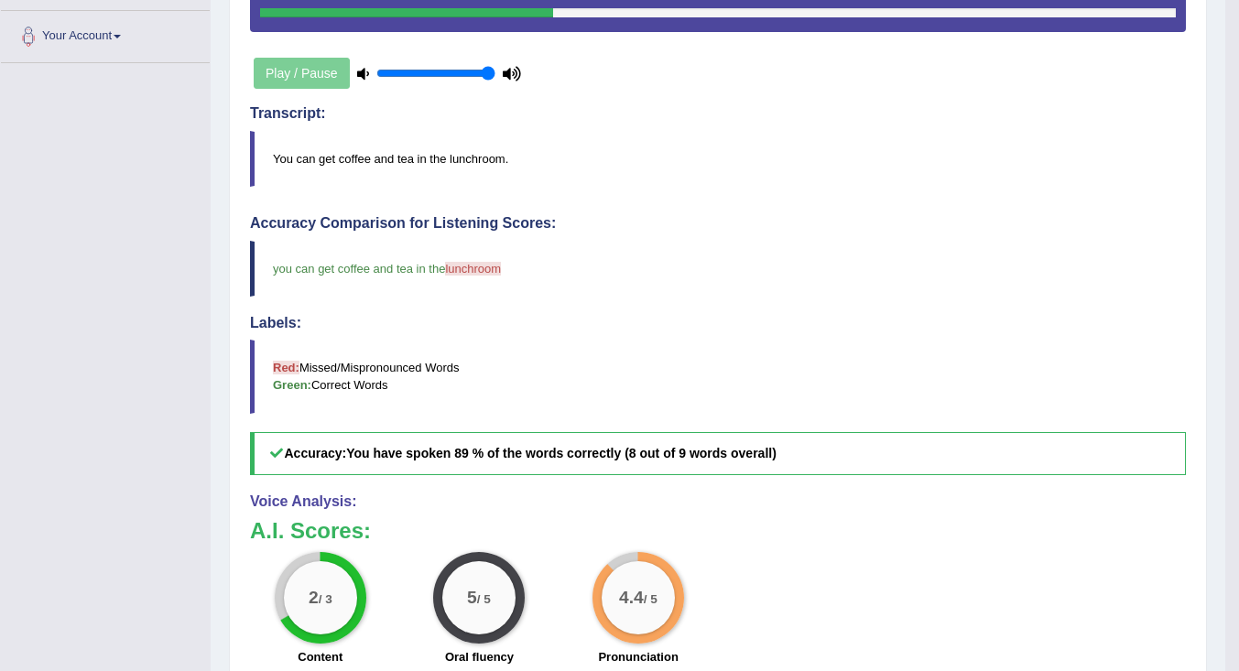
scroll to position [112, 0]
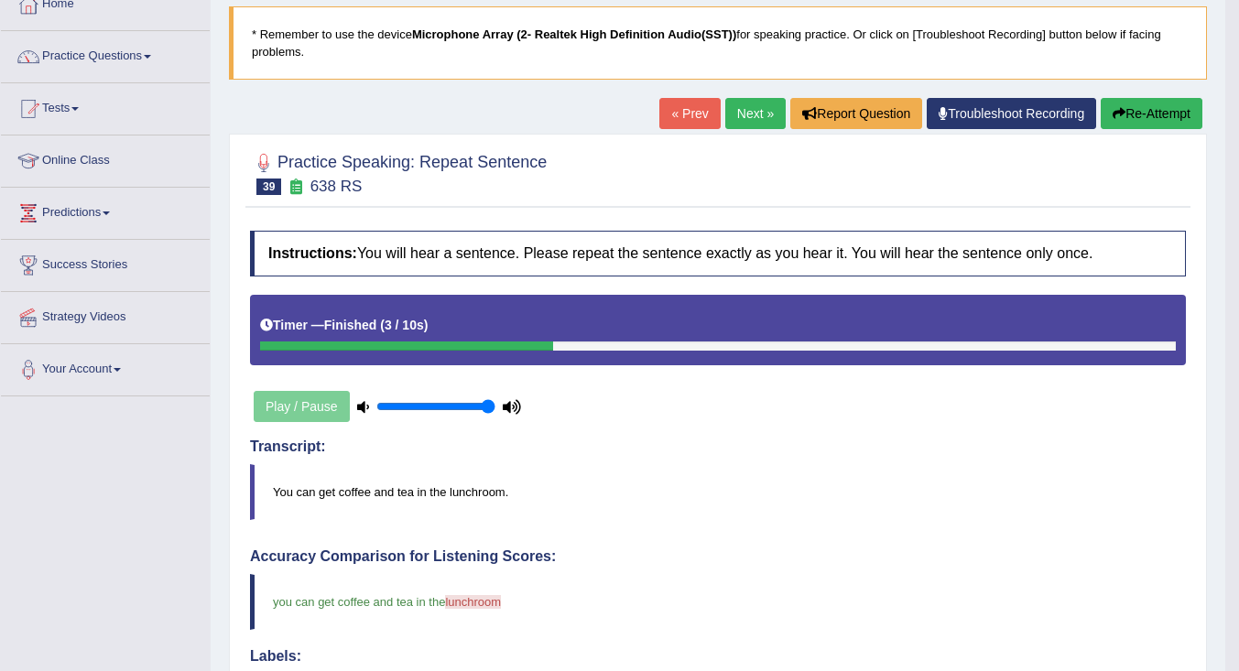
click at [736, 116] on link "Next »" at bounding box center [755, 113] width 60 height 31
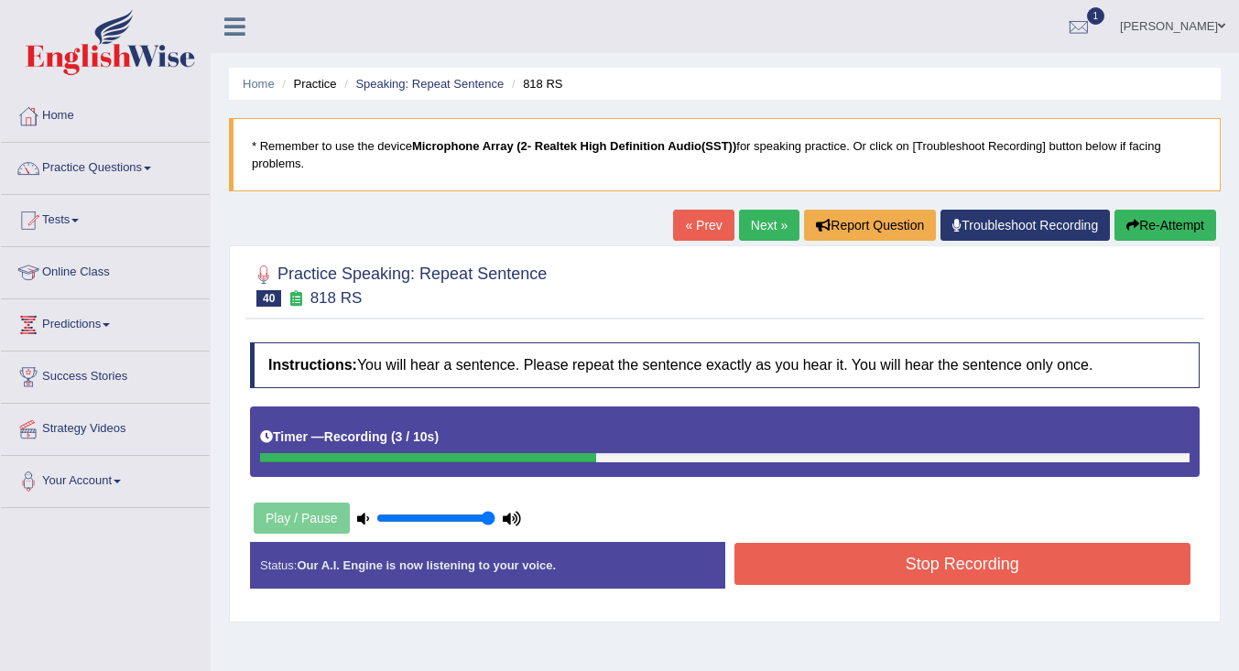
click at [877, 576] on button "Stop Recording" at bounding box center [963, 564] width 457 height 42
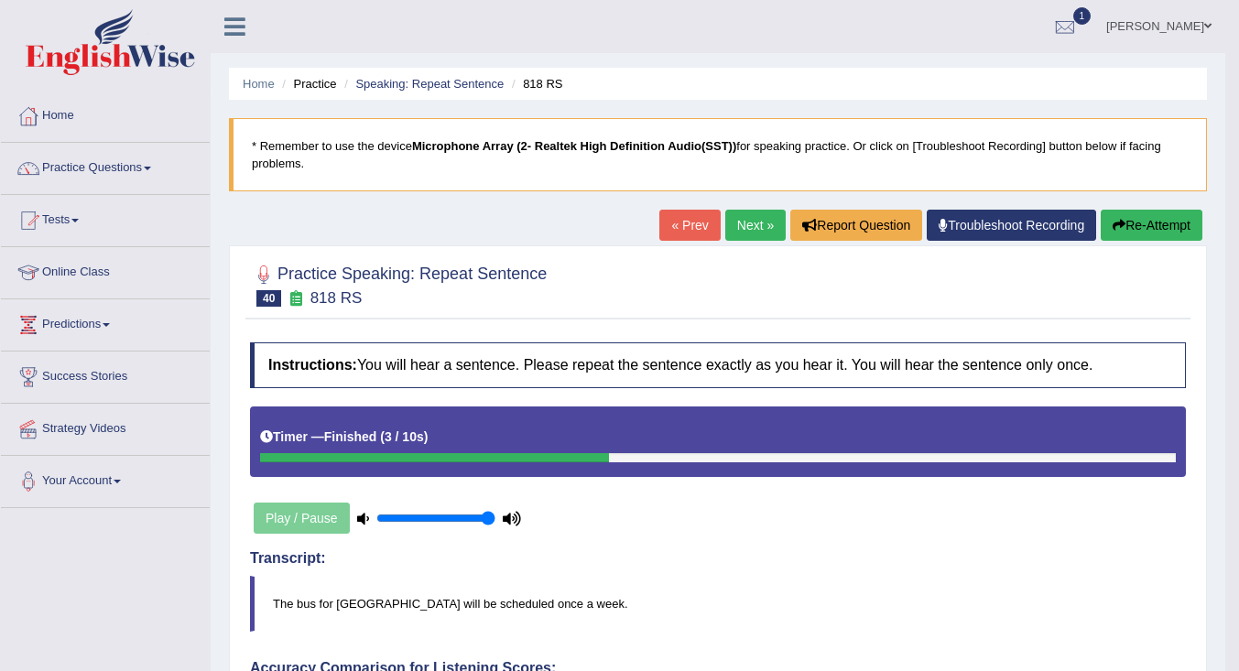
click at [759, 229] on link "Next »" at bounding box center [755, 225] width 60 height 31
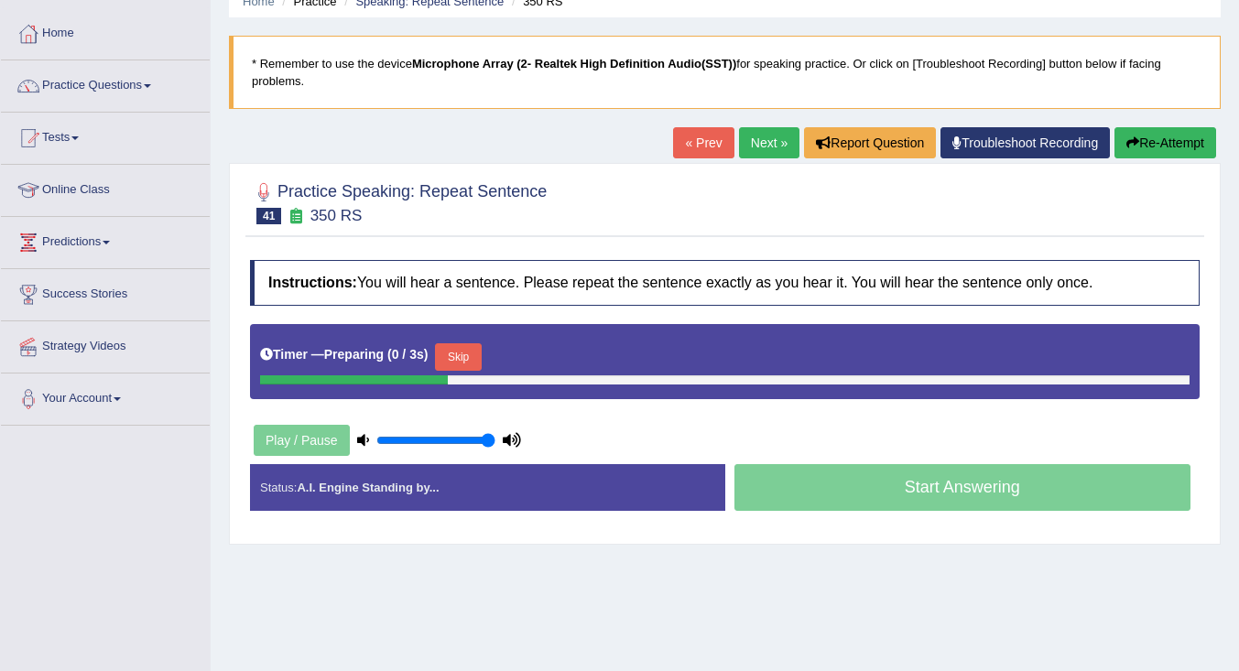
scroll to position [92, 0]
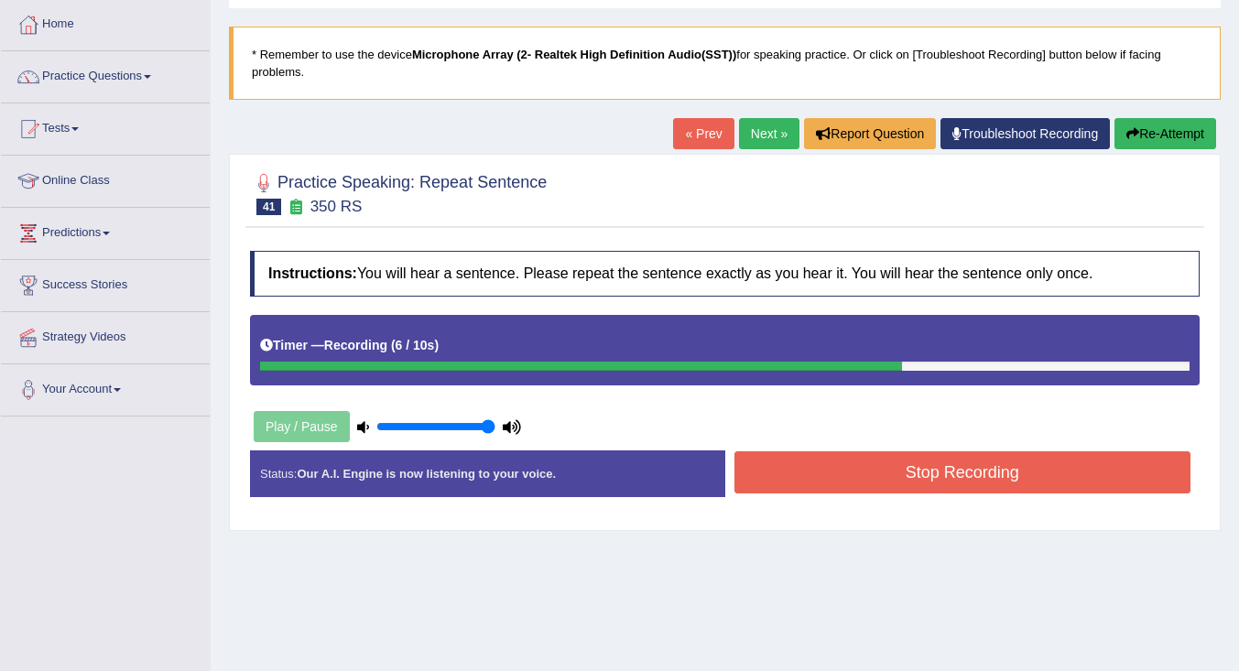
click at [898, 470] on button "Stop Recording" at bounding box center [963, 473] width 457 height 42
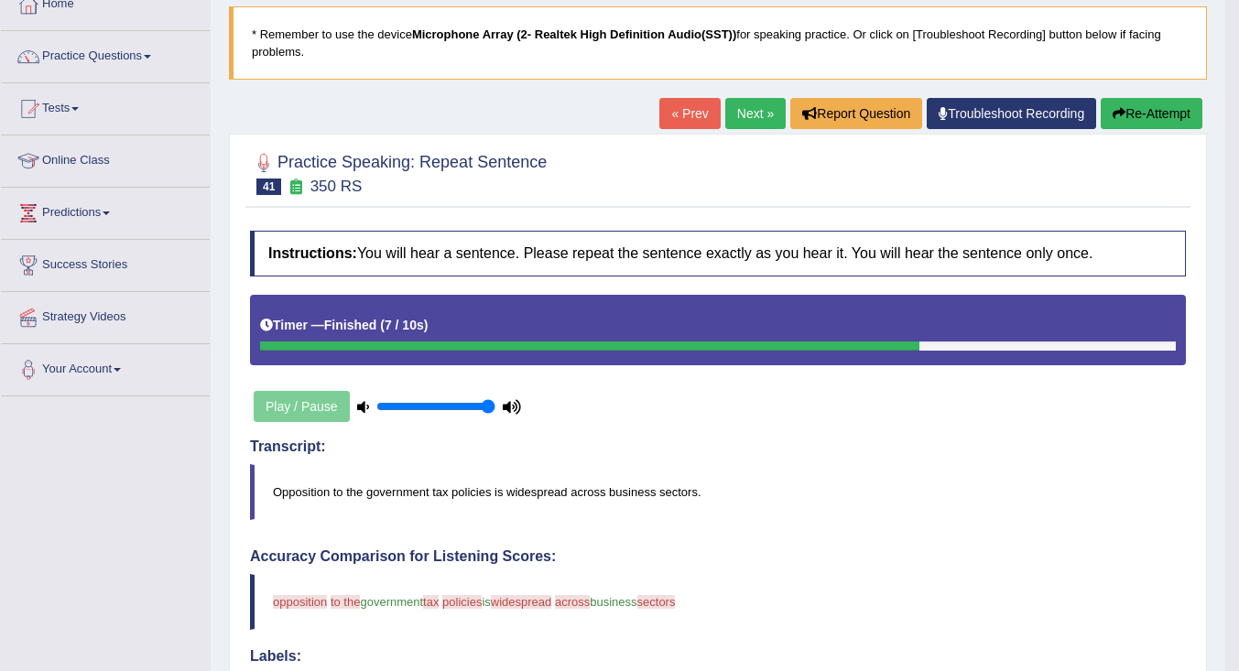
scroll to position [0, 0]
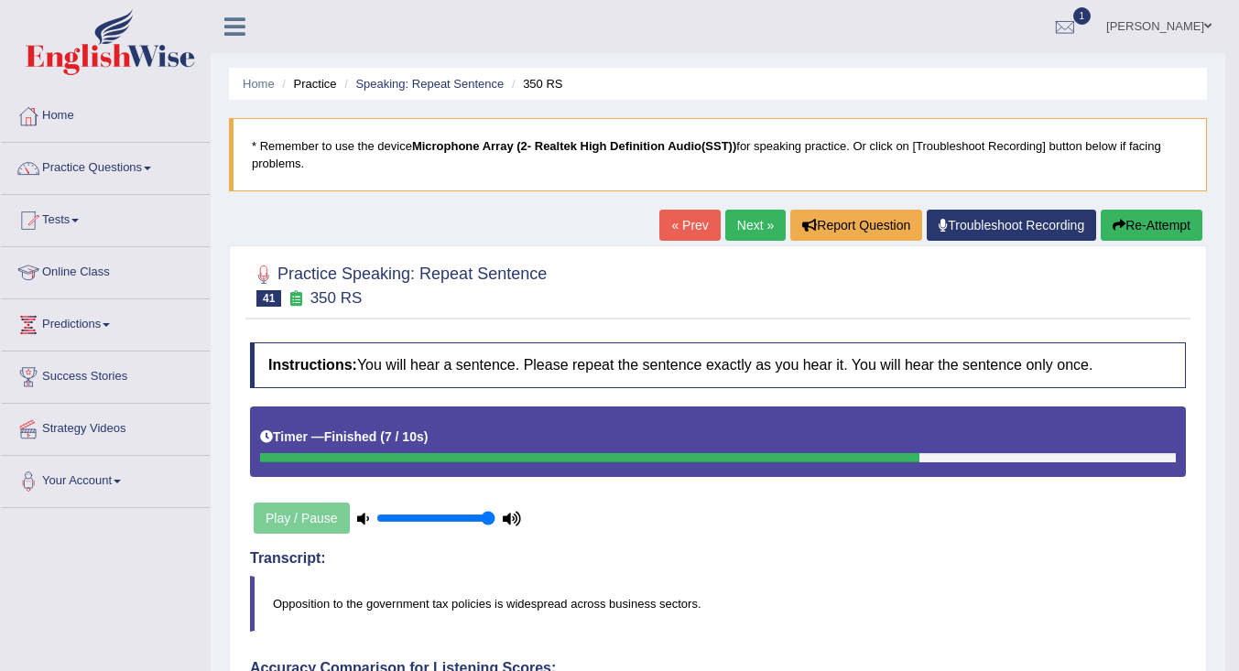
click at [1145, 226] on button "Re-Attempt" at bounding box center [1152, 225] width 102 height 31
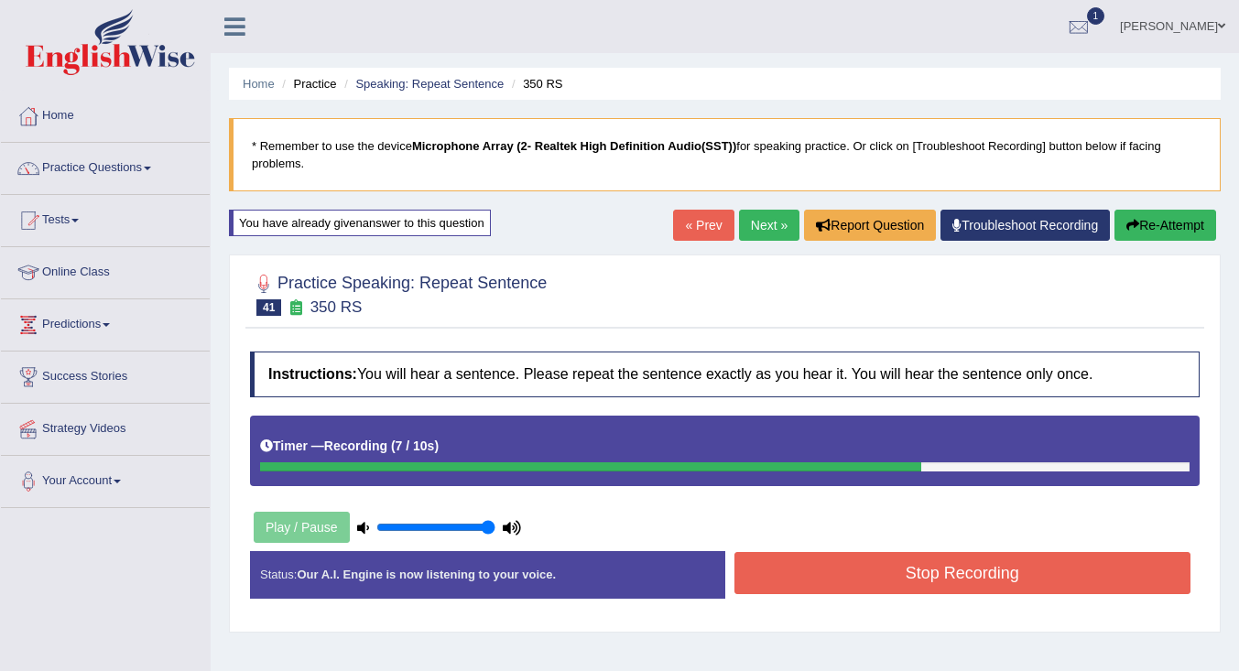
click at [853, 579] on button "Stop Recording" at bounding box center [963, 573] width 457 height 42
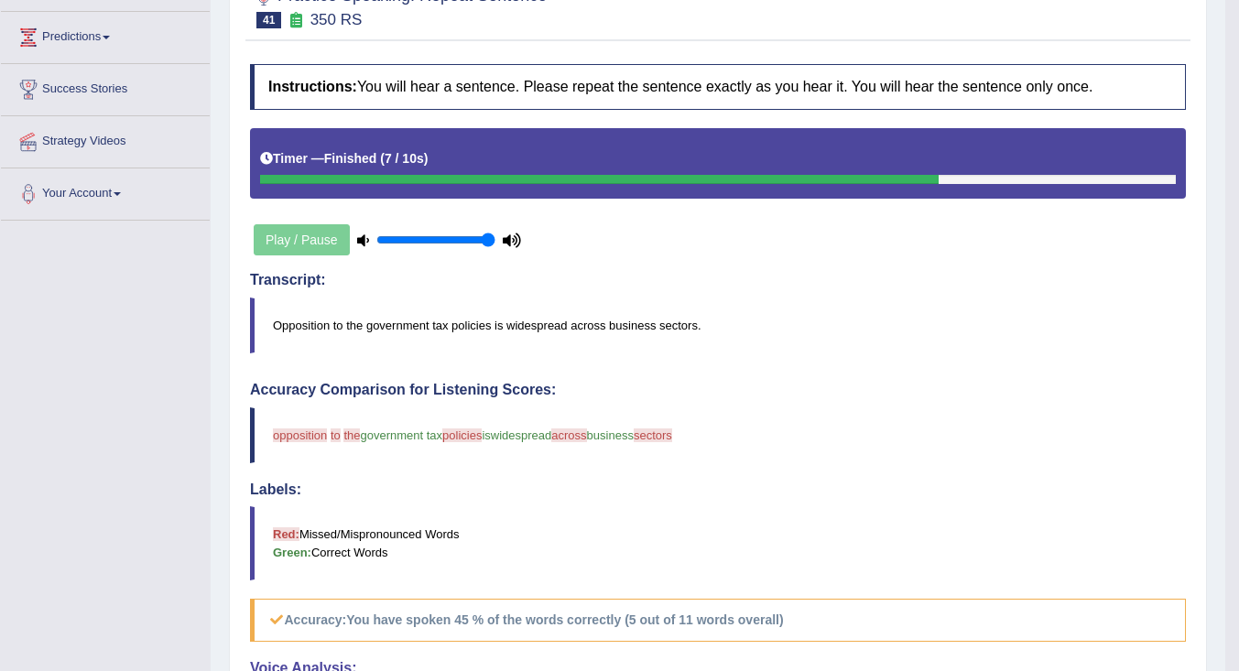
scroll to position [92, 0]
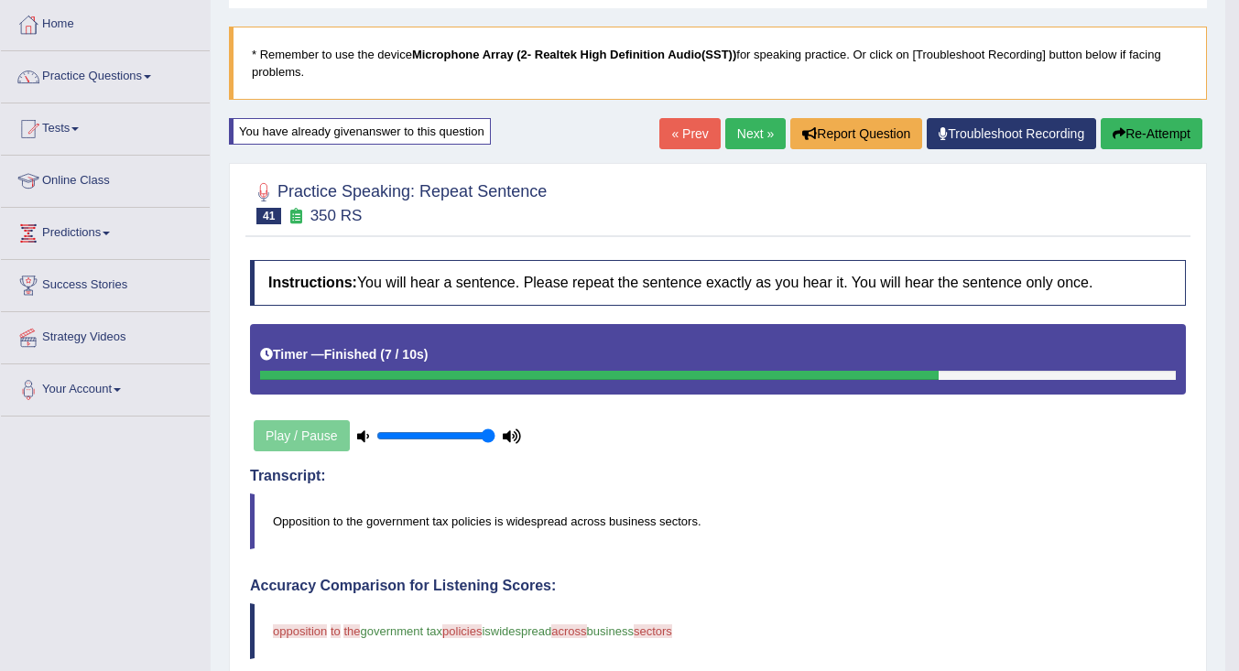
click at [733, 125] on link "Next »" at bounding box center [755, 133] width 60 height 31
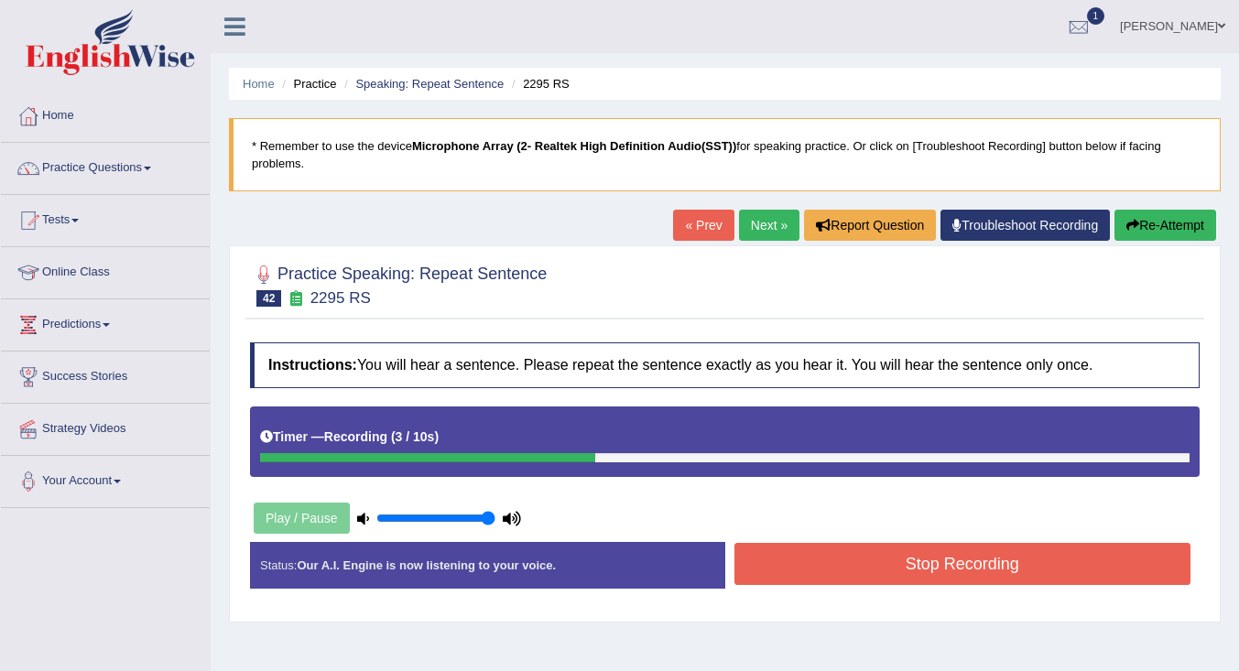
click at [830, 561] on button "Stop Recording" at bounding box center [963, 564] width 457 height 42
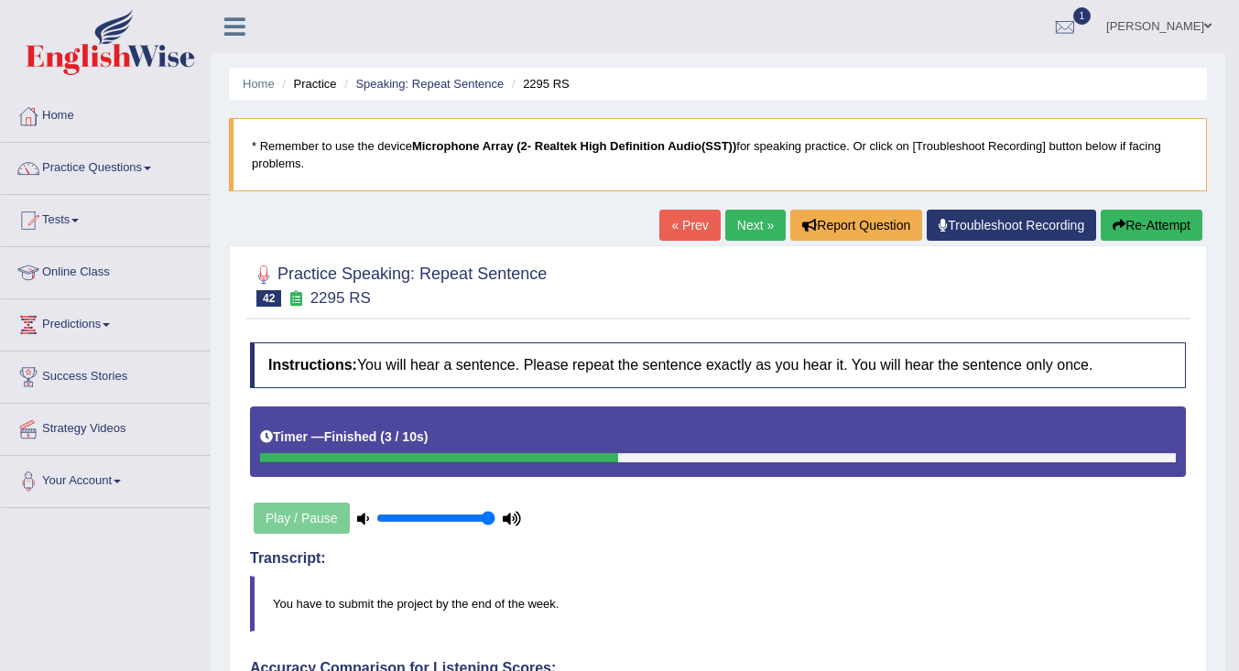
click at [746, 219] on link "Next »" at bounding box center [755, 225] width 60 height 31
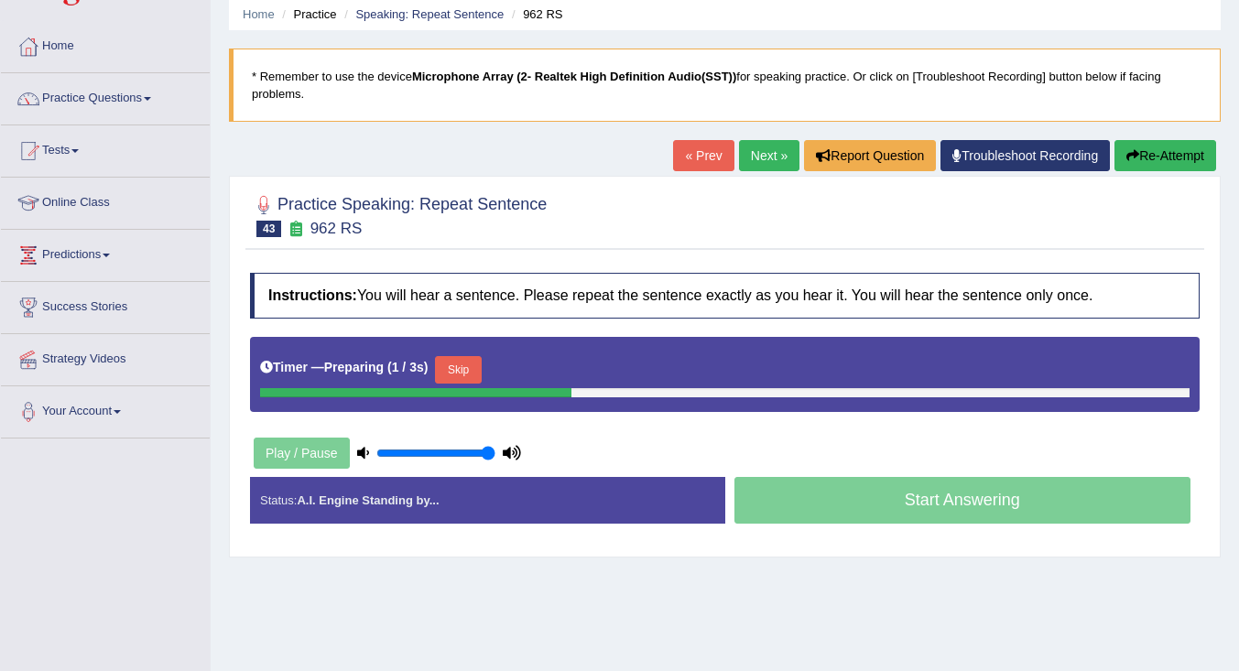
scroll to position [92, 0]
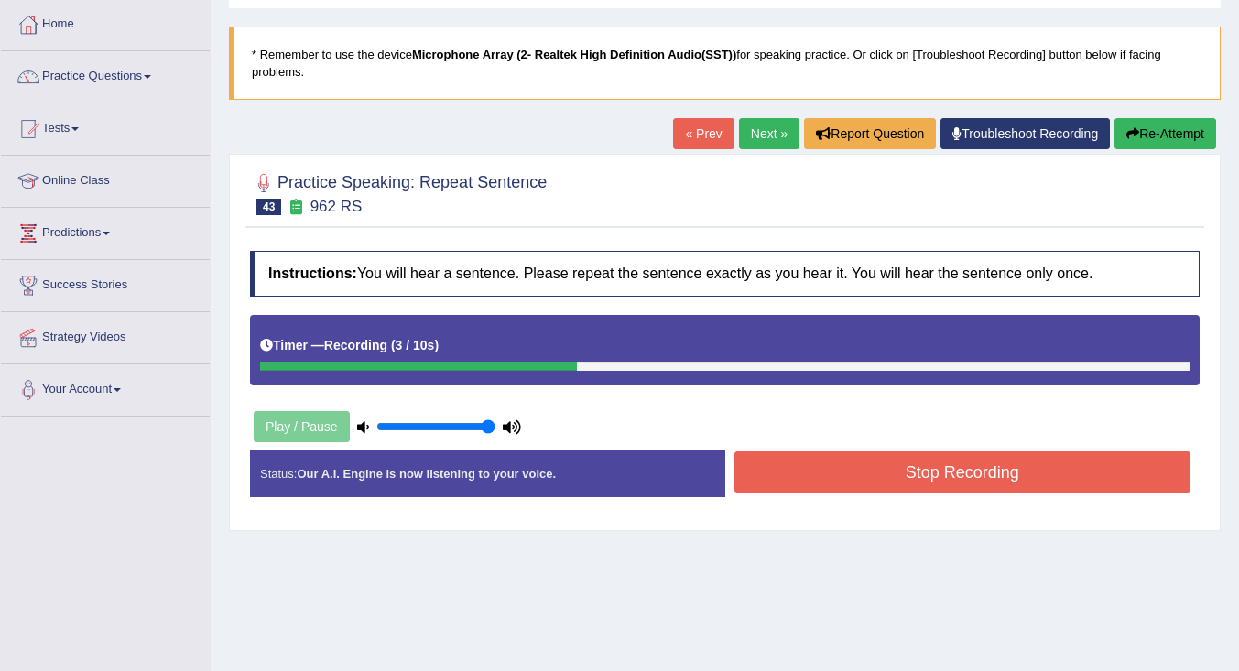
click at [880, 465] on button "Stop Recording" at bounding box center [963, 473] width 457 height 42
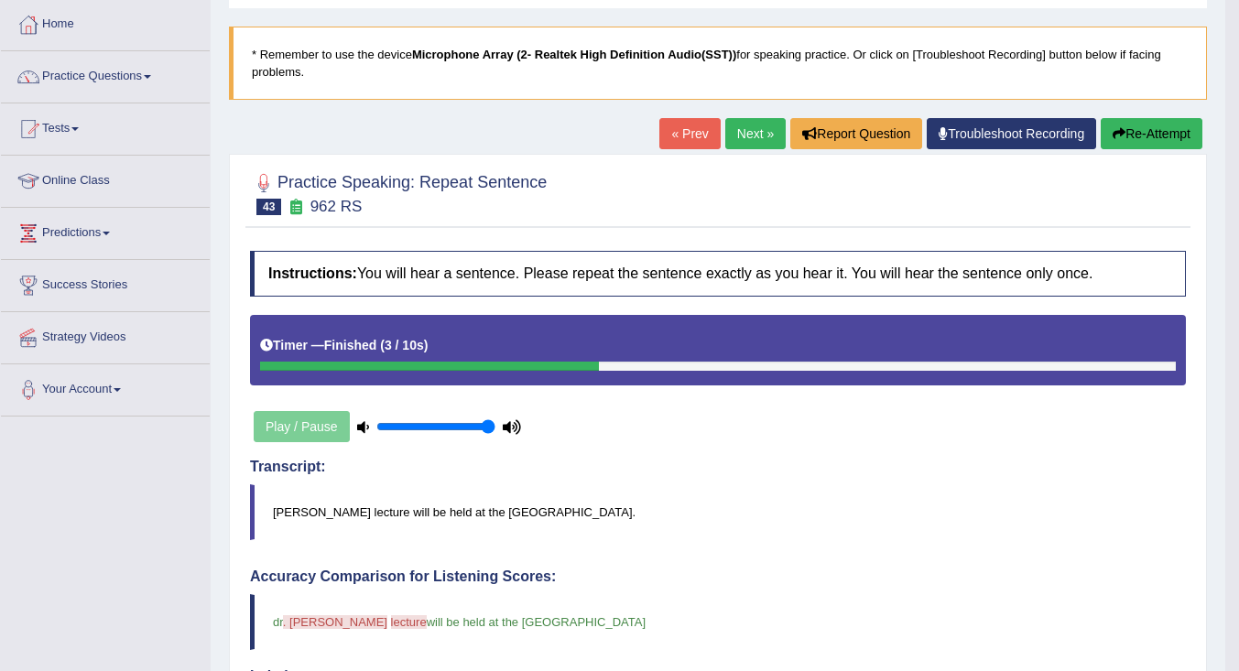
scroll to position [0, 0]
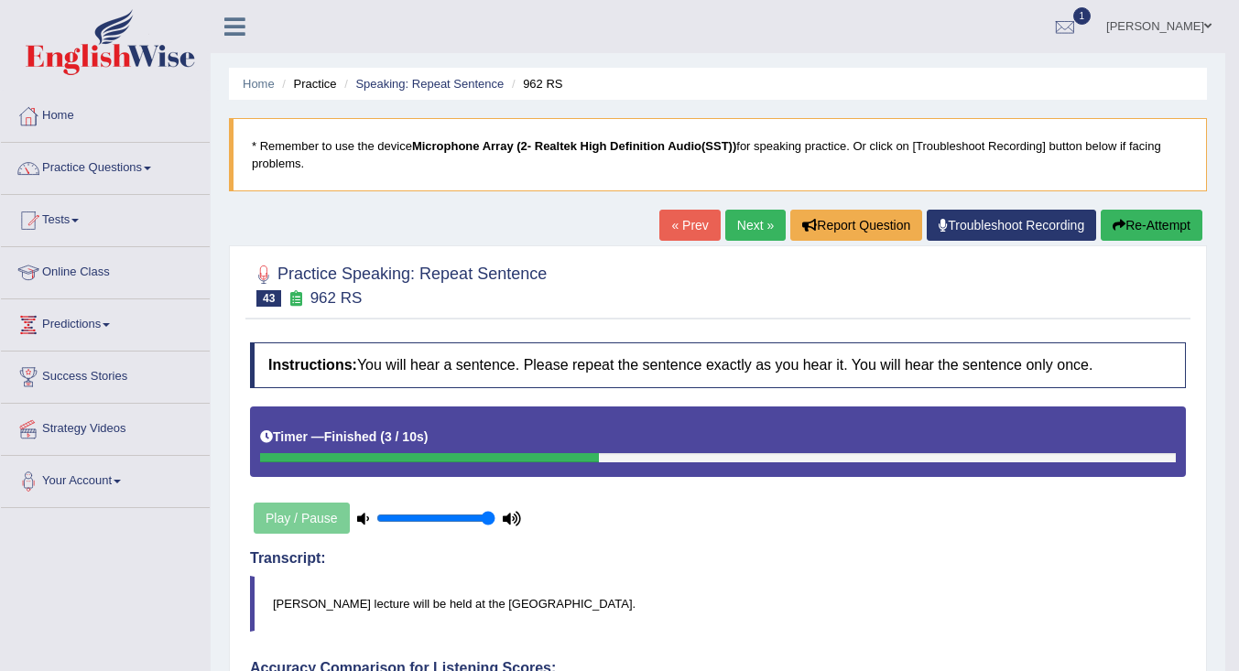
click at [754, 216] on link "Next »" at bounding box center [755, 225] width 60 height 31
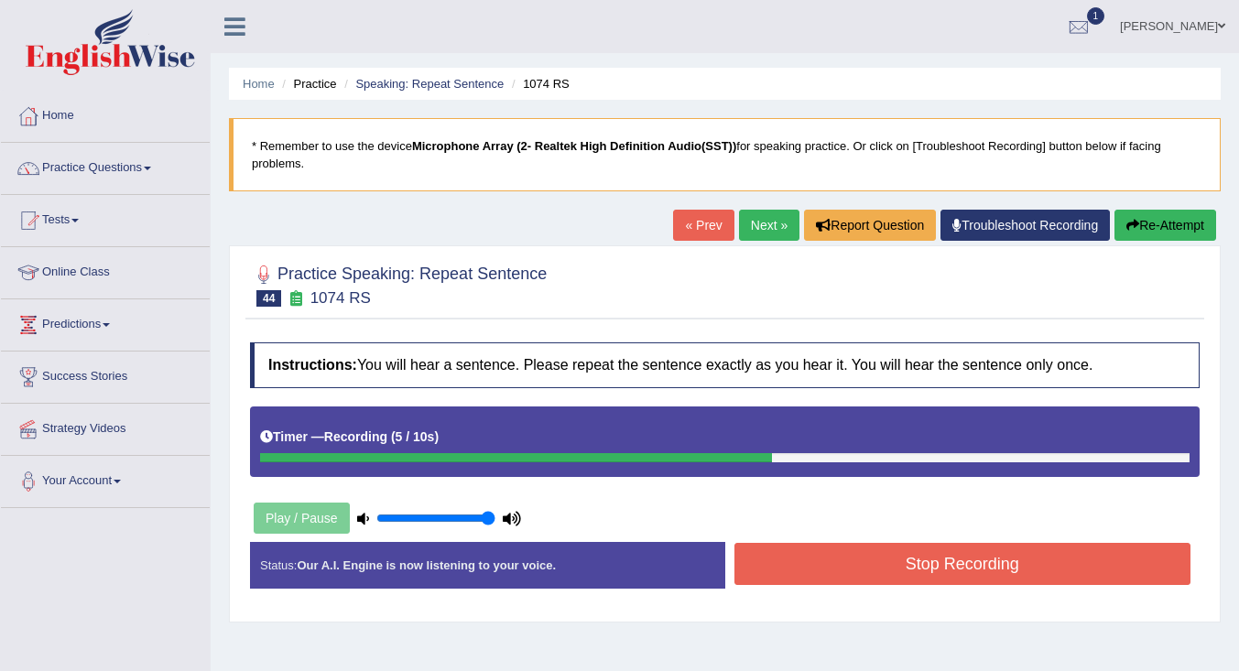
click at [914, 564] on button "Stop Recording" at bounding box center [963, 564] width 457 height 42
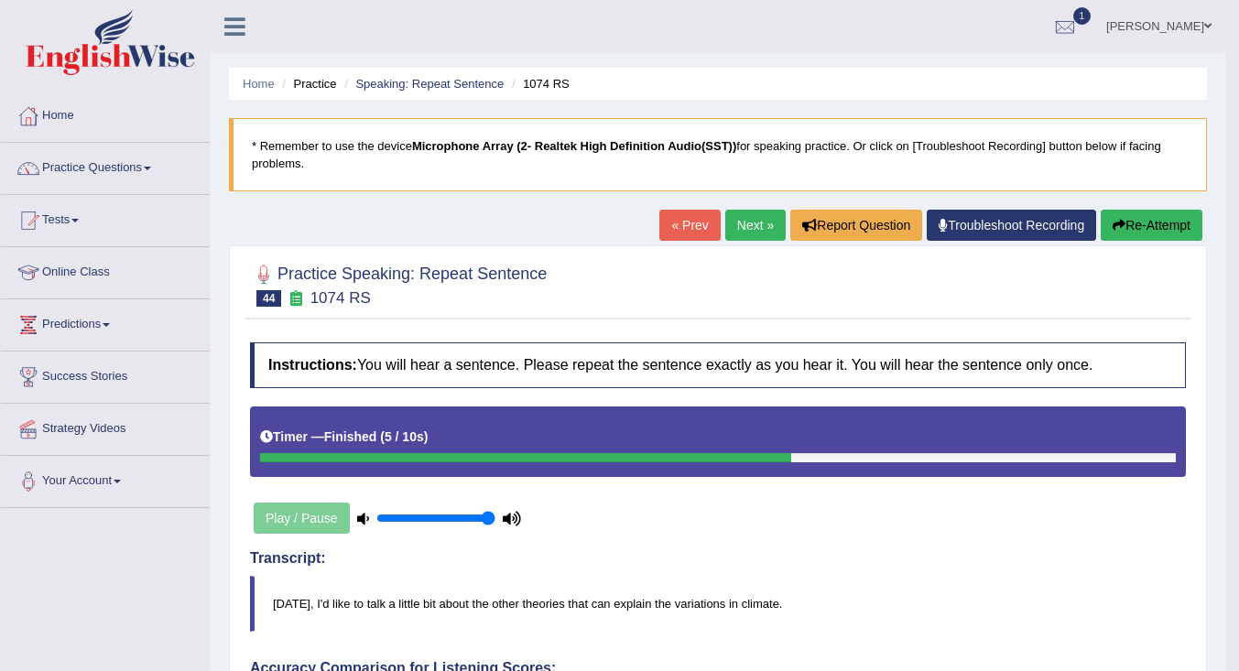
click at [753, 224] on link "Next »" at bounding box center [755, 225] width 60 height 31
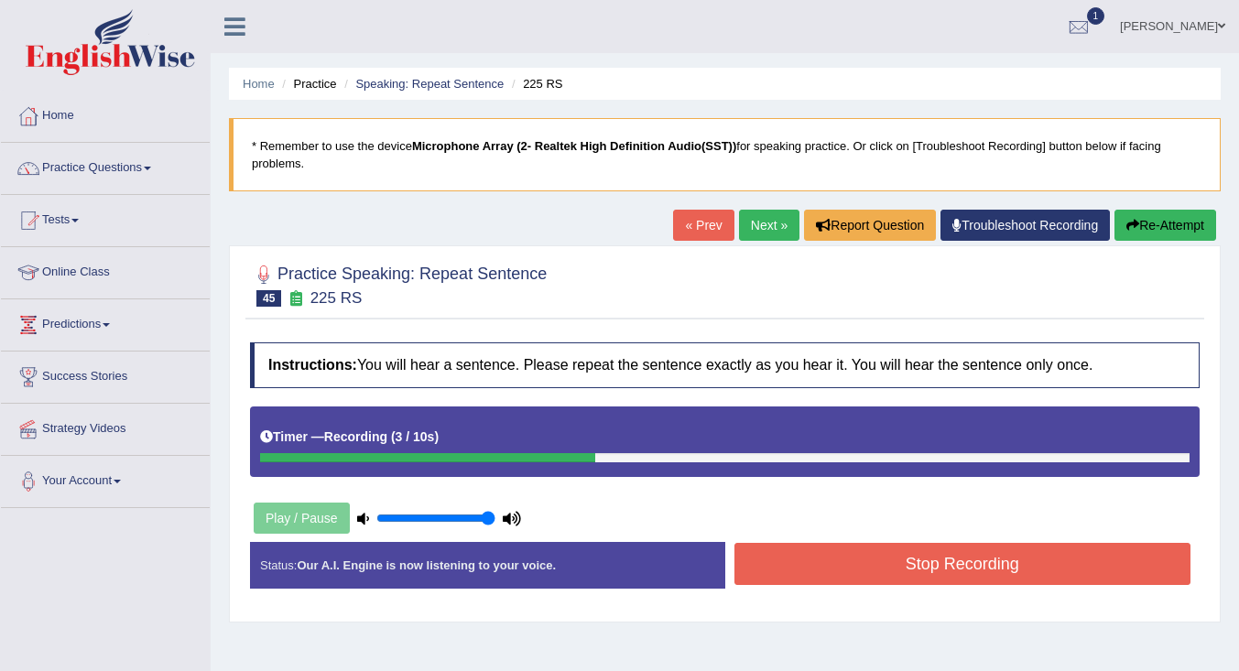
click at [834, 571] on button "Stop Recording" at bounding box center [963, 564] width 457 height 42
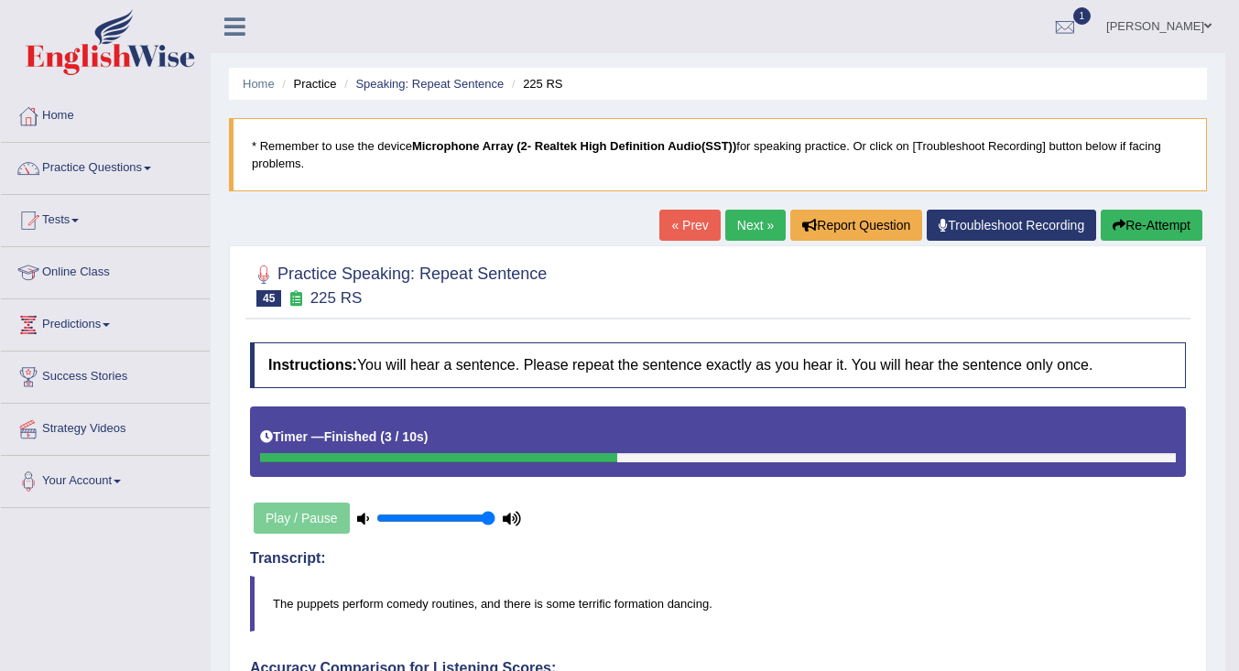
click at [1128, 216] on button "Re-Attempt" at bounding box center [1152, 225] width 102 height 31
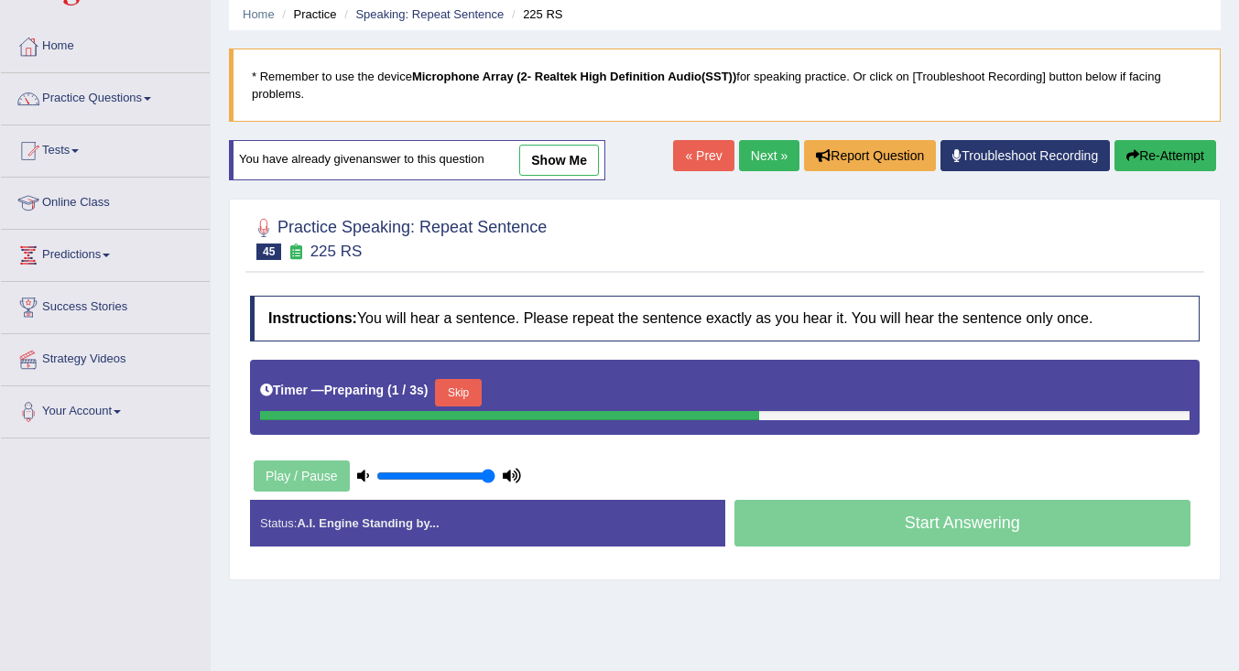
scroll to position [92, 0]
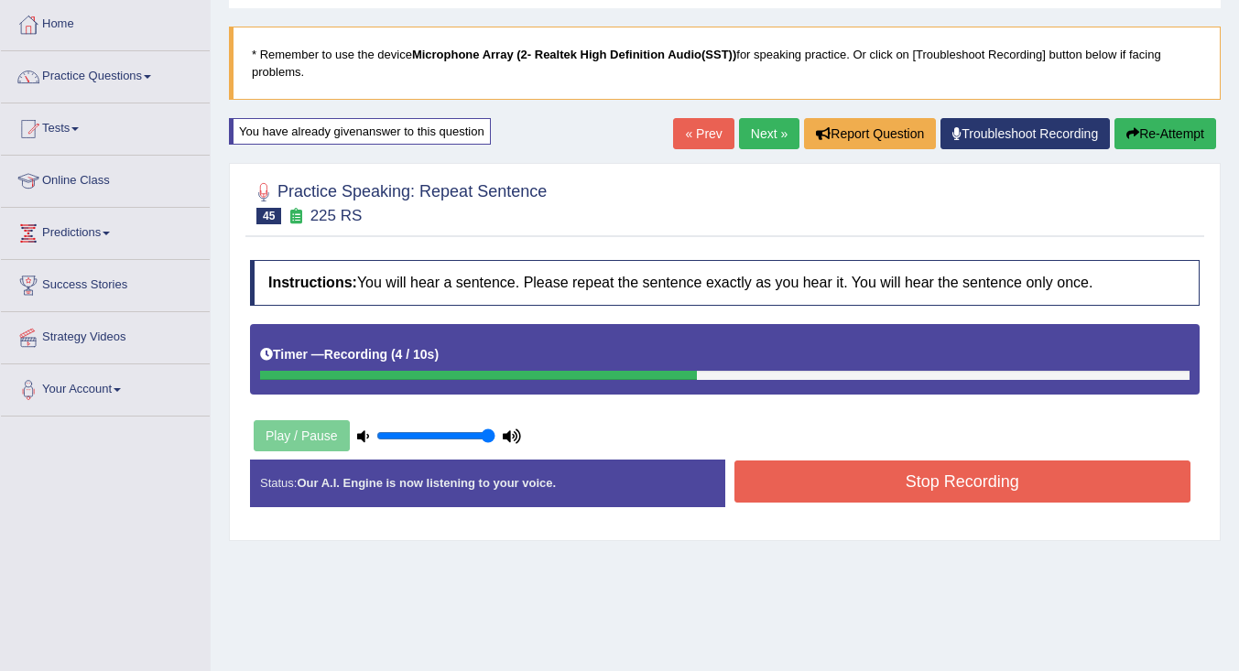
click at [843, 488] on button "Stop Recording" at bounding box center [963, 482] width 457 height 42
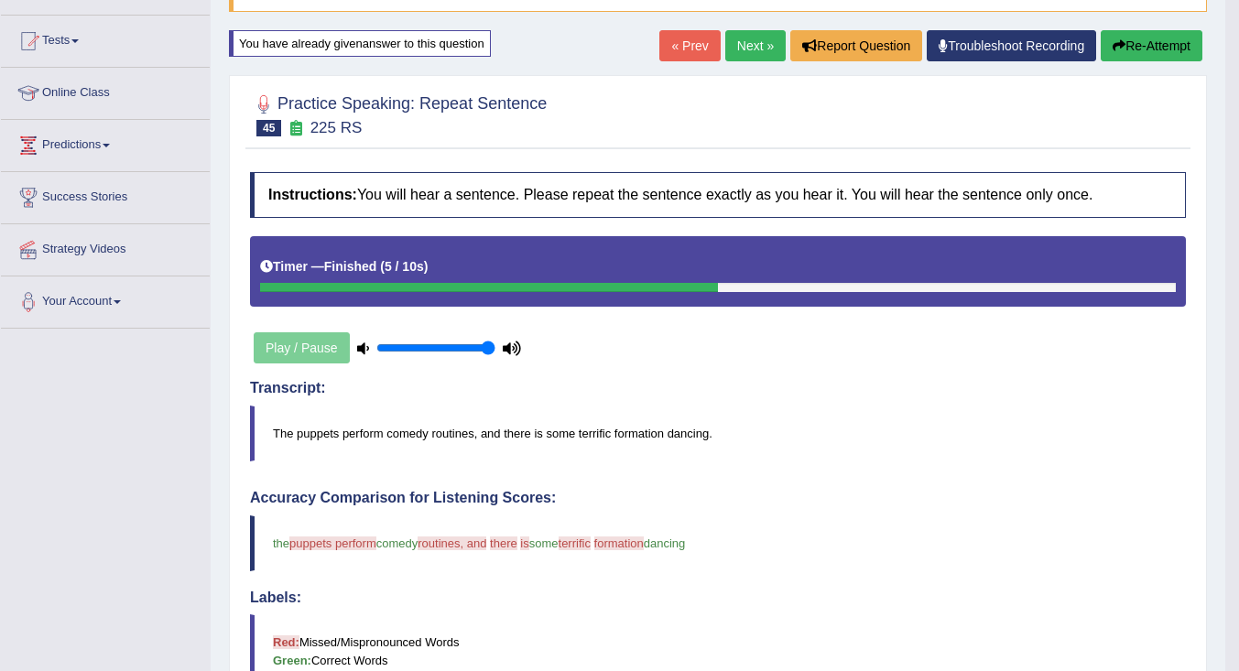
scroll to position [183, 0]
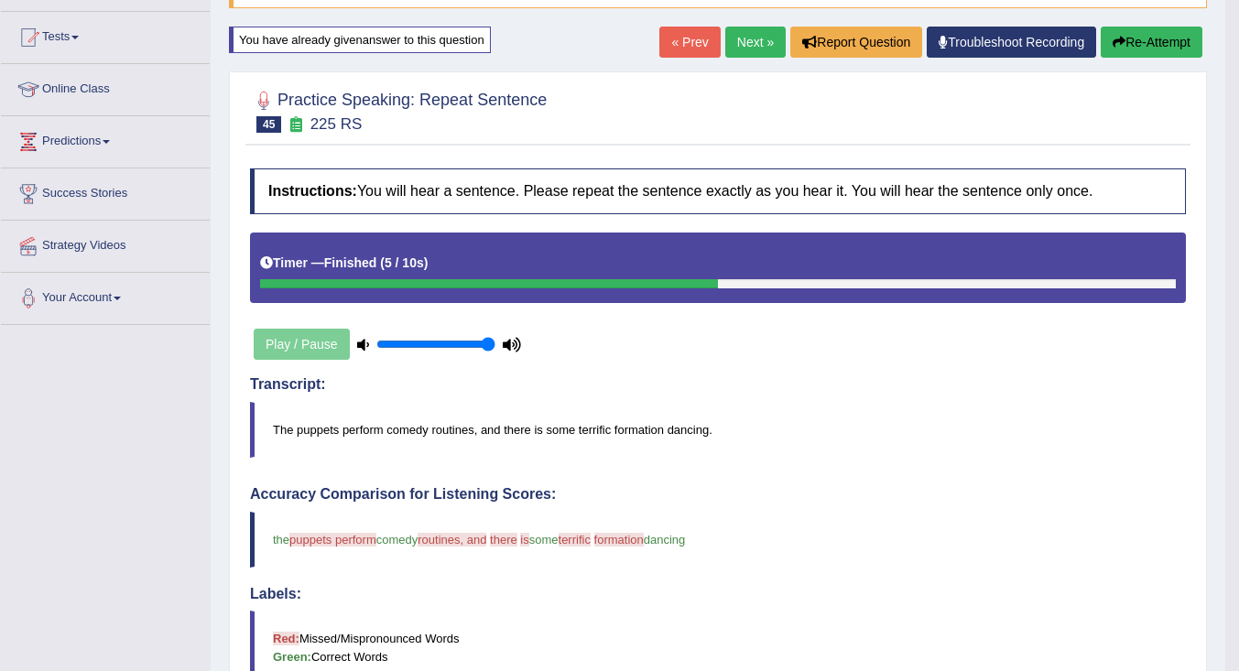
click at [746, 38] on link "Next »" at bounding box center [755, 42] width 60 height 31
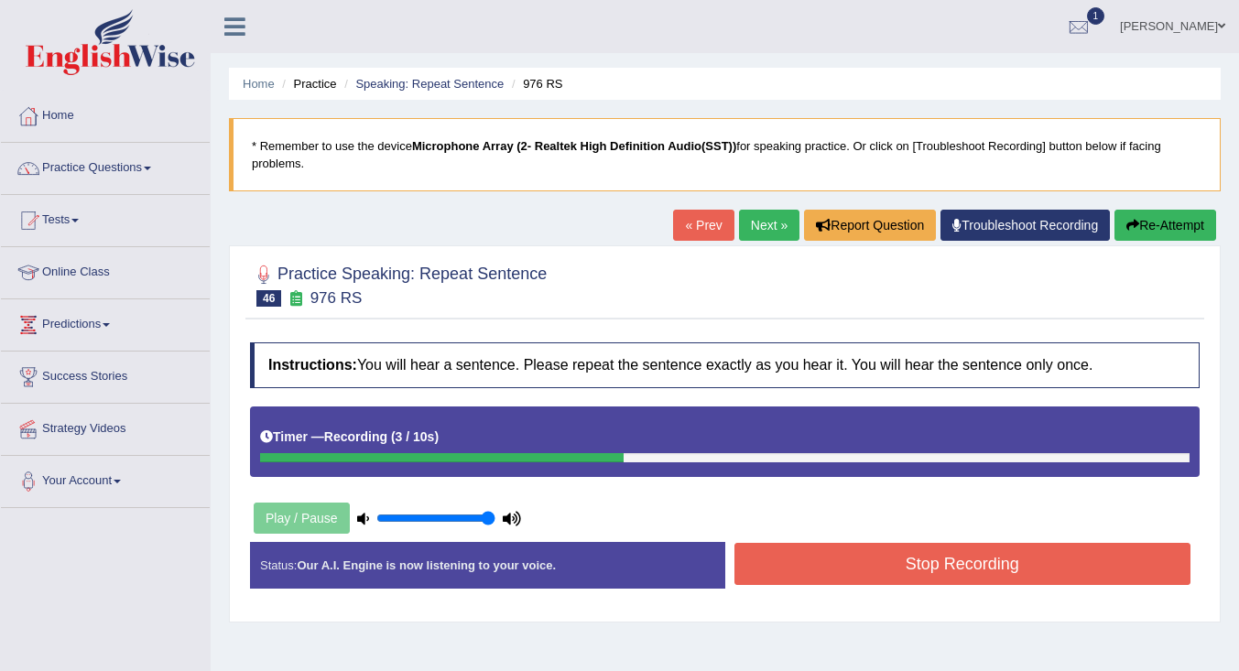
click at [811, 571] on button "Stop Recording" at bounding box center [963, 564] width 457 height 42
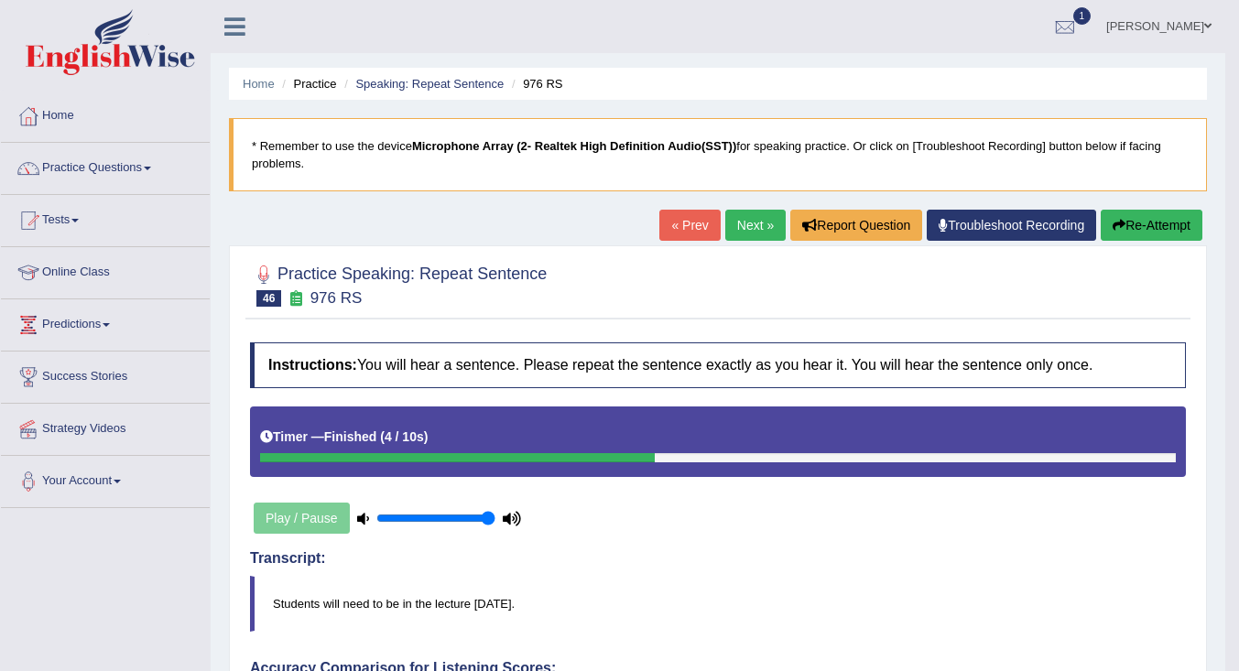
click at [1160, 226] on button "Re-Attempt" at bounding box center [1152, 225] width 102 height 31
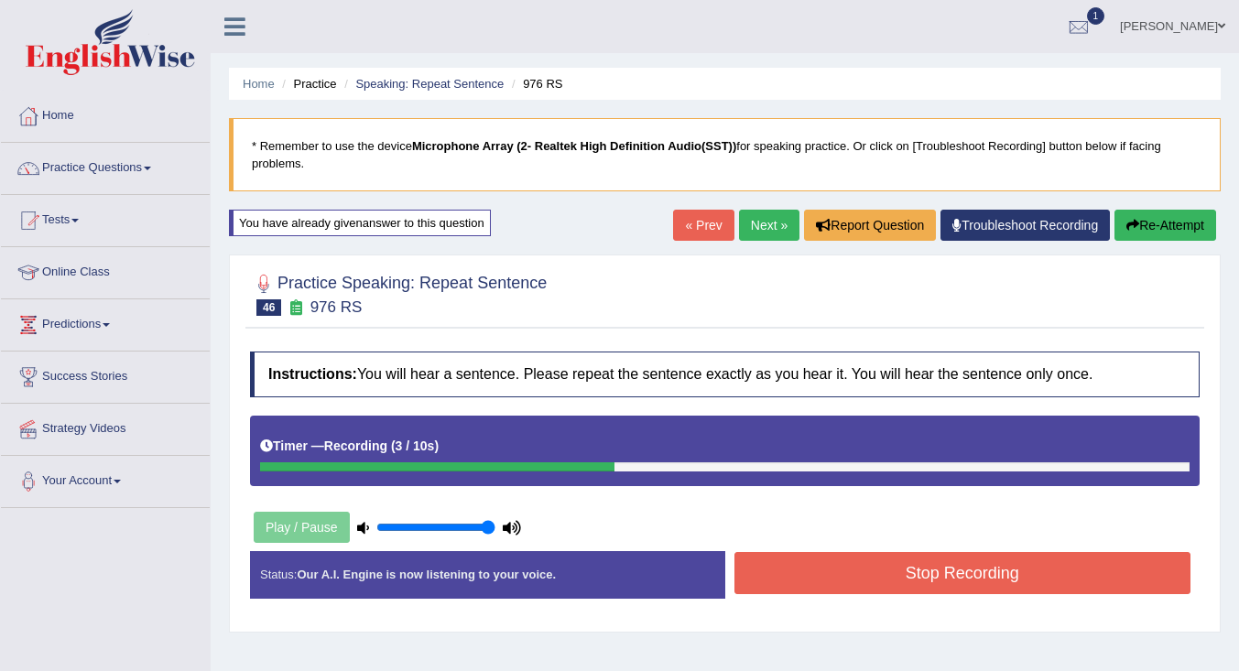
click at [861, 572] on button "Stop Recording" at bounding box center [963, 573] width 457 height 42
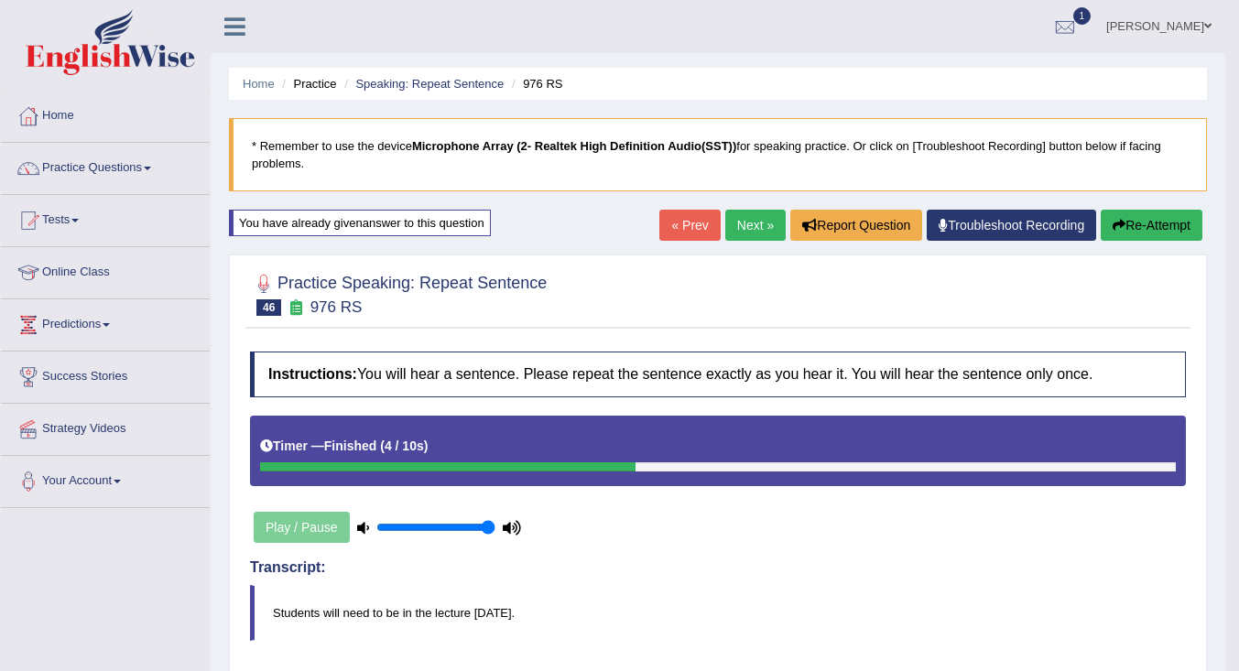
click at [756, 233] on link "Next »" at bounding box center [755, 225] width 60 height 31
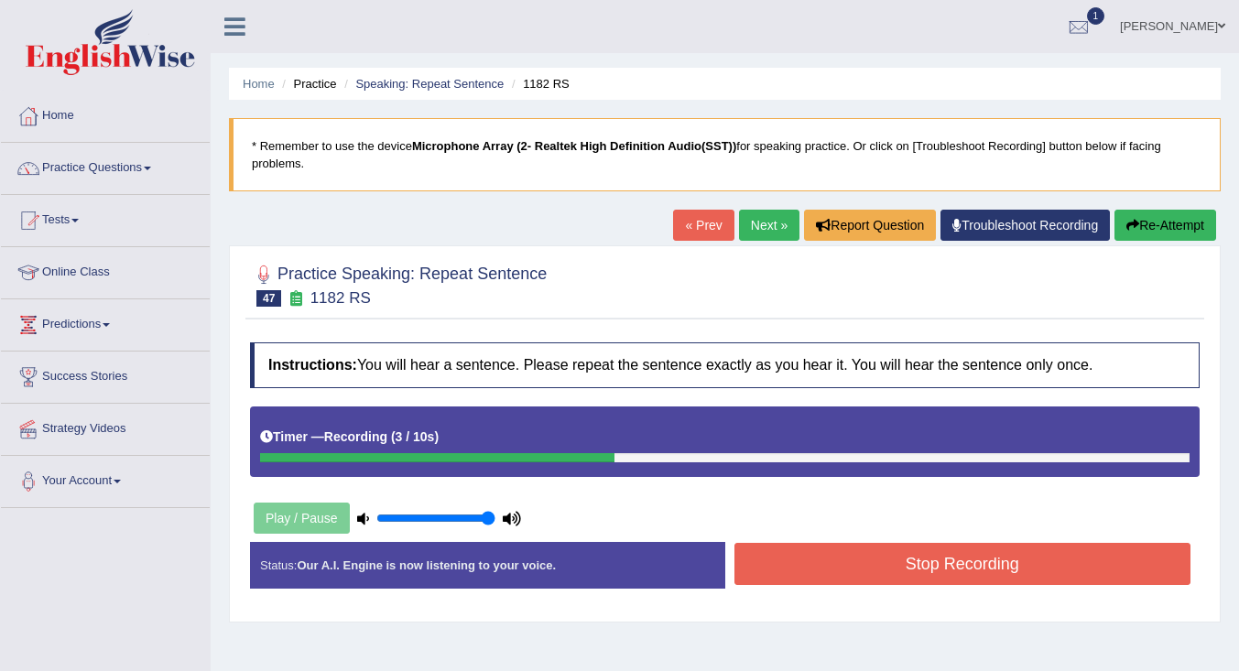
click at [847, 559] on button "Stop Recording" at bounding box center [963, 564] width 457 height 42
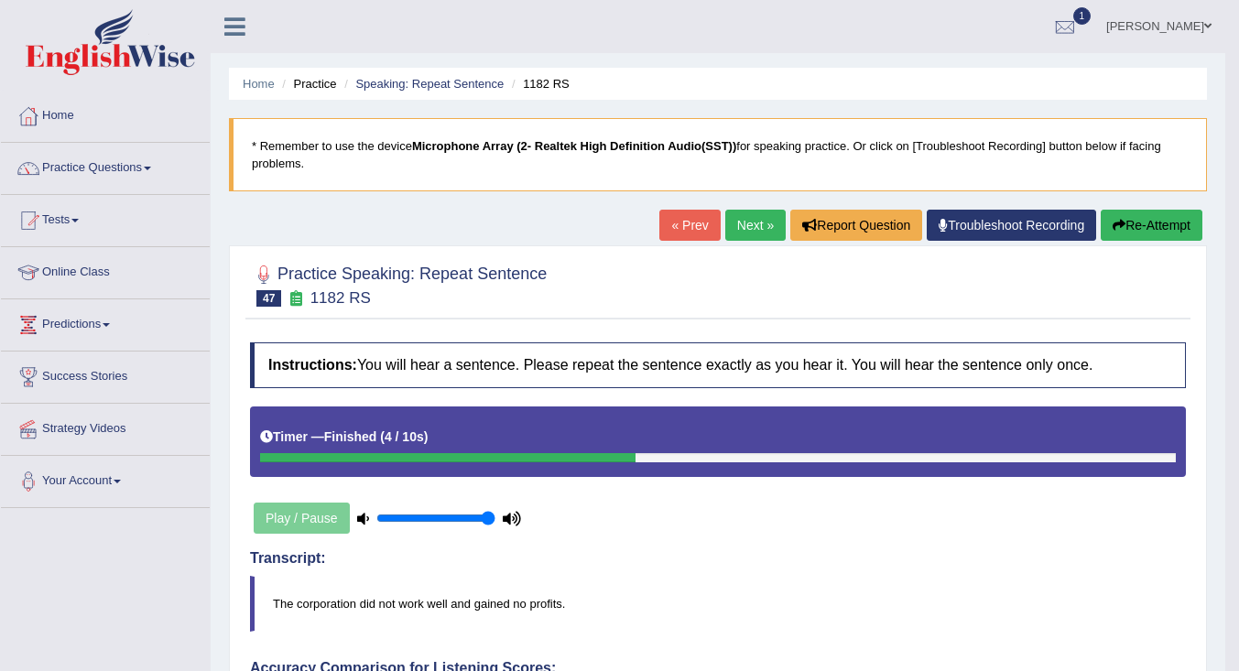
click at [754, 229] on link "Next »" at bounding box center [755, 225] width 60 height 31
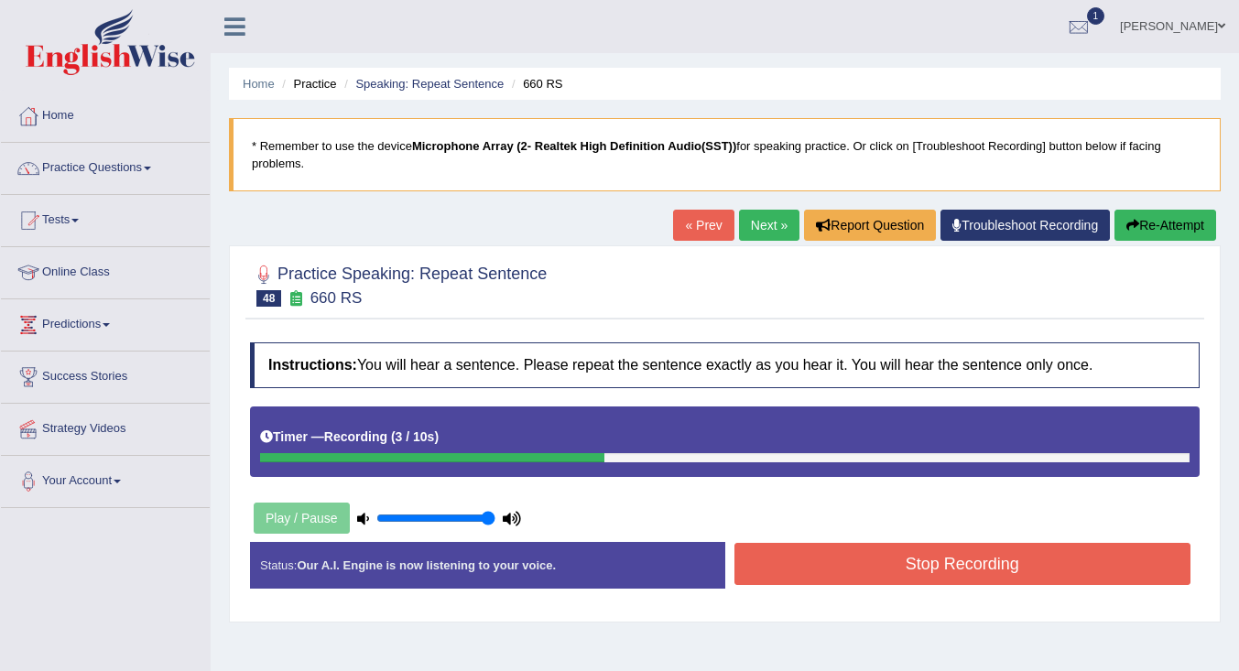
click at [895, 566] on button "Stop Recording" at bounding box center [963, 564] width 457 height 42
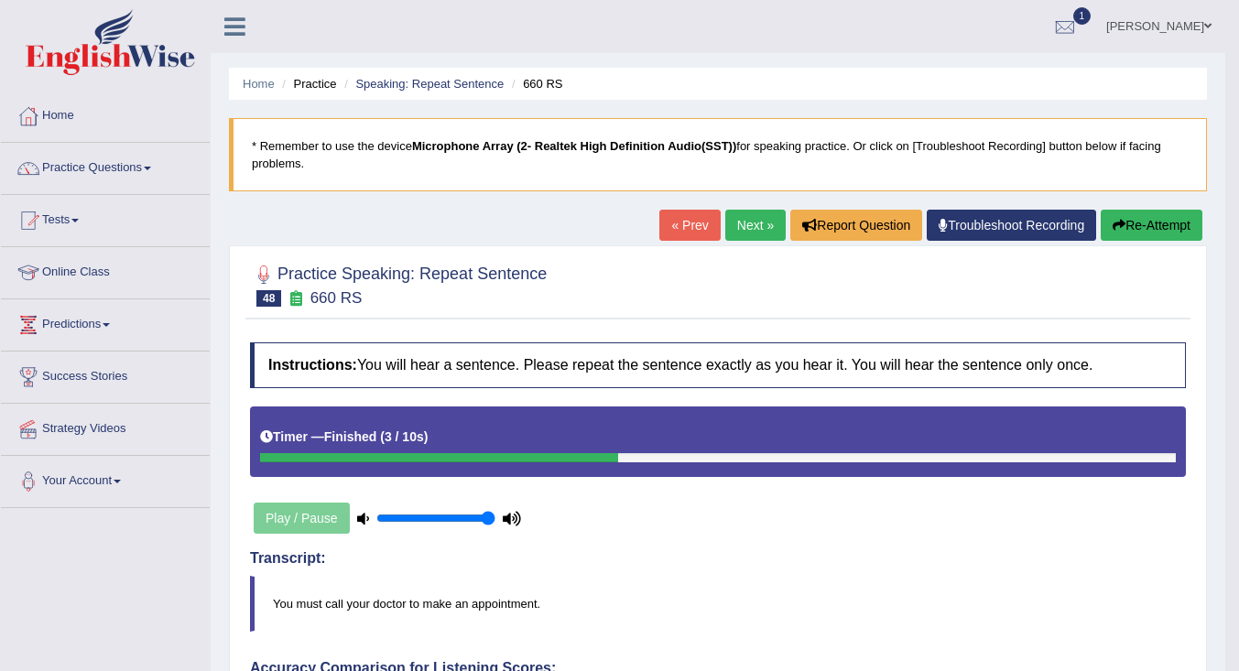
click at [746, 224] on link "Next »" at bounding box center [755, 225] width 60 height 31
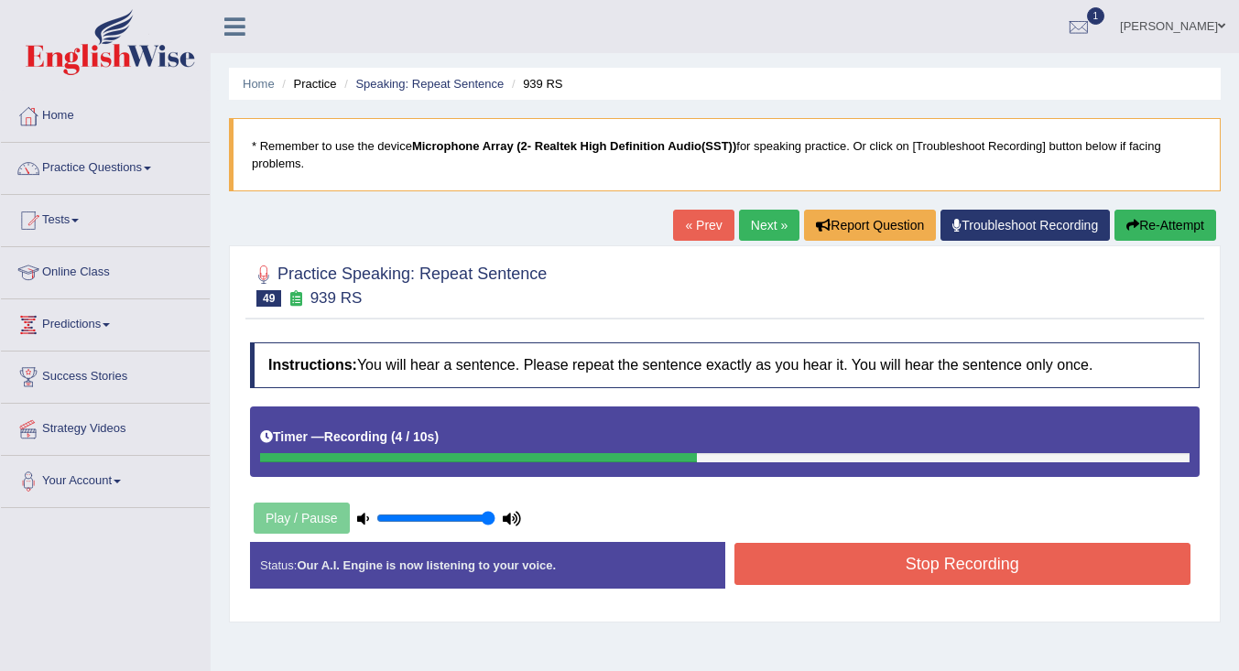
click at [927, 570] on button "Stop Recording" at bounding box center [963, 564] width 457 height 42
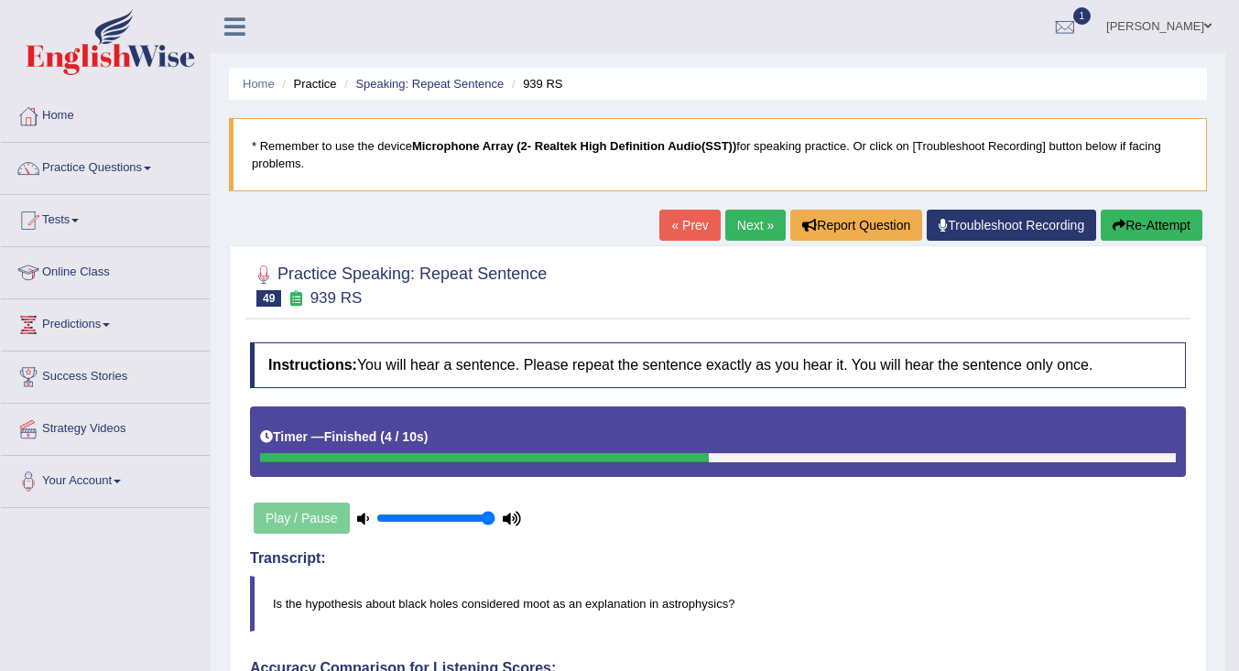
click at [1126, 219] on button "Re-Attempt" at bounding box center [1152, 225] width 102 height 31
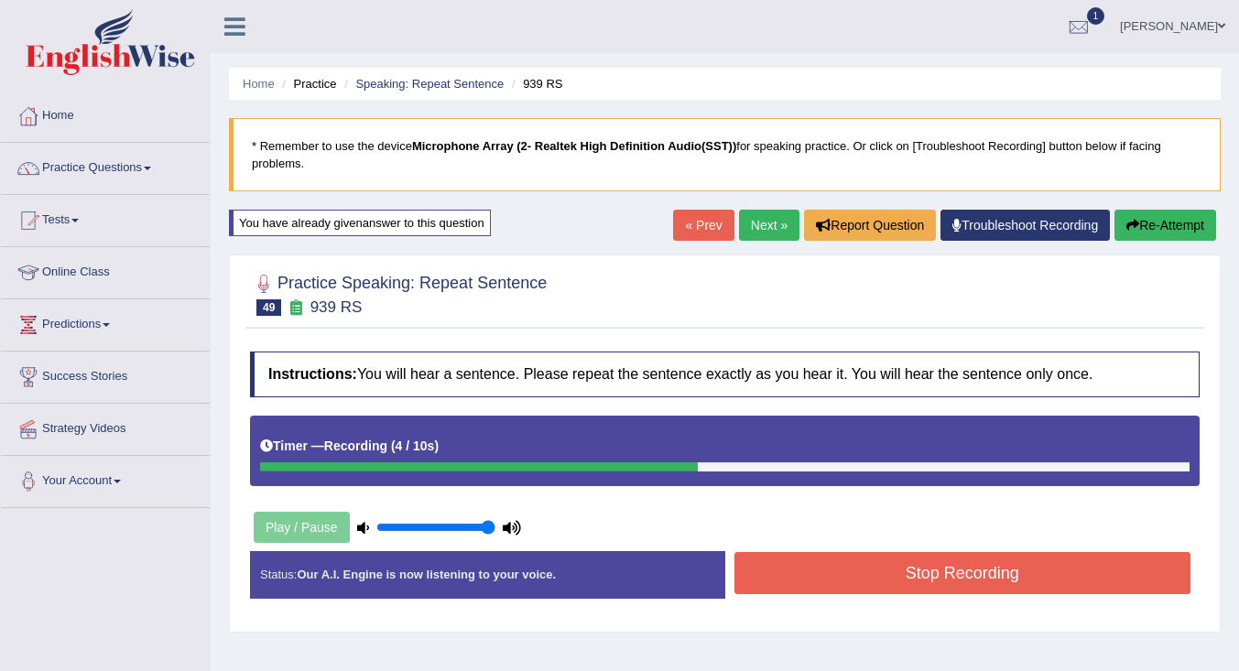
click at [872, 568] on button "Stop Recording" at bounding box center [963, 573] width 457 height 42
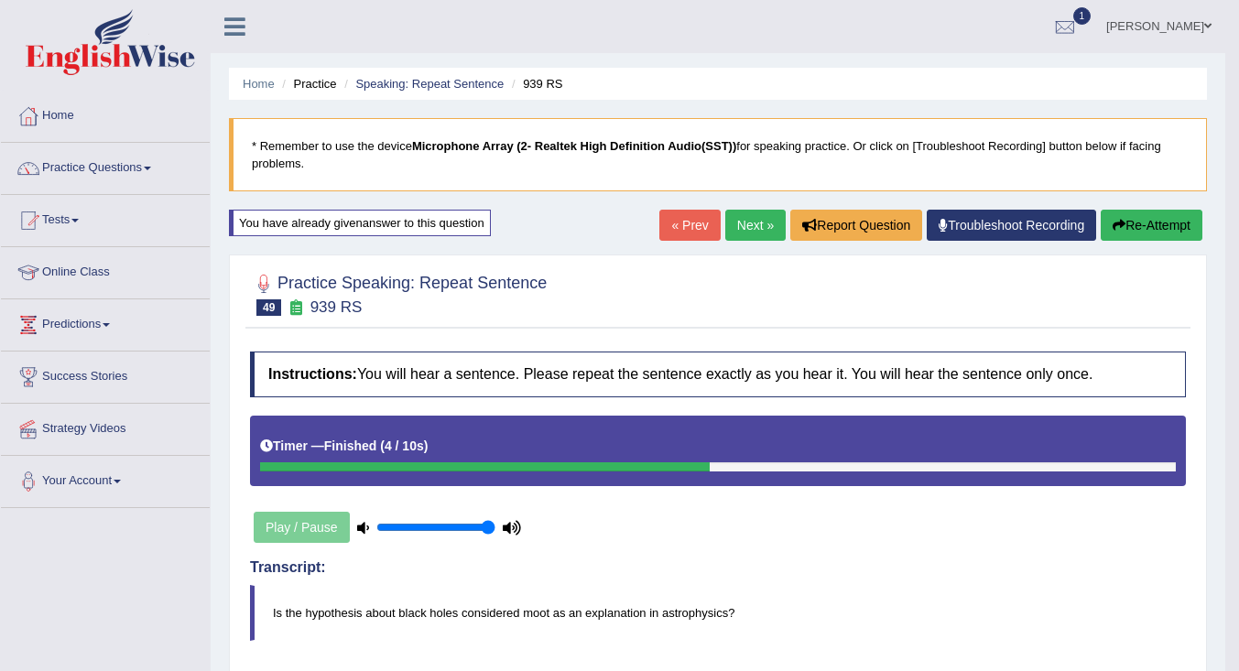
click at [744, 228] on link "Next »" at bounding box center [755, 225] width 60 height 31
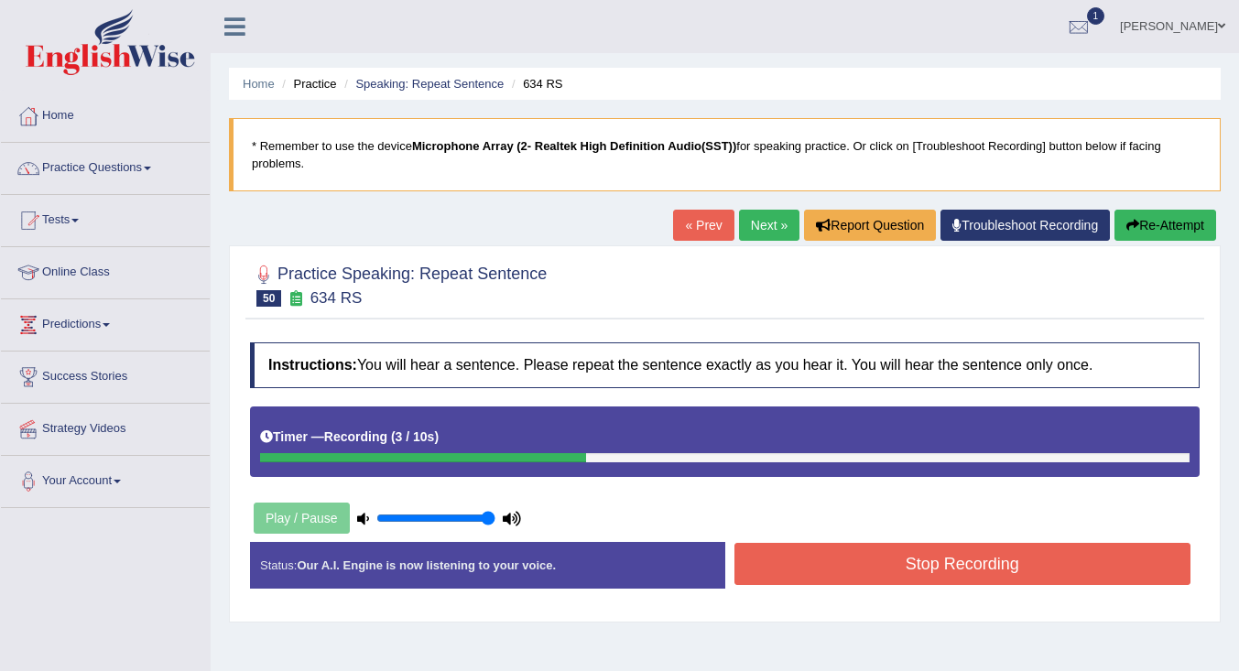
click at [812, 564] on button "Stop Recording" at bounding box center [963, 564] width 457 height 42
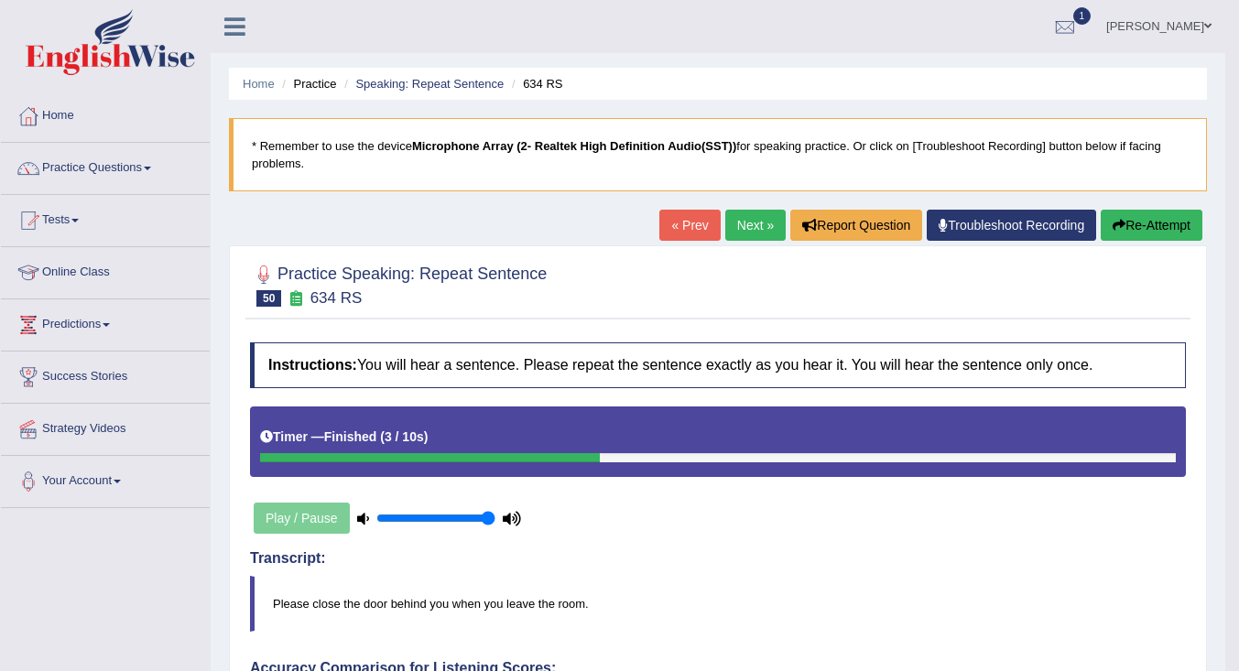
click at [750, 220] on link "Next »" at bounding box center [755, 225] width 60 height 31
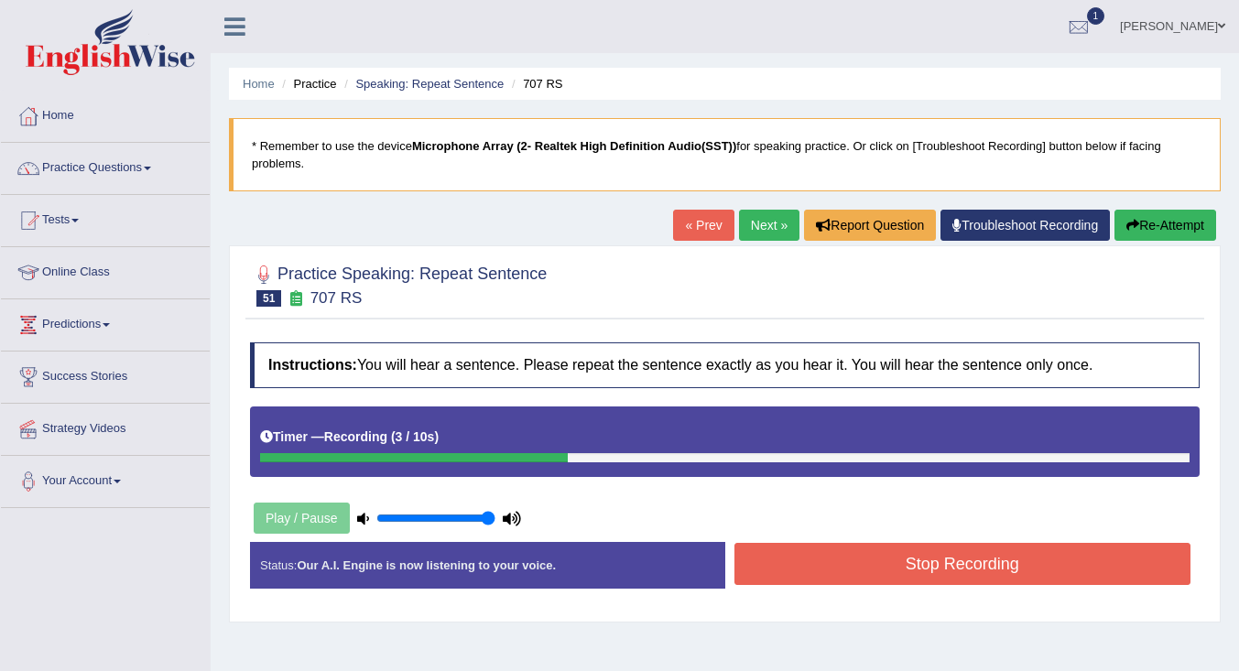
click at [834, 567] on button "Stop Recording" at bounding box center [963, 564] width 457 height 42
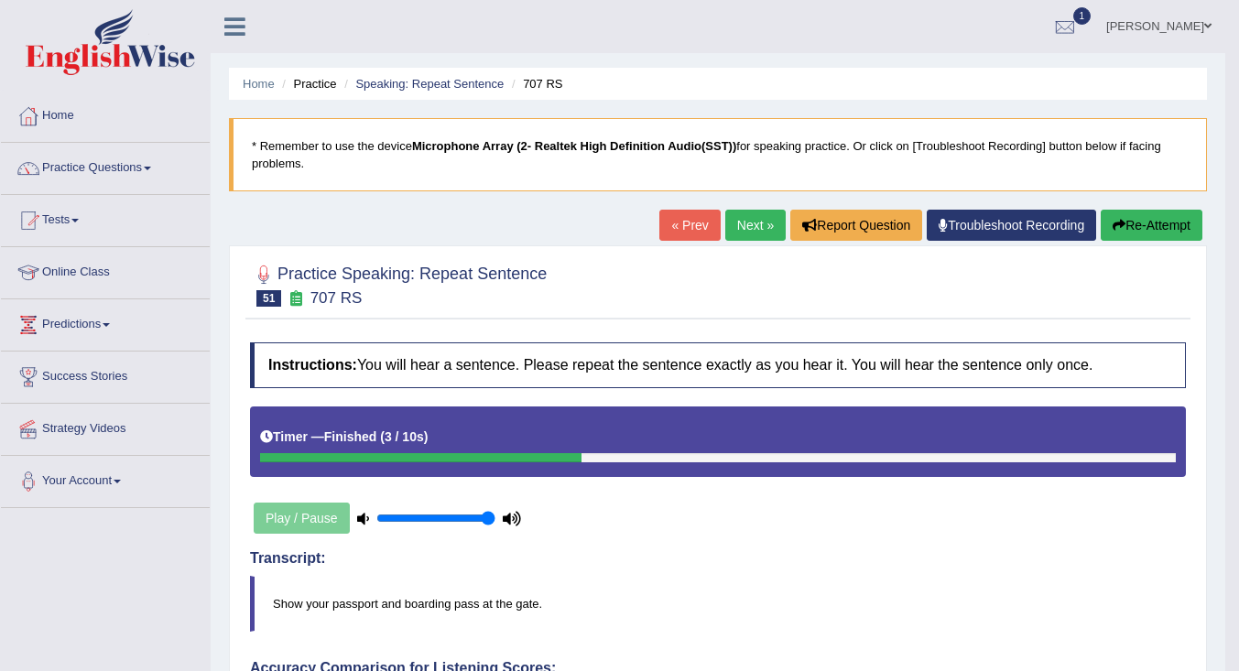
click at [748, 219] on link "Next »" at bounding box center [755, 225] width 60 height 31
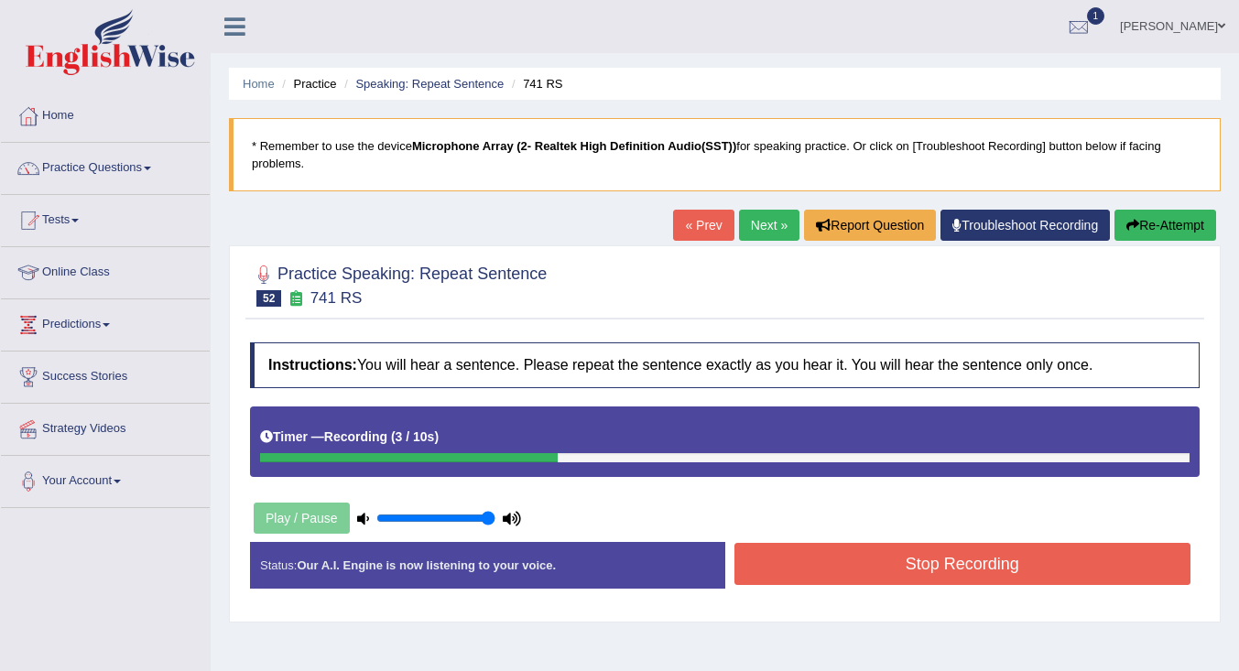
click at [914, 566] on button "Stop Recording" at bounding box center [963, 564] width 457 height 42
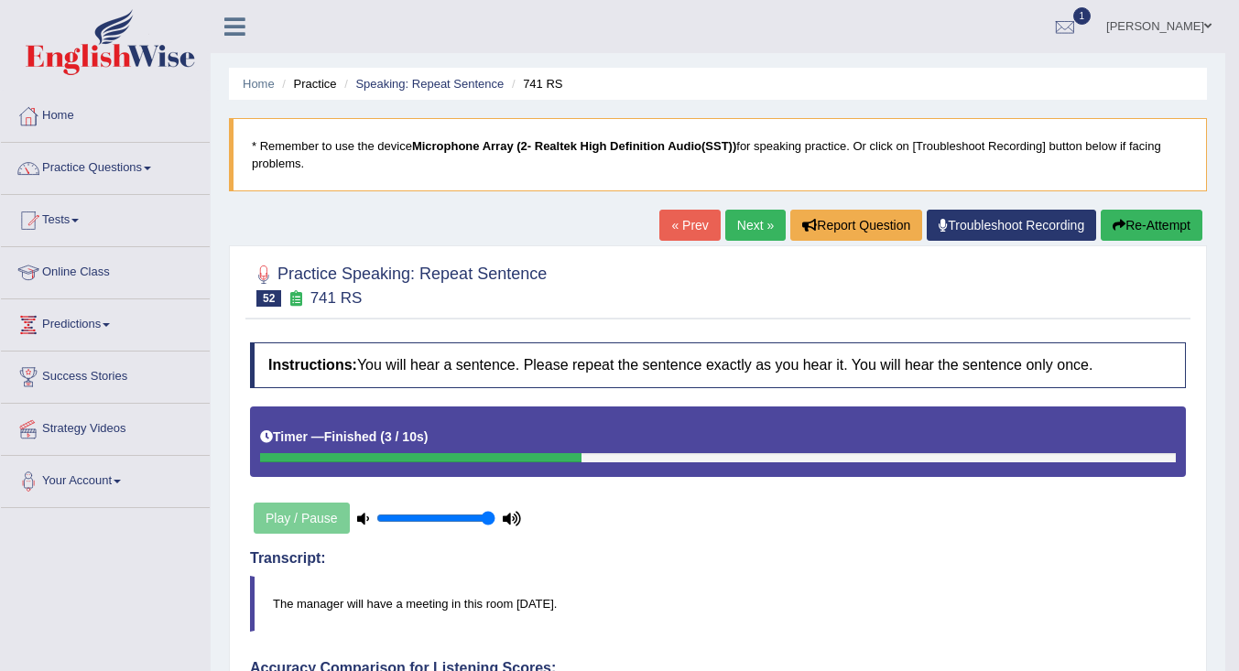
click at [744, 234] on link "Next »" at bounding box center [755, 225] width 60 height 31
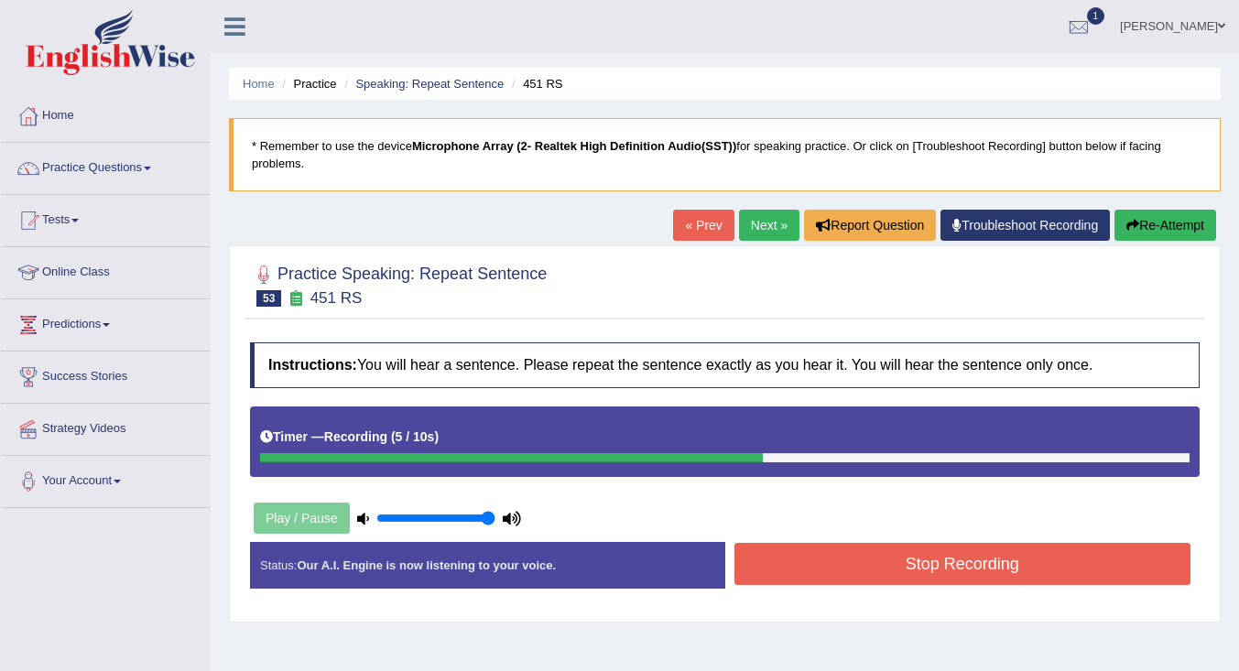
click at [836, 576] on button "Stop Recording" at bounding box center [963, 564] width 457 height 42
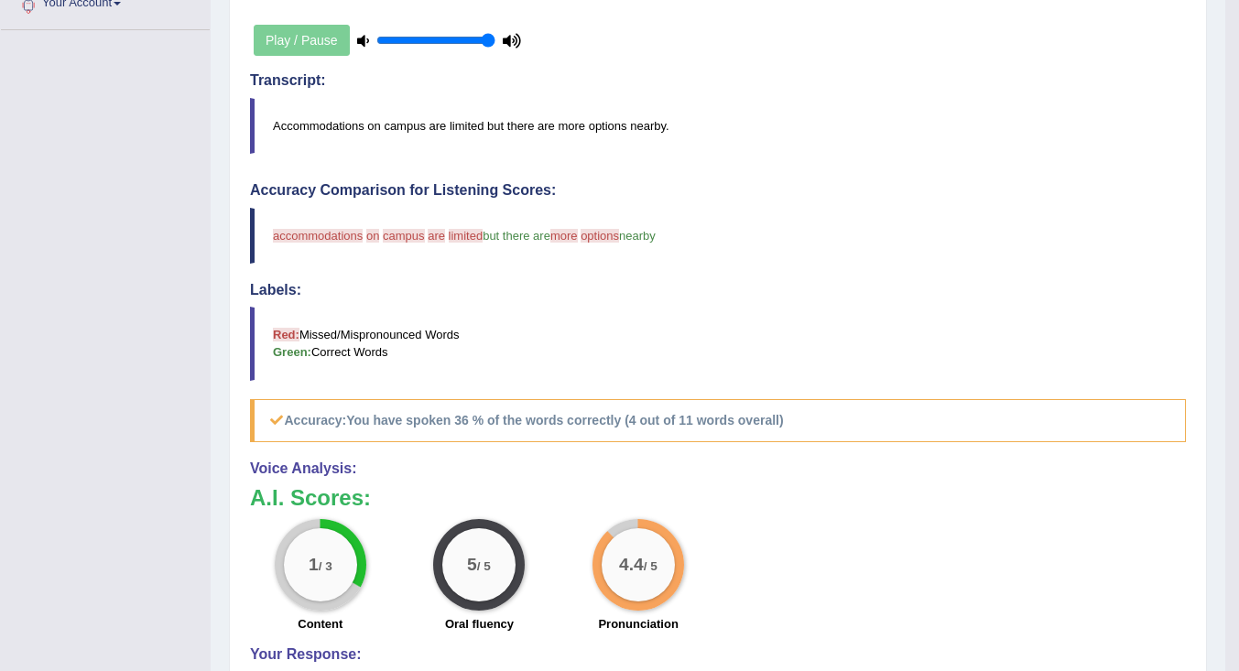
scroll to position [20, 0]
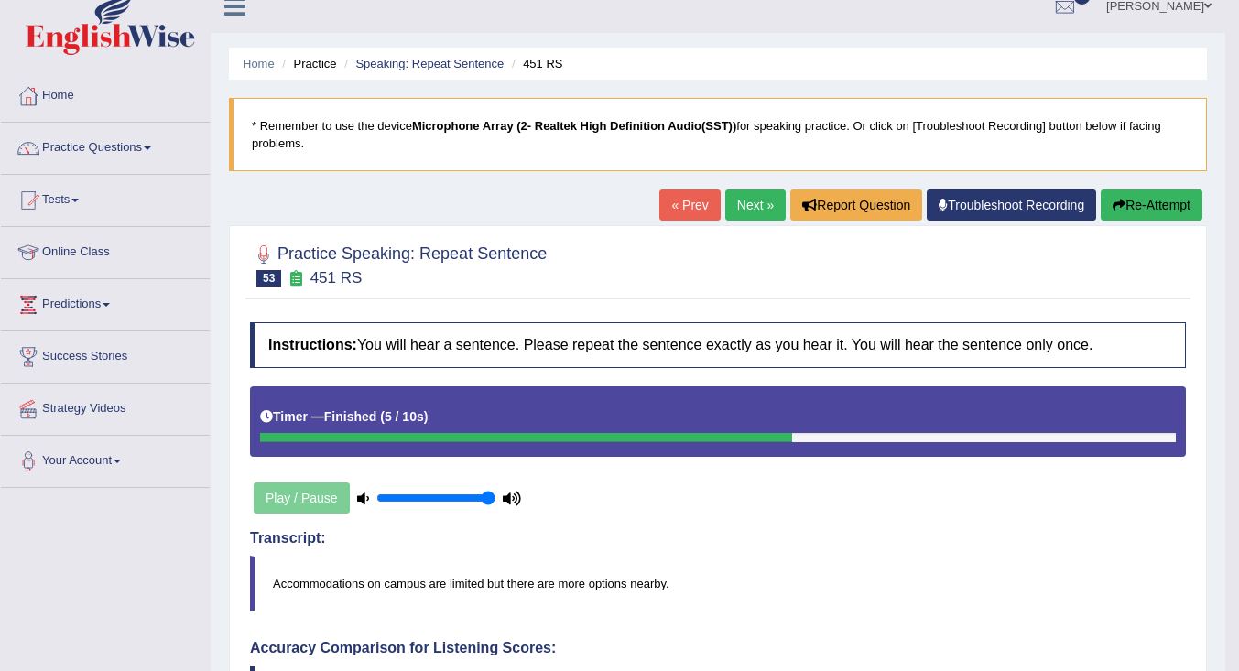
click at [750, 196] on link "Next »" at bounding box center [755, 205] width 60 height 31
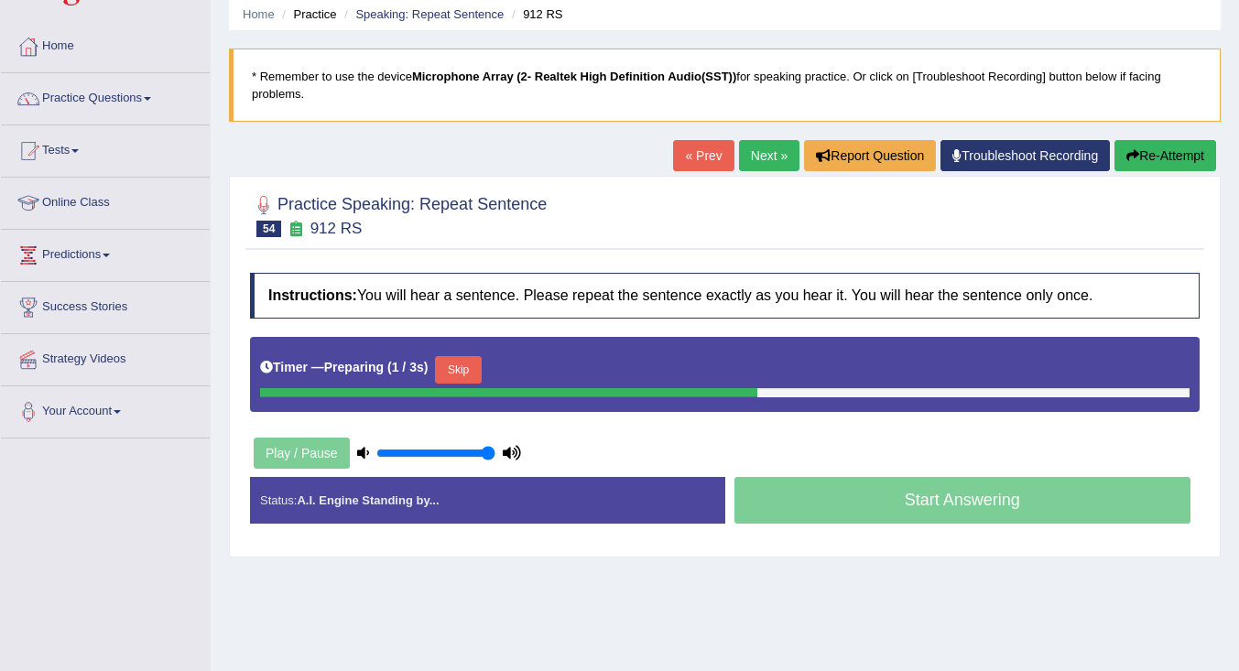
scroll to position [92, 0]
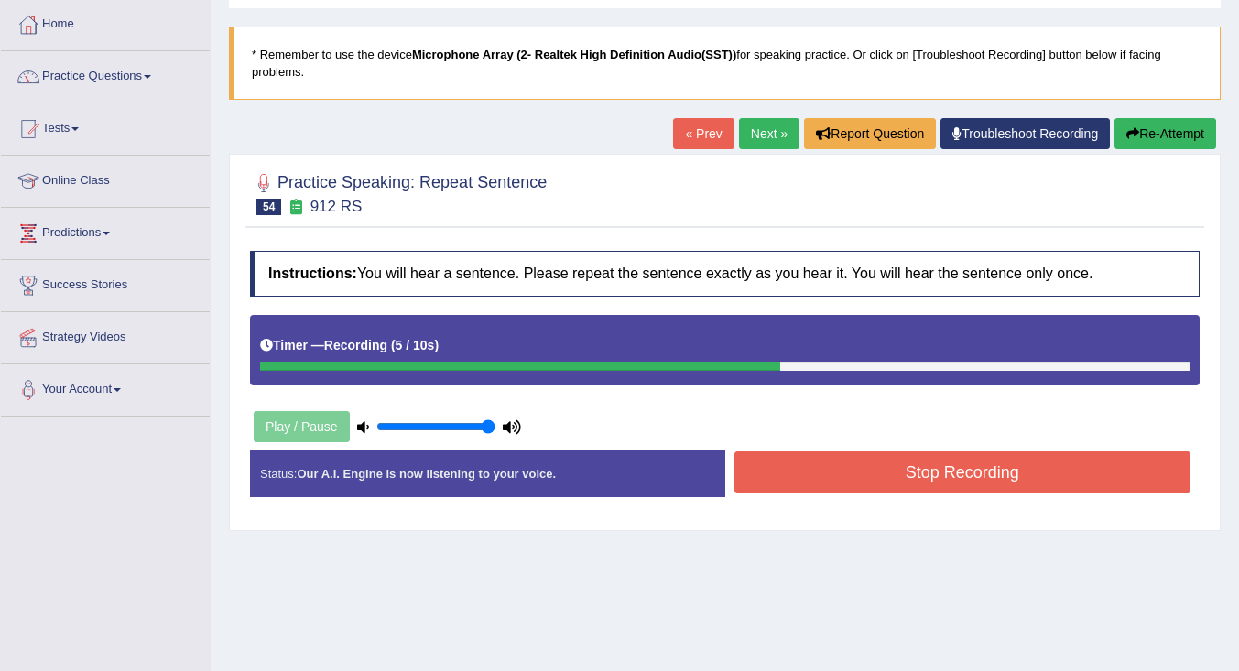
click at [889, 471] on button "Stop Recording" at bounding box center [963, 473] width 457 height 42
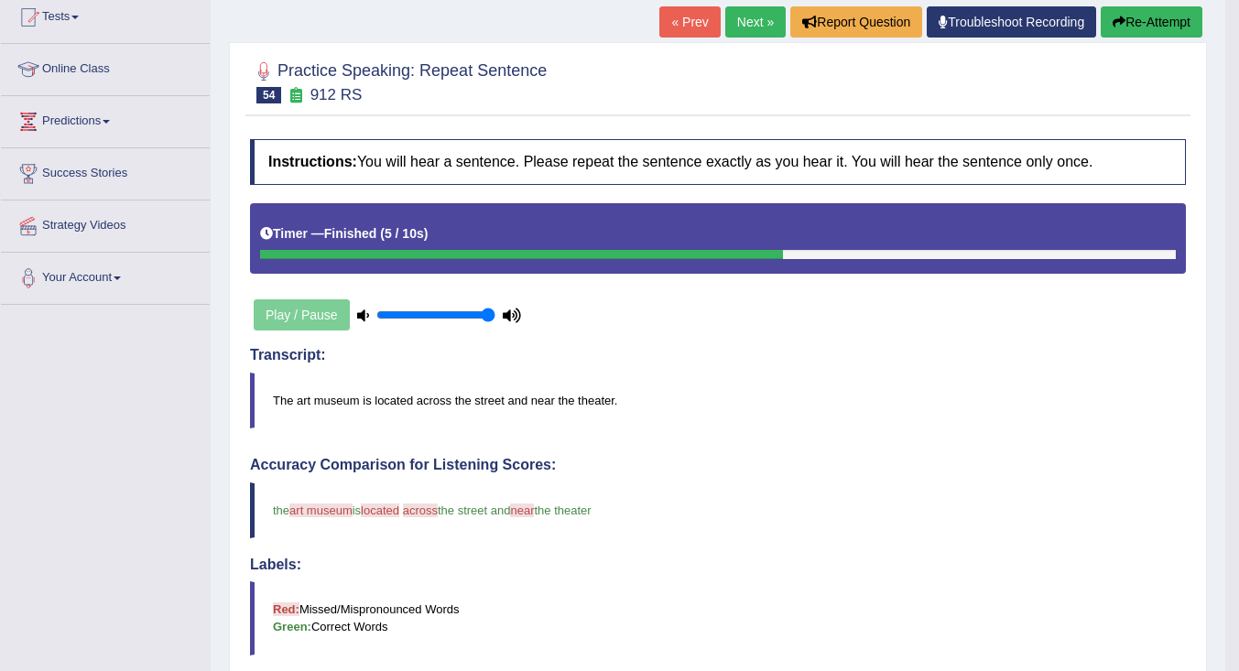
scroll to position [0, 0]
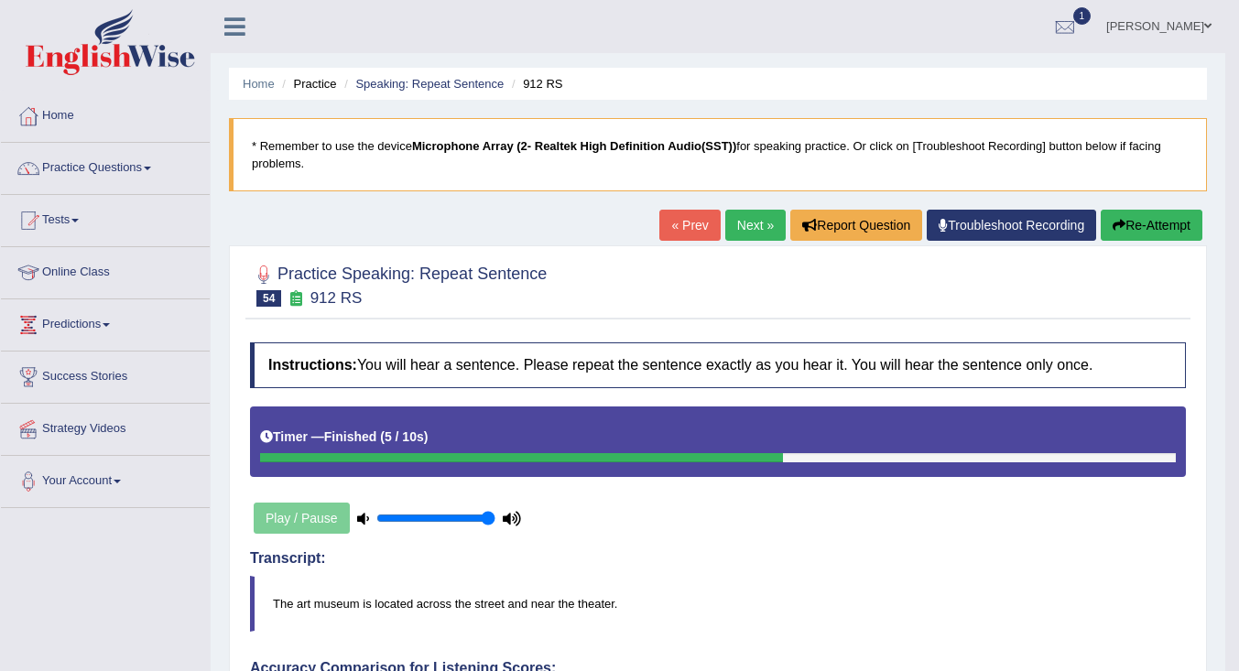
click at [745, 223] on link "Next »" at bounding box center [755, 225] width 60 height 31
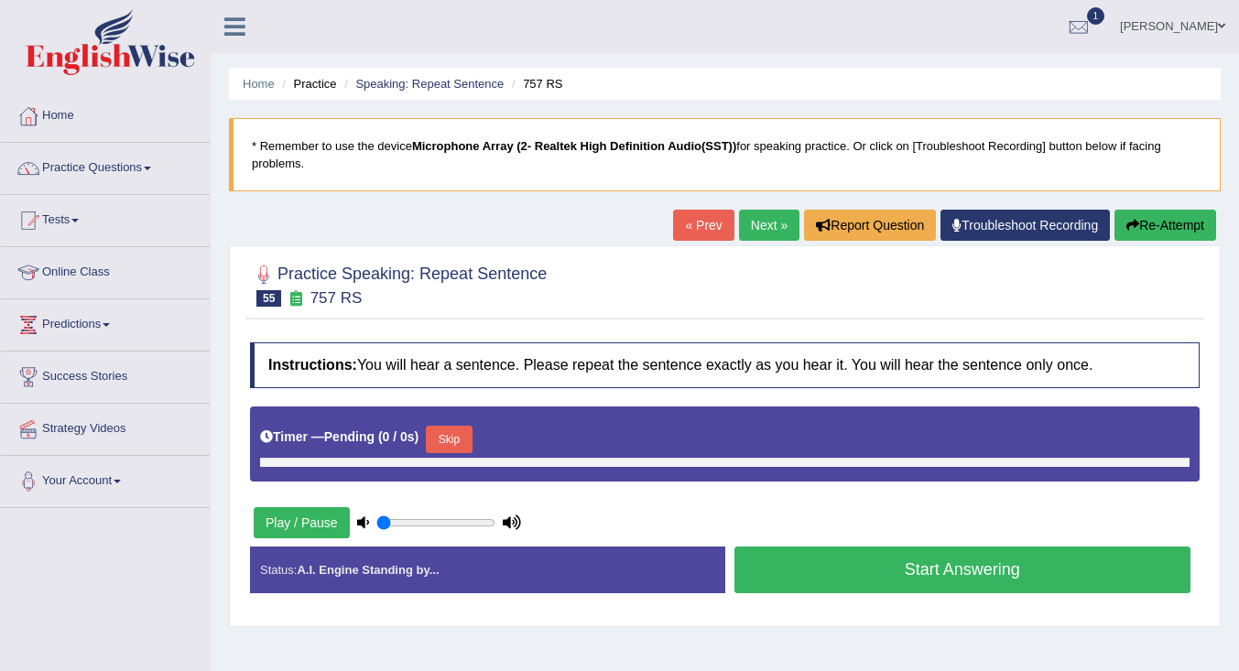
type input "1"
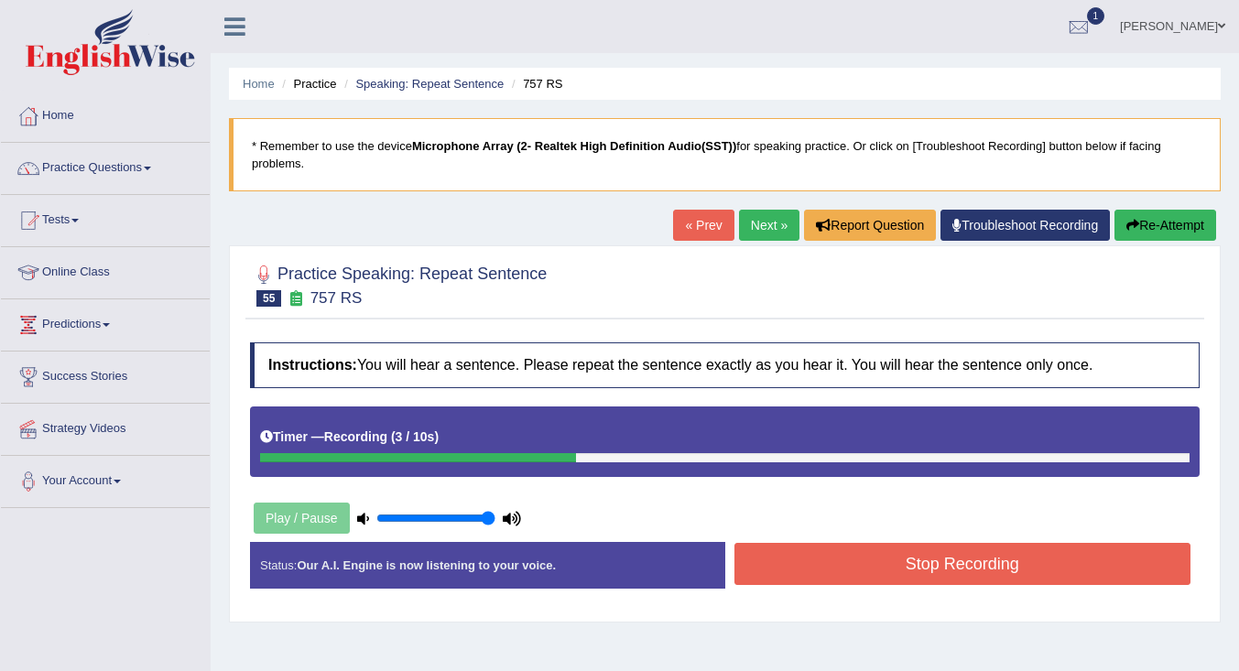
click at [824, 566] on button "Stop Recording" at bounding box center [963, 564] width 457 height 42
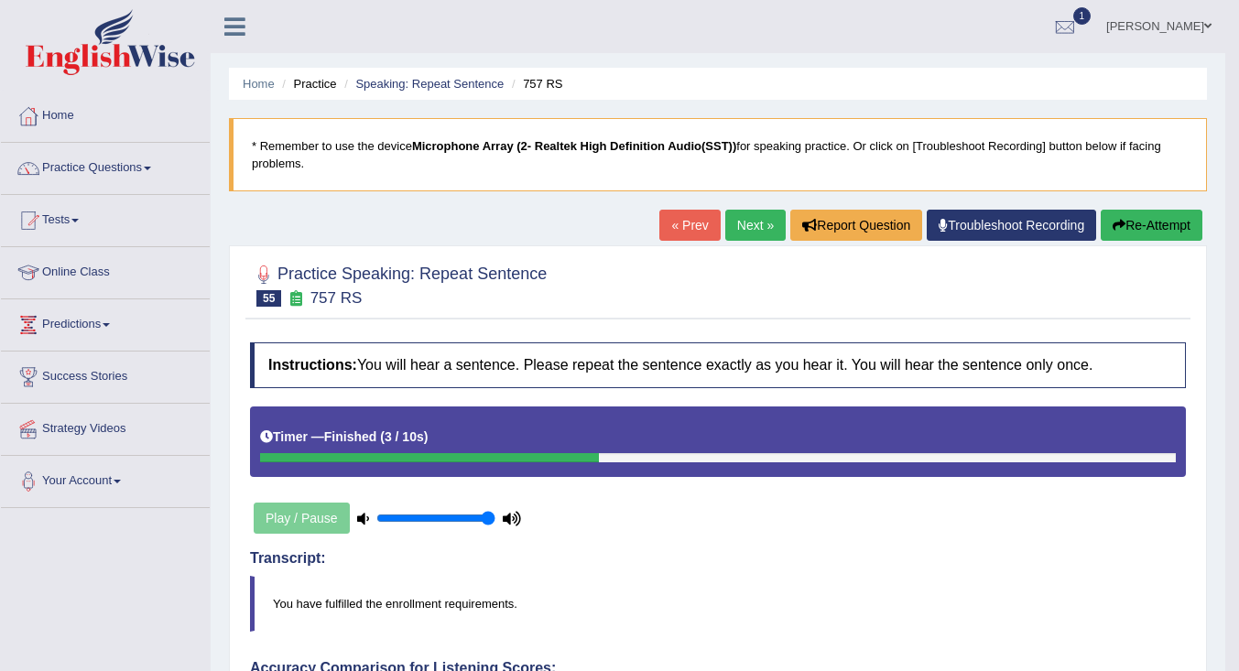
click at [740, 227] on link "Next »" at bounding box center [755, 225] width 60 height 31
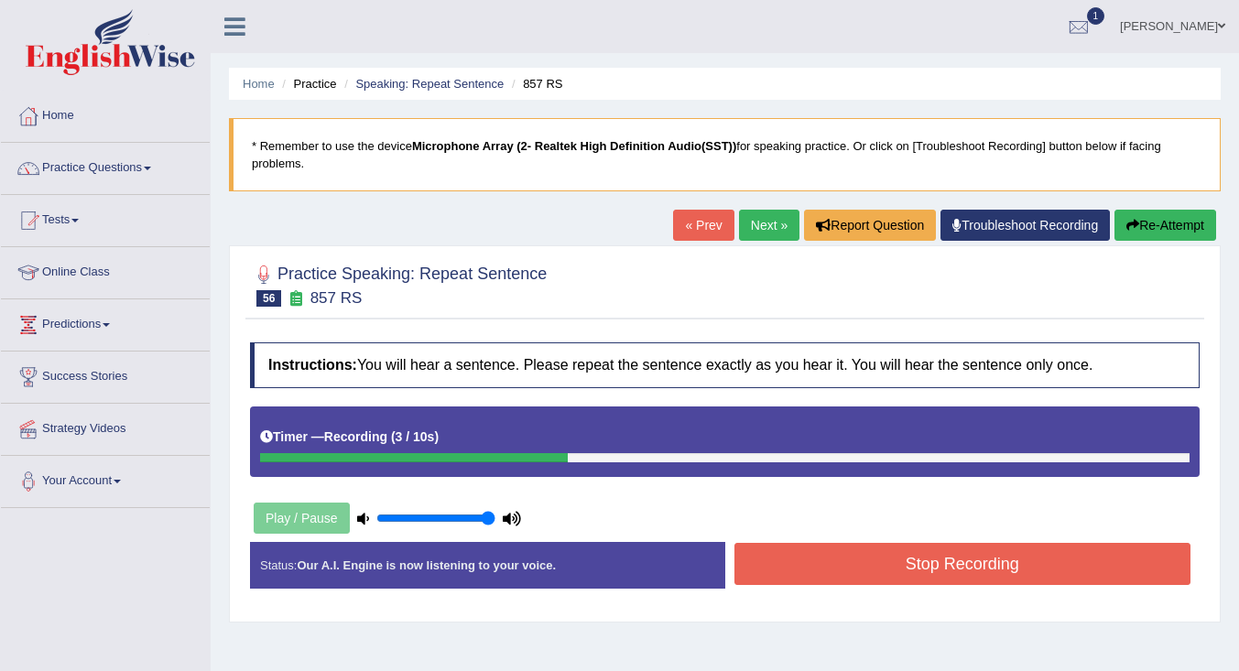
click at [840, 571] on button "Stop Recording" at bounding box center [963, 564] width 457 height 42
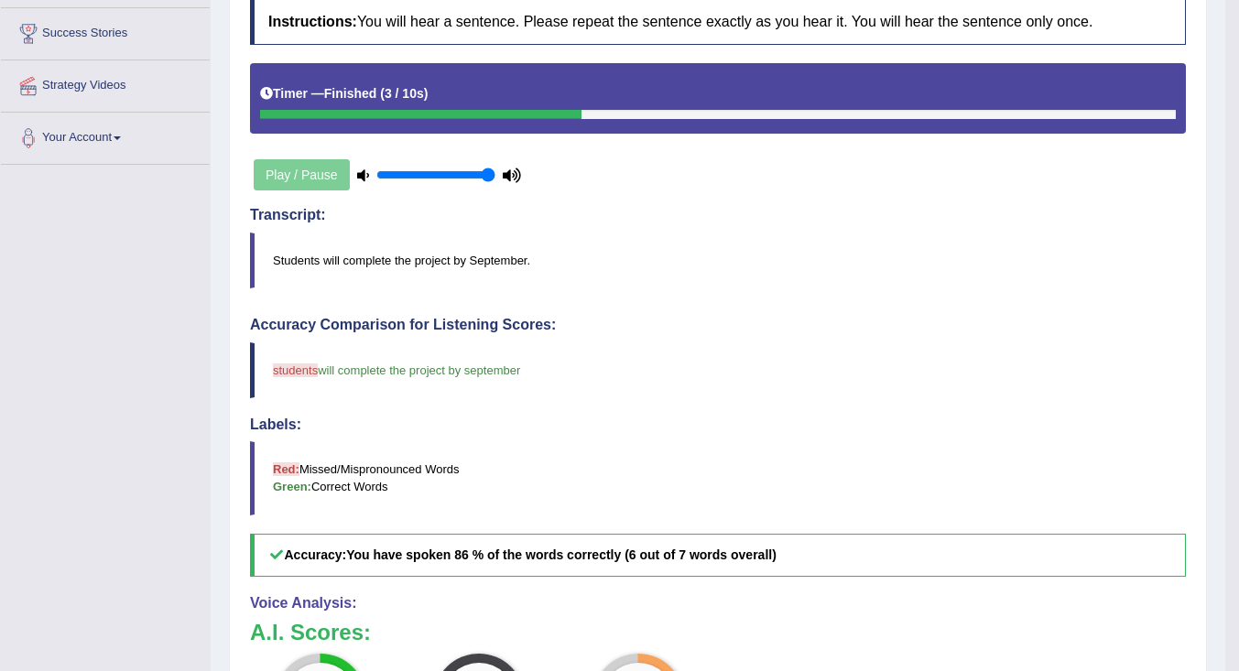
scroll to position [183, 0]
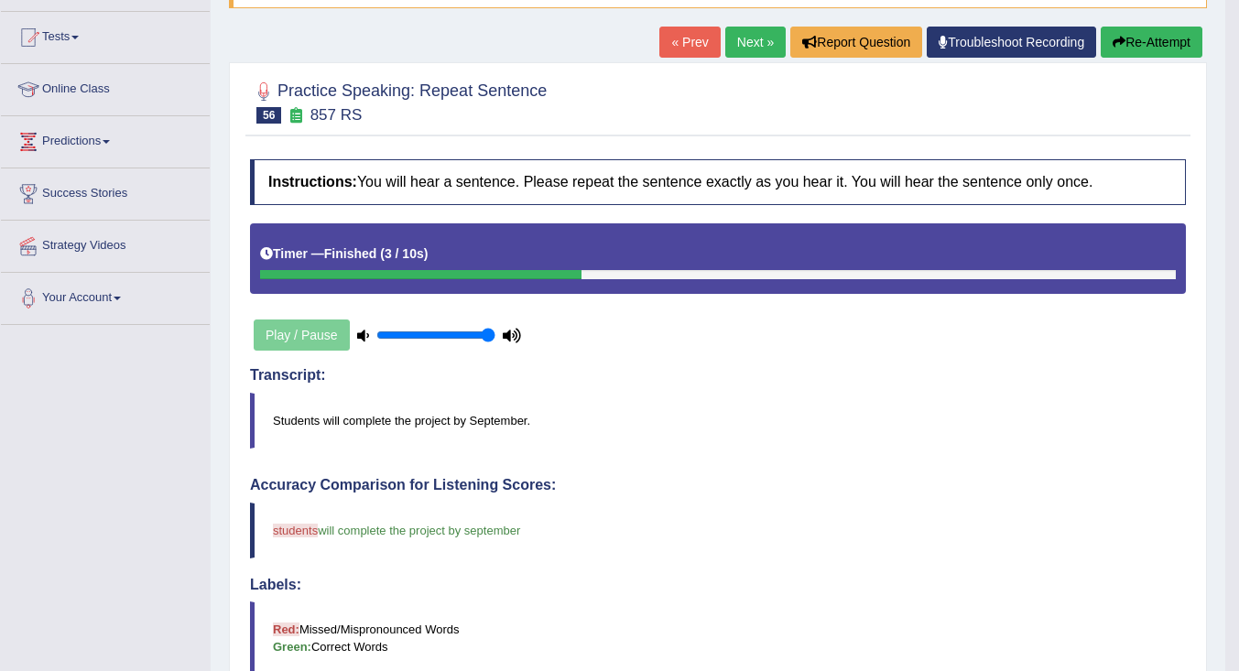
click at [747, 33] on link "Next »" at bounding box center [755, 42] width 60 height 31
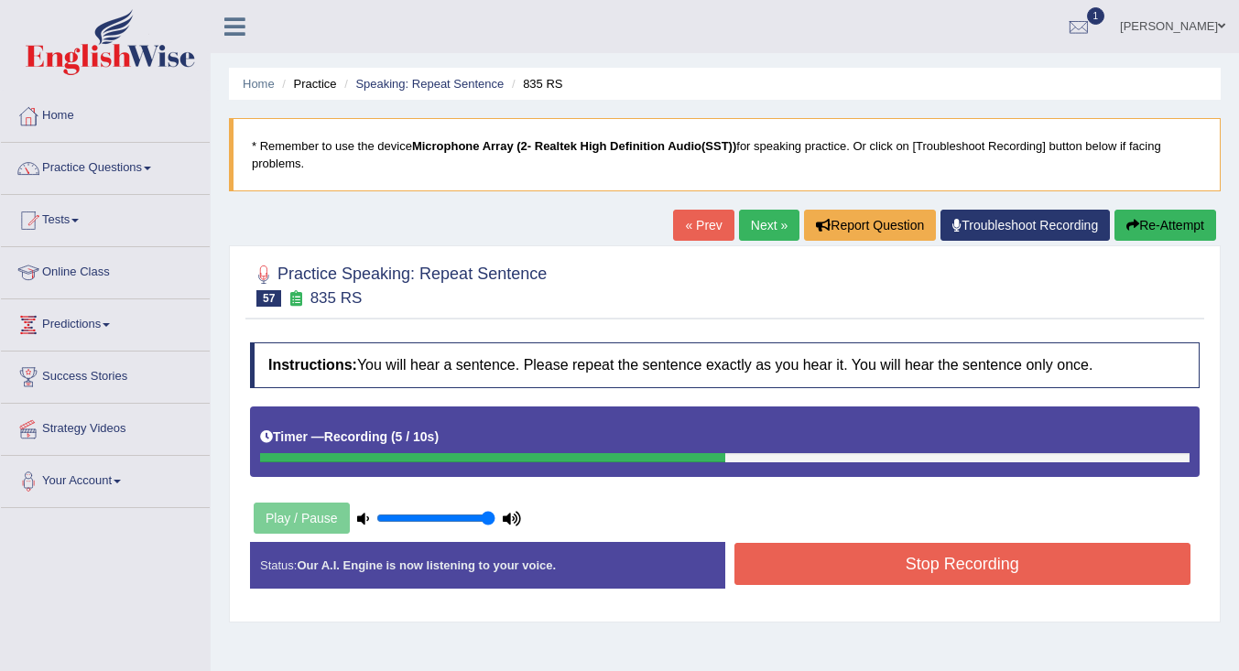
click at [831, 574] on button "Stop Recording" at bounding box center [963, 564] width 457 height 42
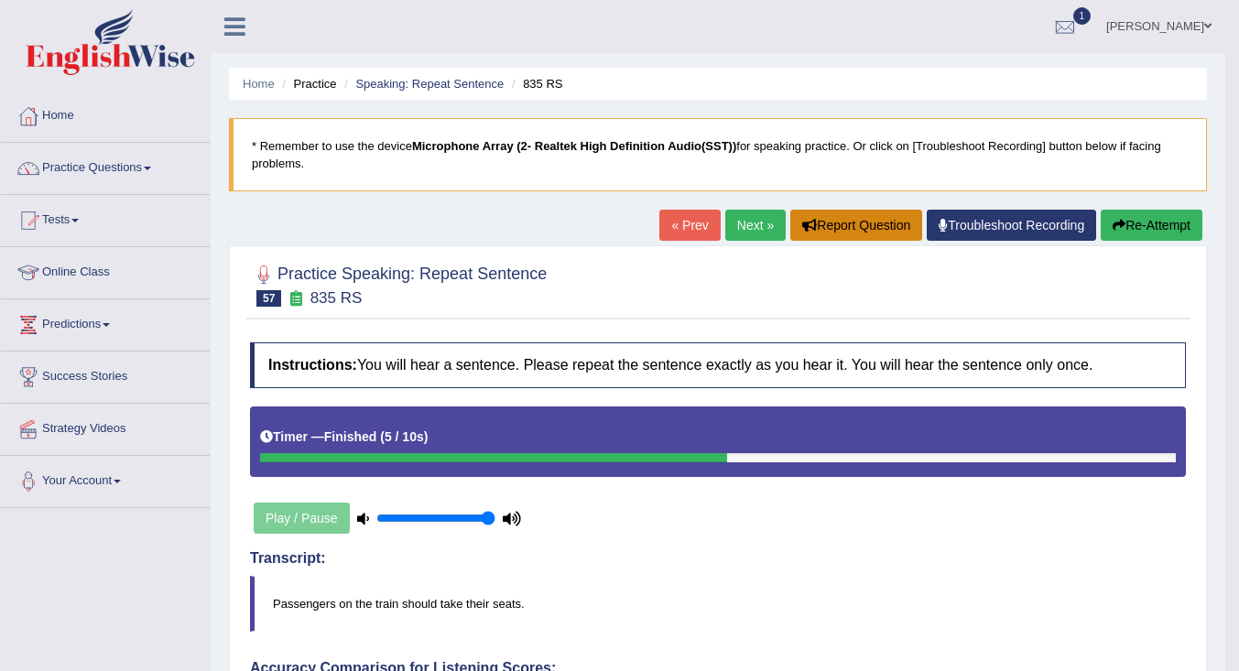
click at [877, 225] on button "Report Question" at bounding box center [856, 225] width 132 height 31
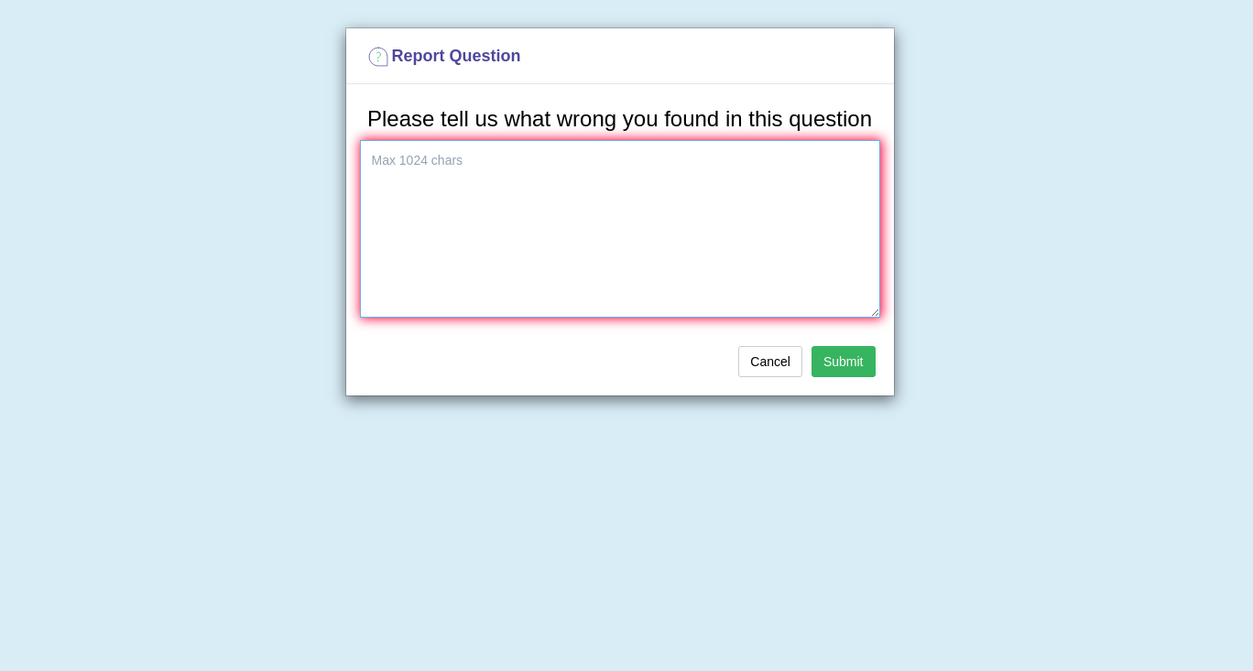
click at [549, 145] on textarea at bounding box center [620, 229] width 520 height 178
click at [419, 164] on textarea "wrong anwer" at bounding box center [620, 229] width 520 height 178
type textarea "wrong answer"
click at [844, 358] on button "Submit" at bounding box center [844, 361] width 64 height 31
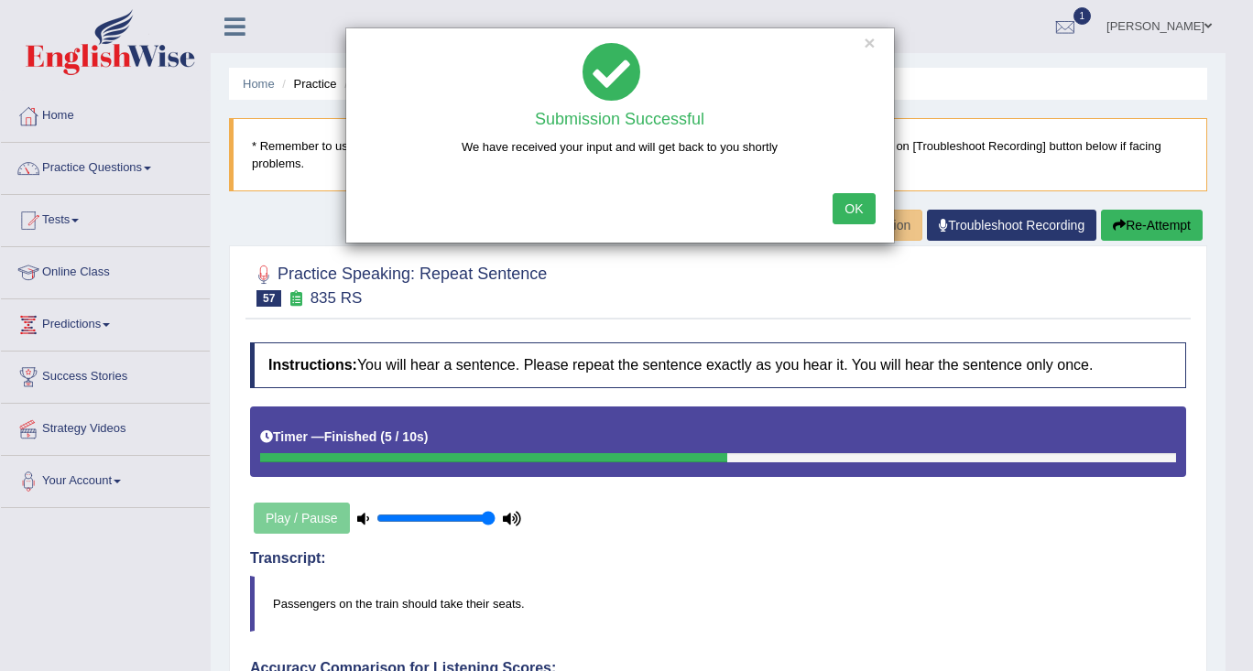
click at [865, 214] on button "OK" at bounding box center [854, 208] width 42 height 31
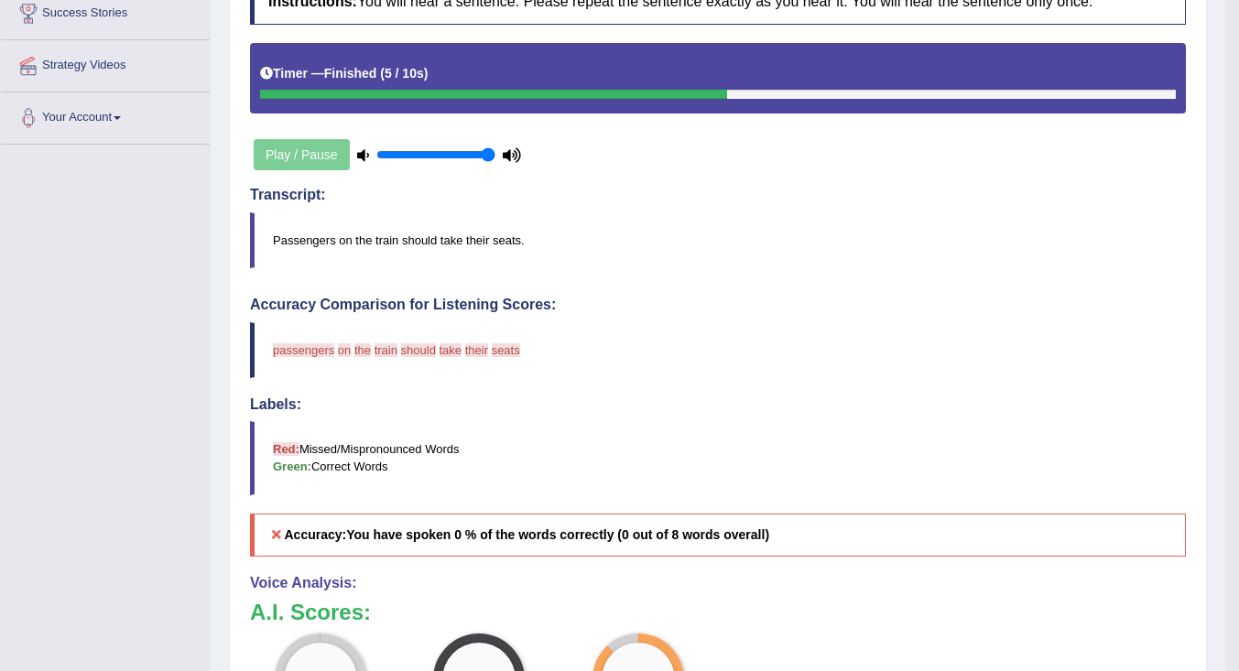
scroll to position [183, 0]
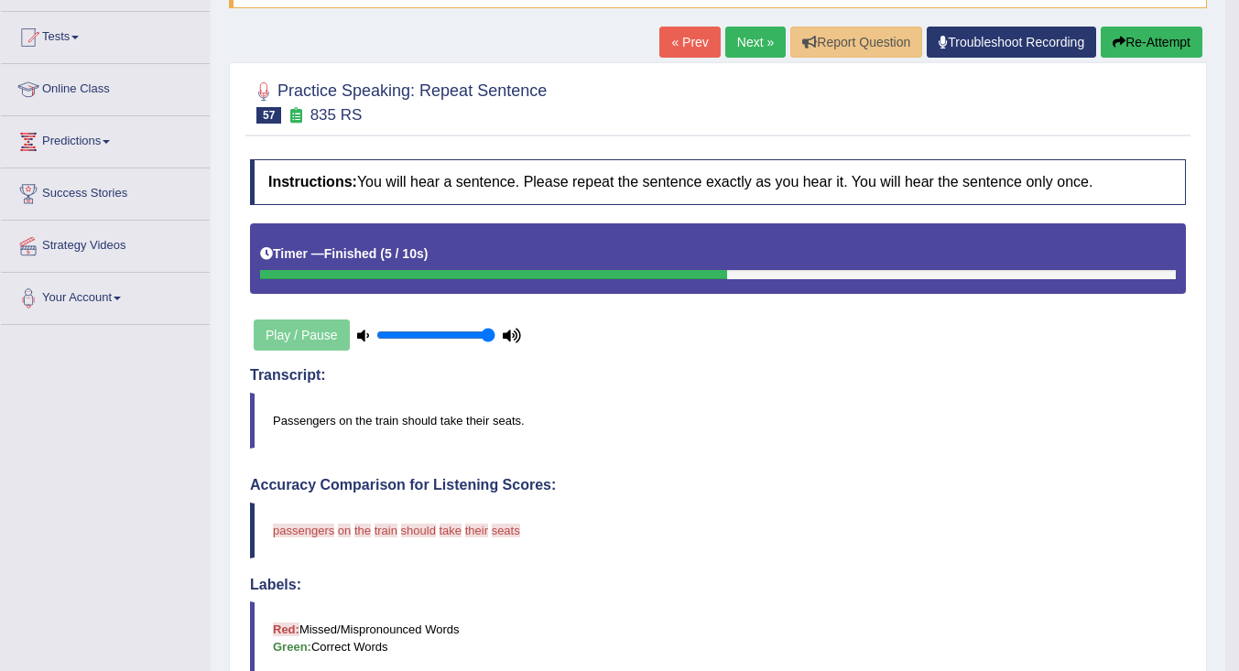
click at [744, 38] on link "Next »" at bounding box center [755, 42] width 60 height 31
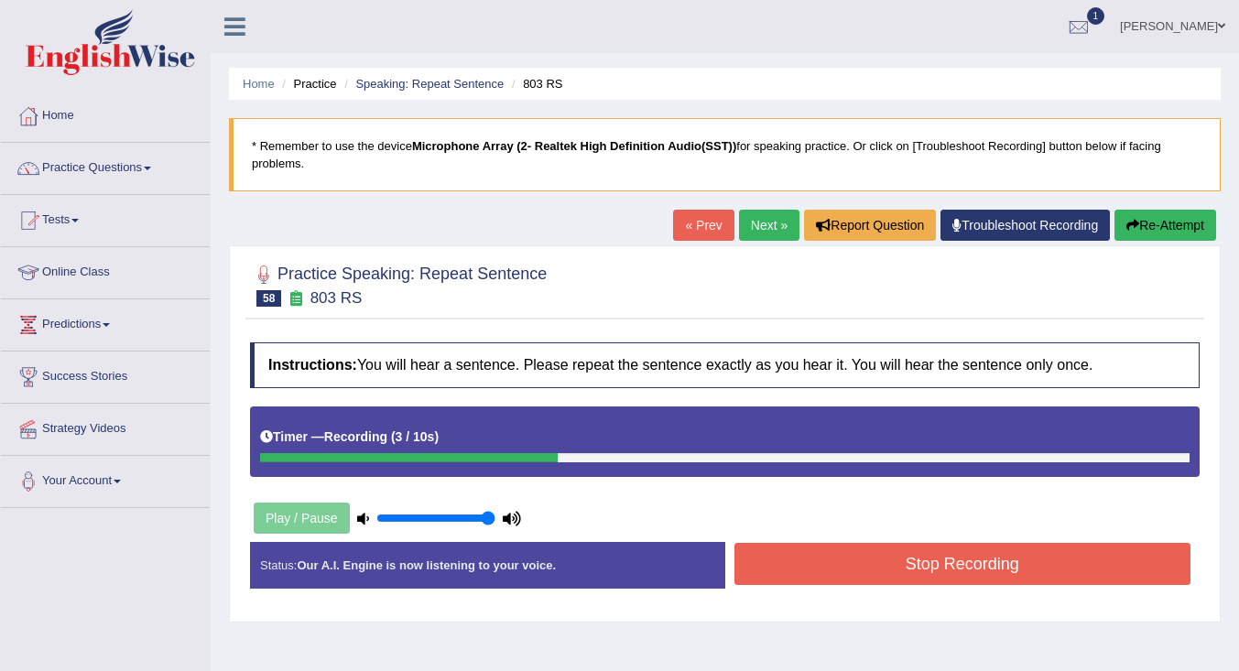
click at [872, 568] on button "Stop Recording" at bounding box center [963, 564] width 457 height 42
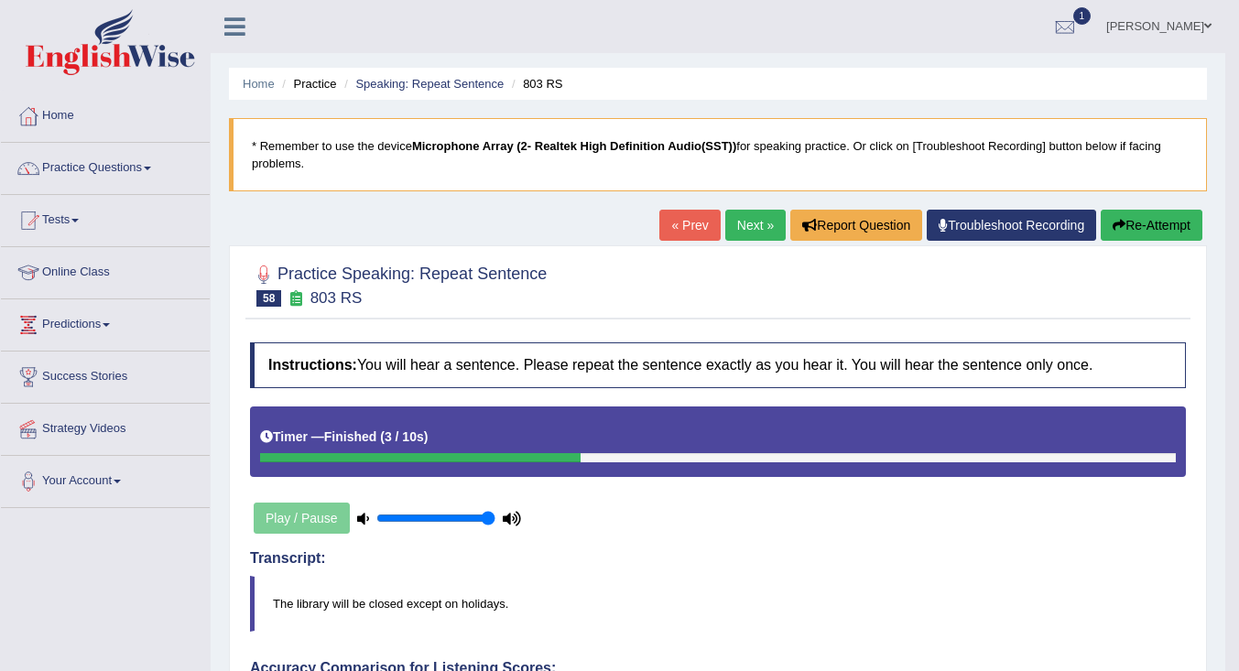
click at [745, 223] on link "Next »" at bounding box center [755, 225] width 60 height 31
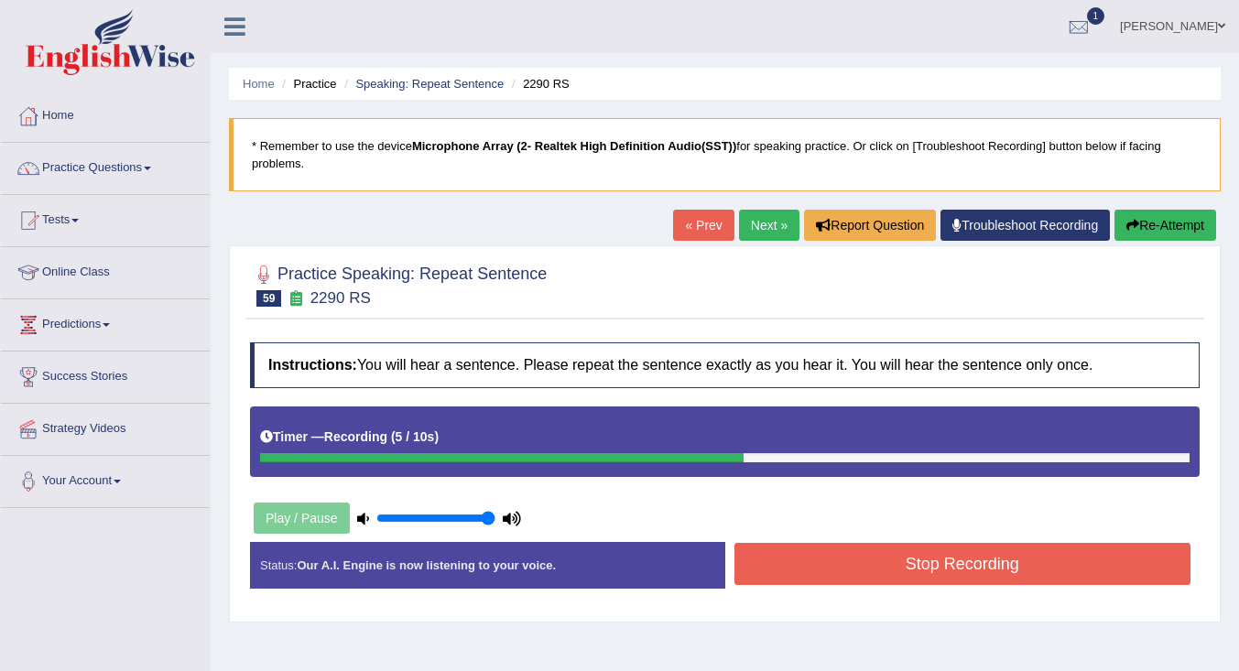
click at [941, 557] on button "Stop Recording" at bounding box center [963, 564] width 457 height 42
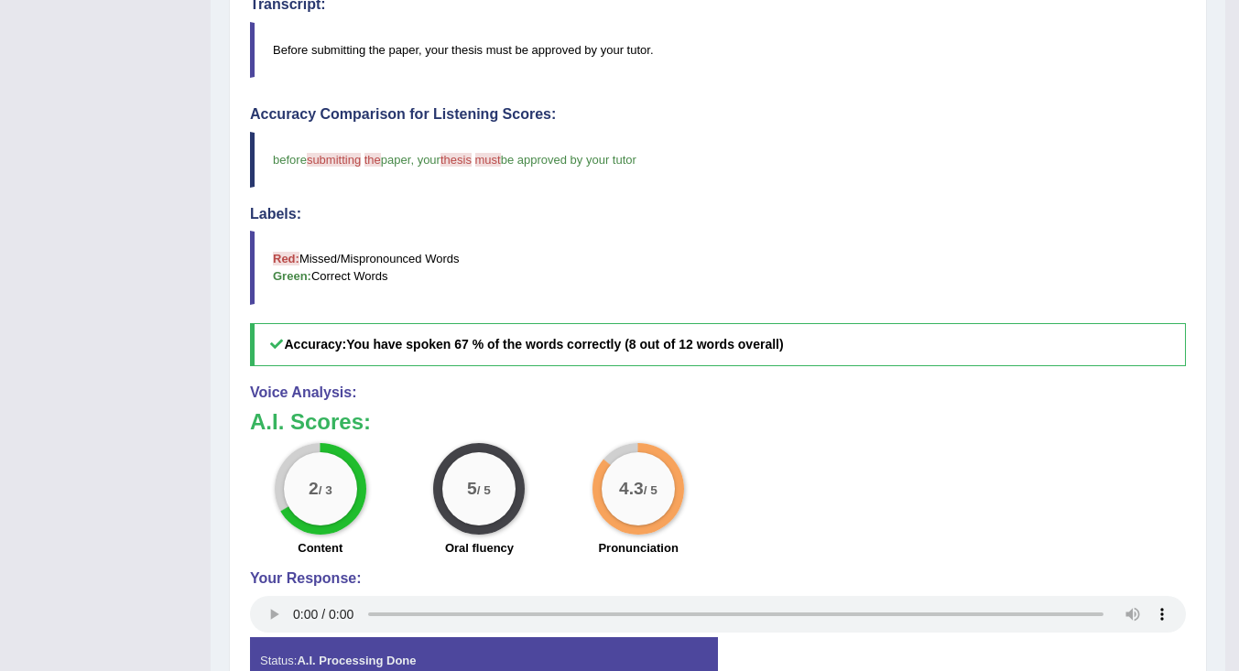
scroll to position [661, 0]
